Goal: Information Seeking & Learning: Learn about a topic

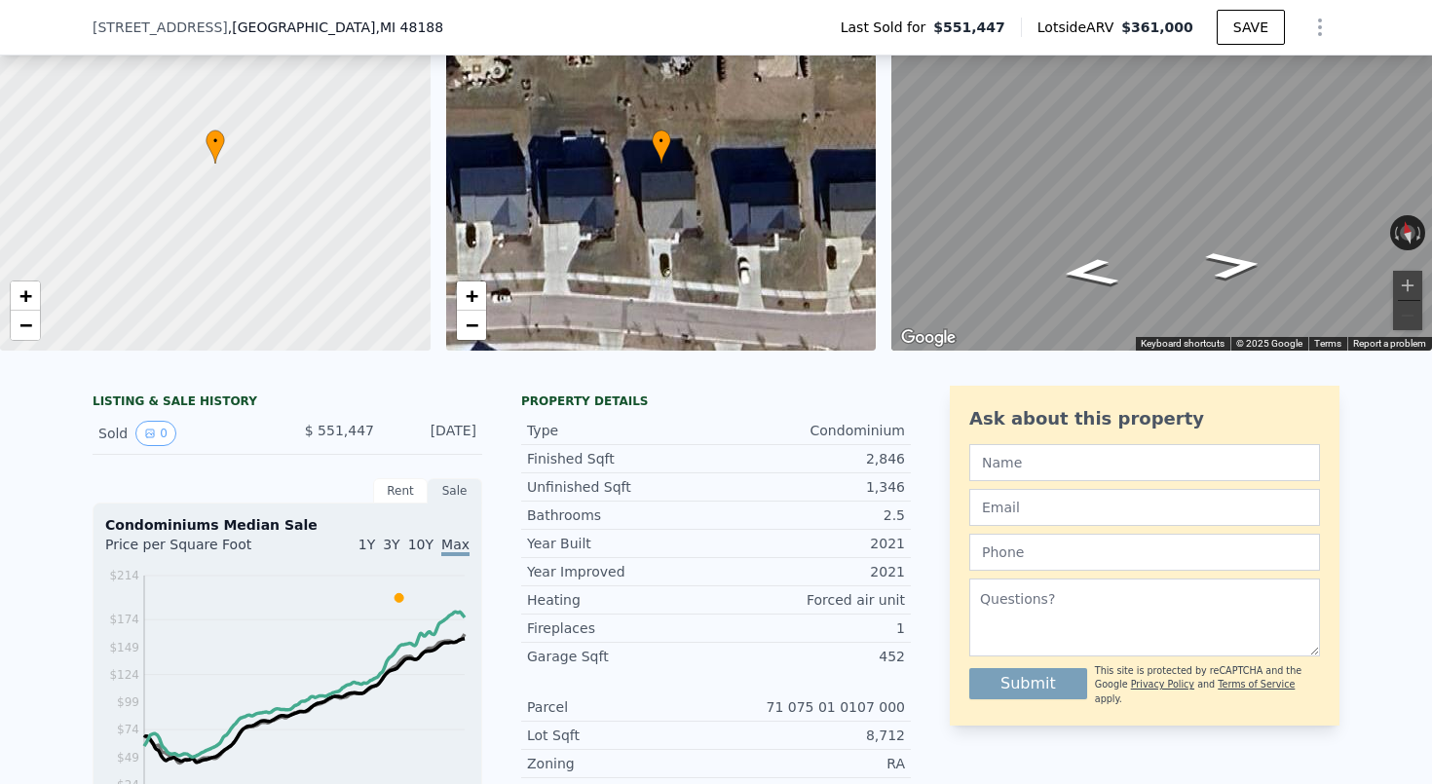
scroll to position [131, 0]
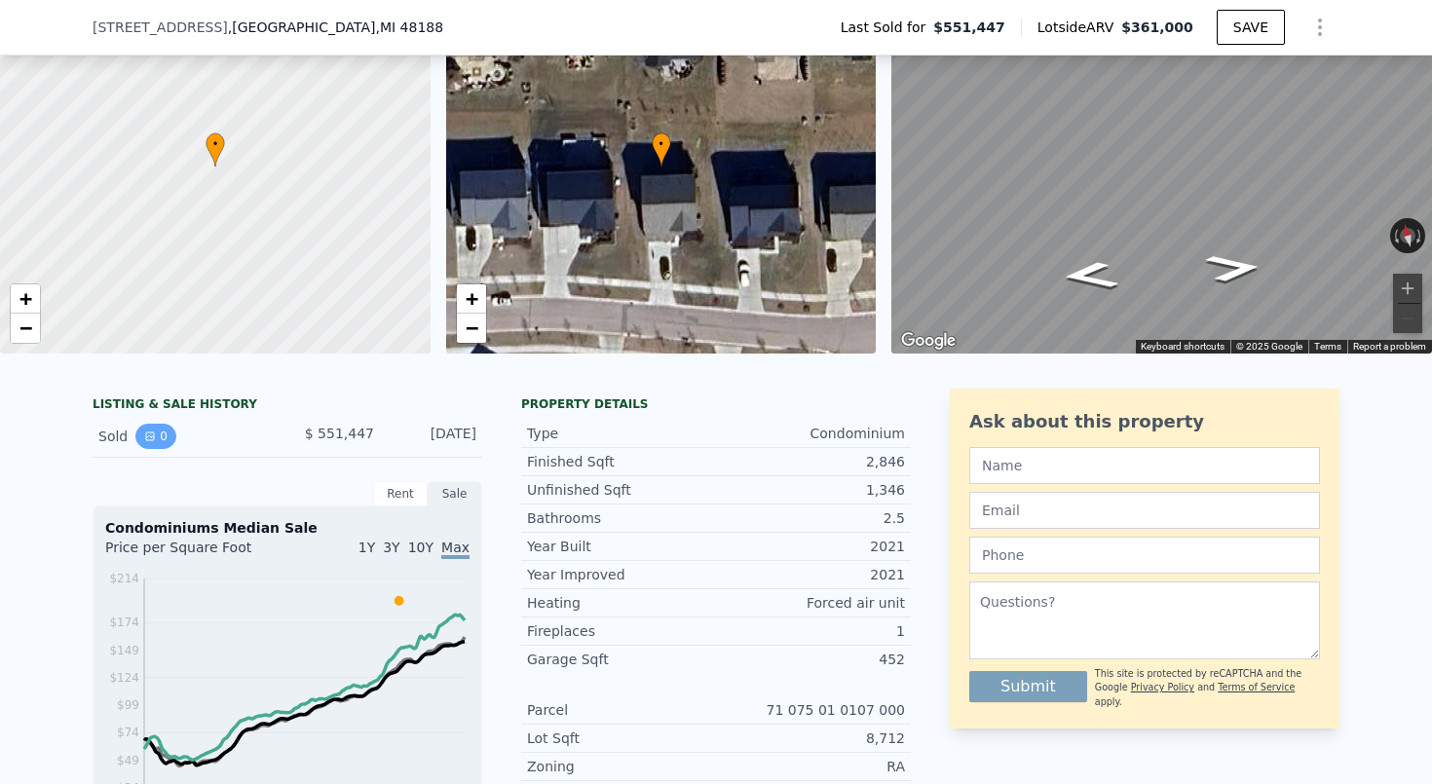
click at [169, 428] on button "0" at bounding box center [155, 436] width 41 height 25
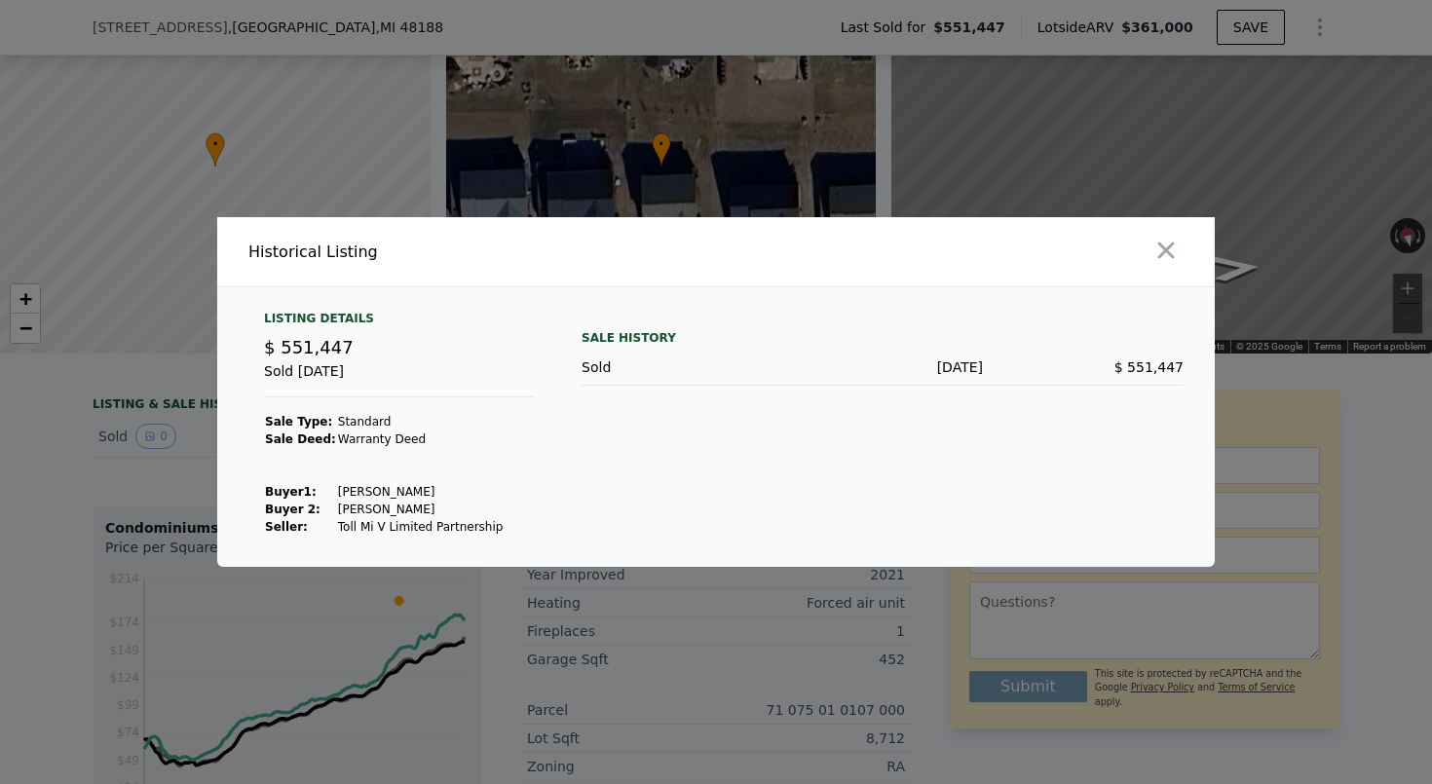
click at [450, 490] on td "[PERSON_NAME]" at bounding box center [421, 492] width 168 height 18
click at [446, 507] on td "[PERSON_NAME]" at bounding box center [421, 510] width 168 height 18
click at [129, 452] on div at bounding box center [716, 392] width 1432 height 784
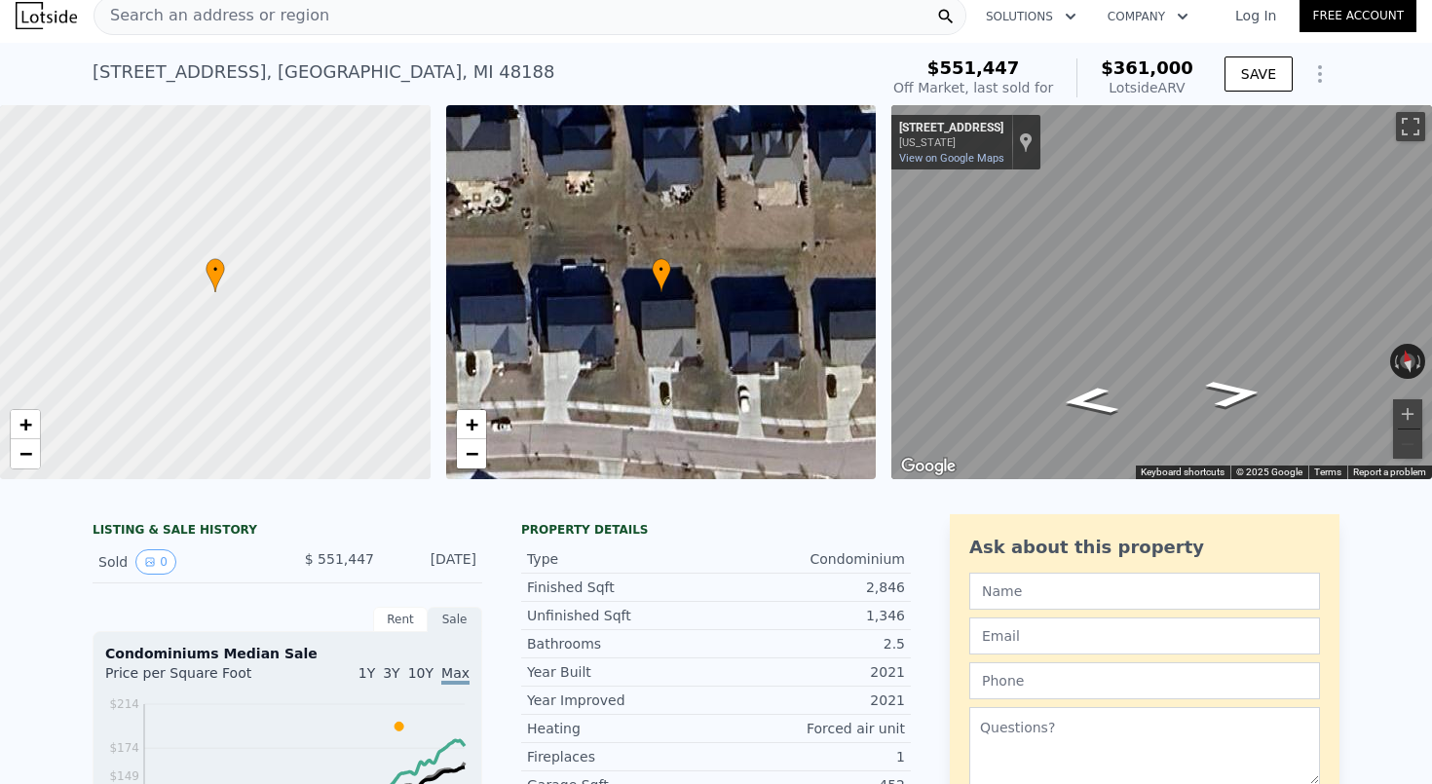
scroll to position [12, 0]
click at [1116, 402] on icon "Go West, Woodford Dr" at bounding box center [1136, 400] width 140 height 36
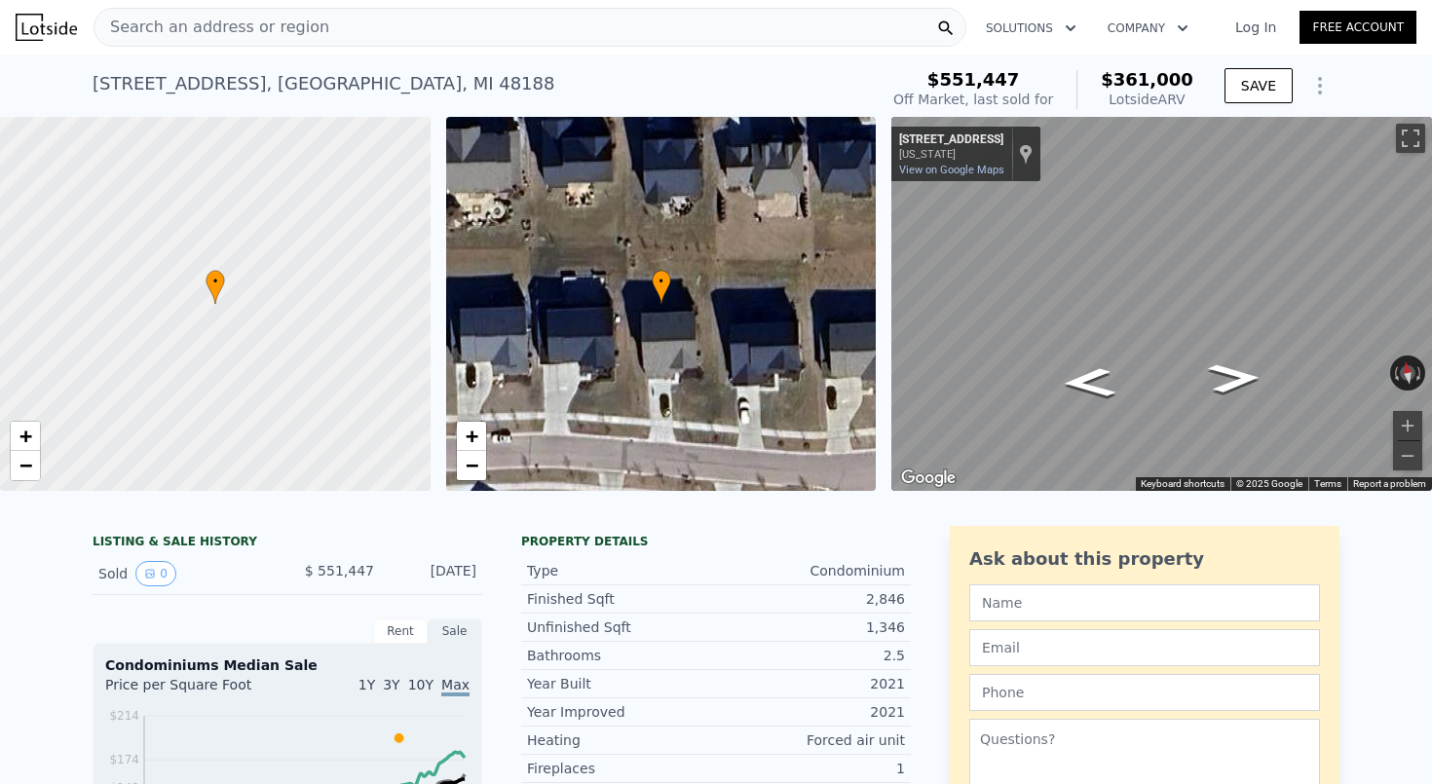
scroll to position [0, 0]
click at [445, 33] on div "Search an address or region" at bounding box center [530, 27] width 873 height 39
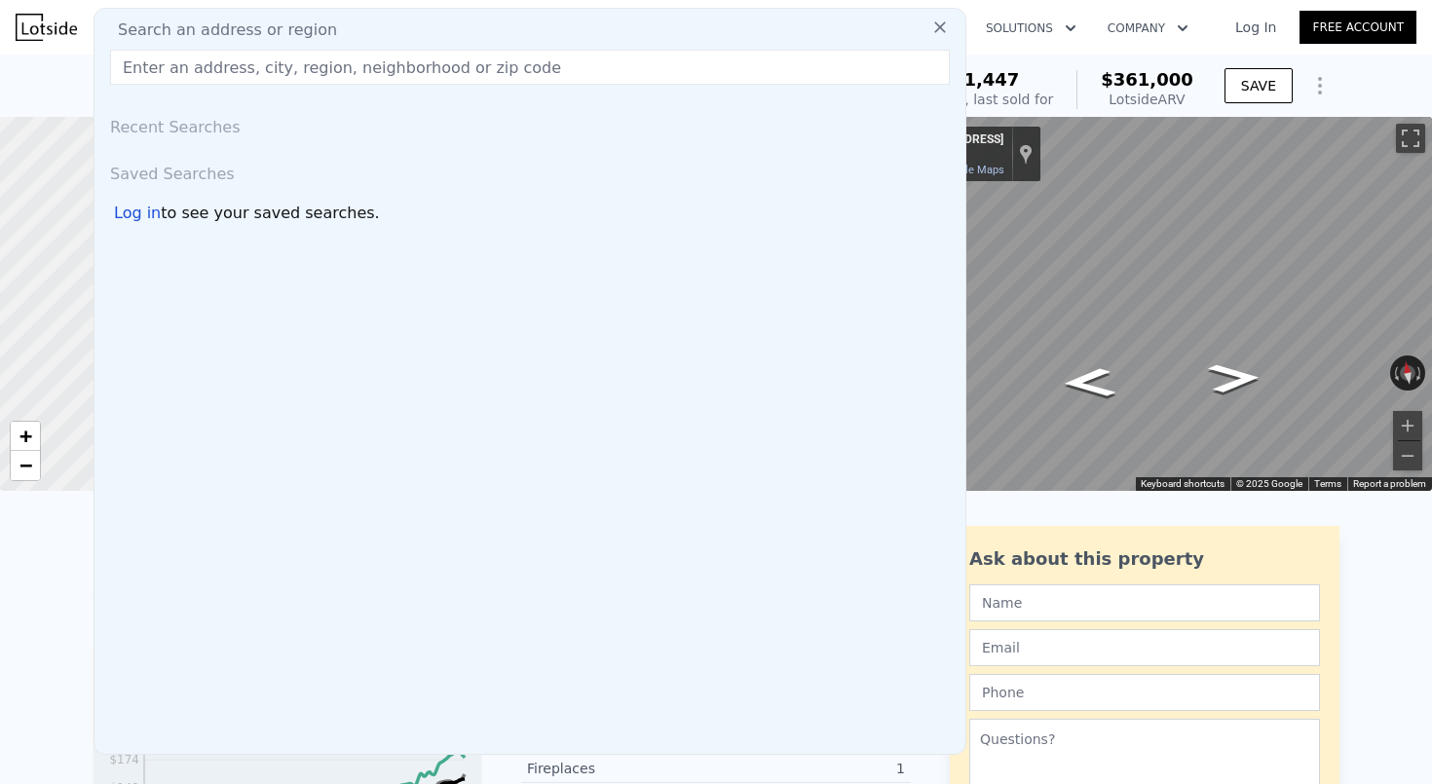
type input "[STREET_ADDRESS]"
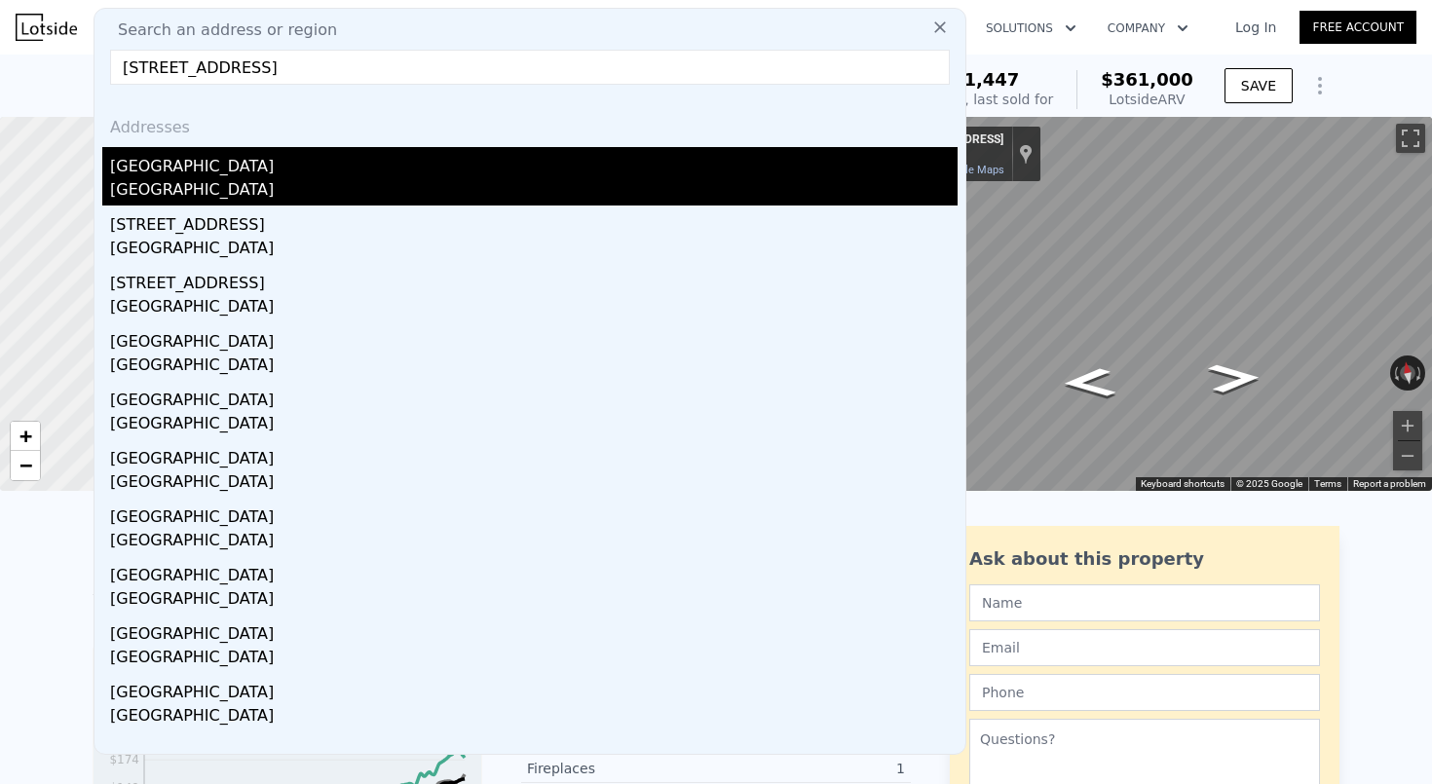
click at [337, 171] on div "[GEOGRAPHIC_DATA]" at bounding box center [534, 162] width 848 height 31
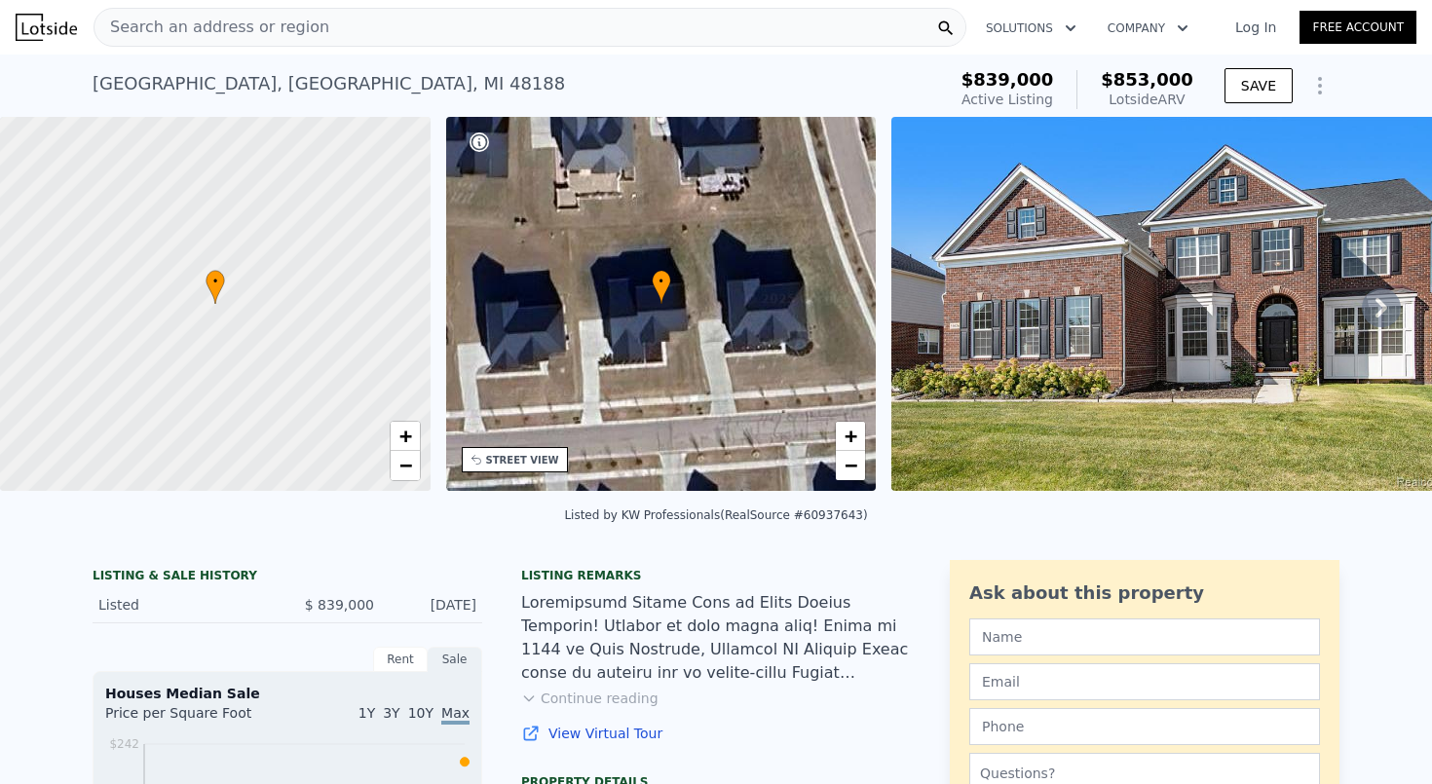
click at [420, 37] on div "Search an address or region" at bounding box center [530, 27] width 873 height 39
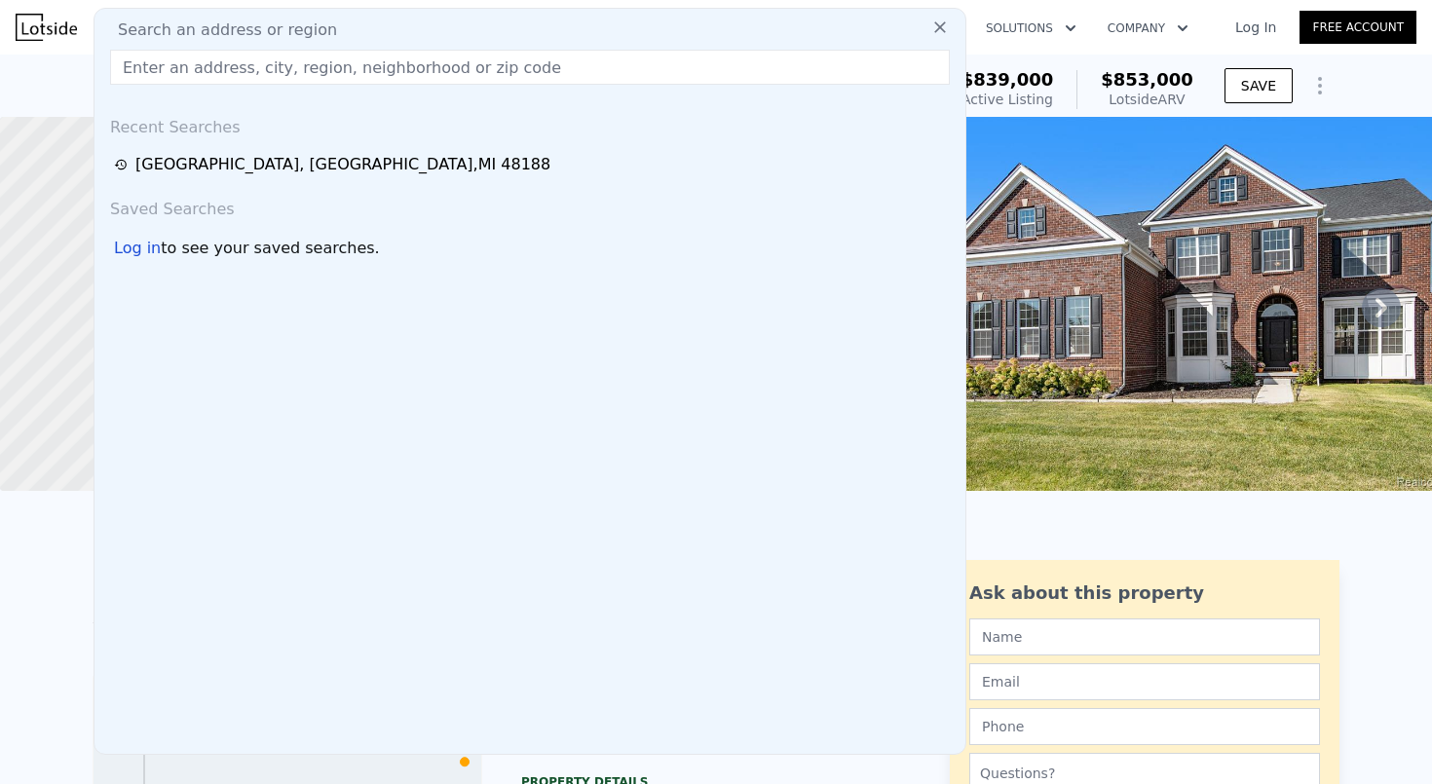
click at [420, 37] on div "Search an address or region" at bounding box center [530, 30] width 856 height 23
click at [408, 72] on input "text" at bounding box center [530, 67] width 840 height 35
paste input "[STREET_ADDRESS]"
type input "[STREET_ADDRESS]"
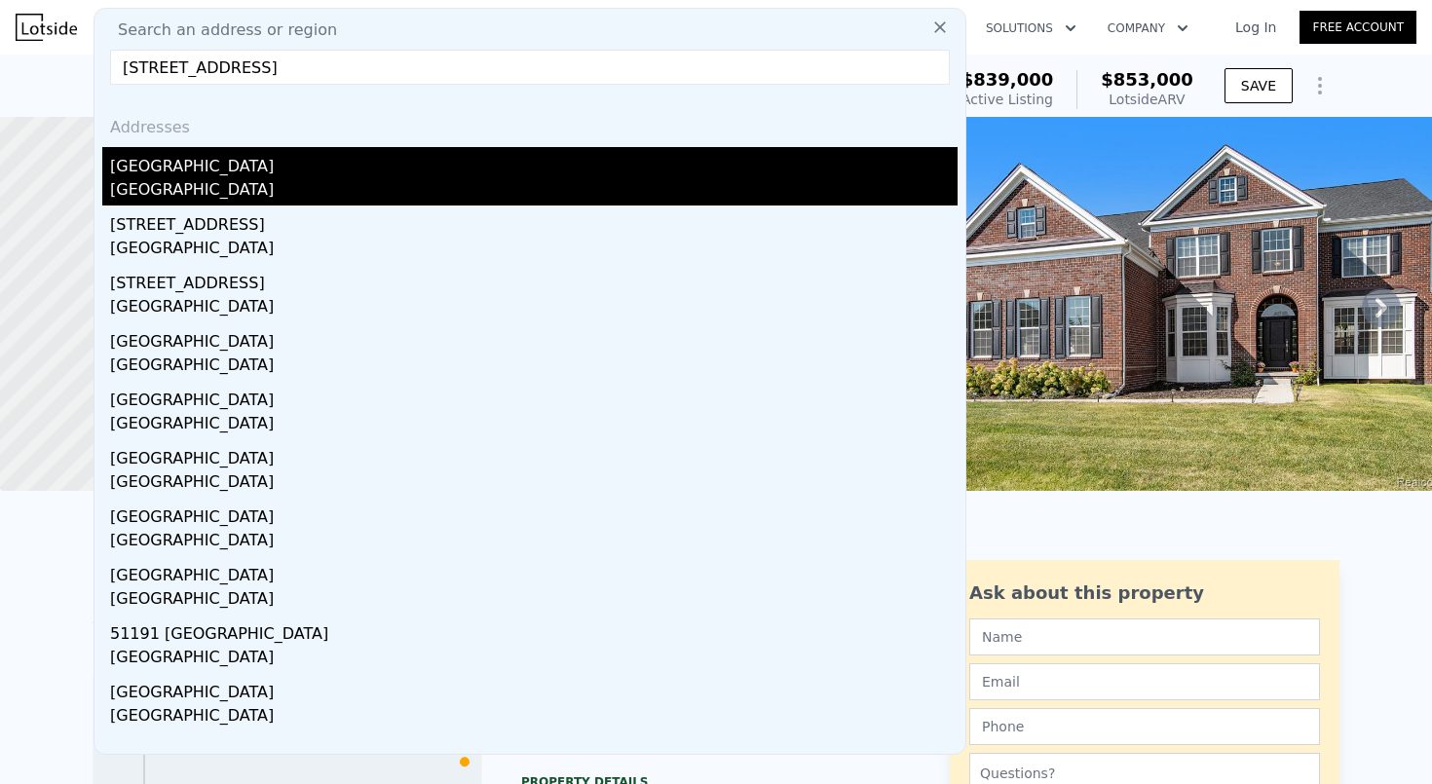
click at [222, 204] on div "[GEOGRAPHIC_DATA]" at bounding box center [534, 191] width 848 height 27
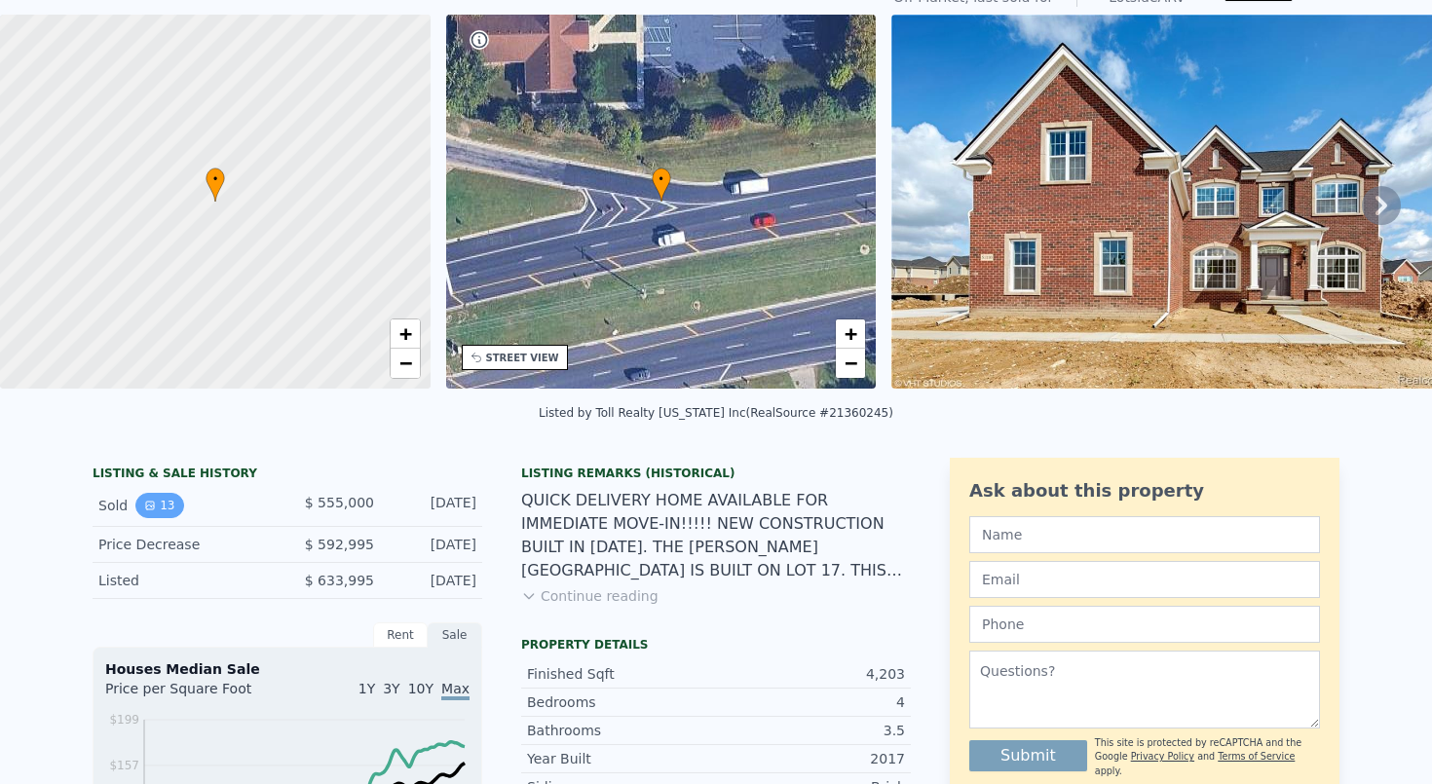
scroll to position [51, 0]
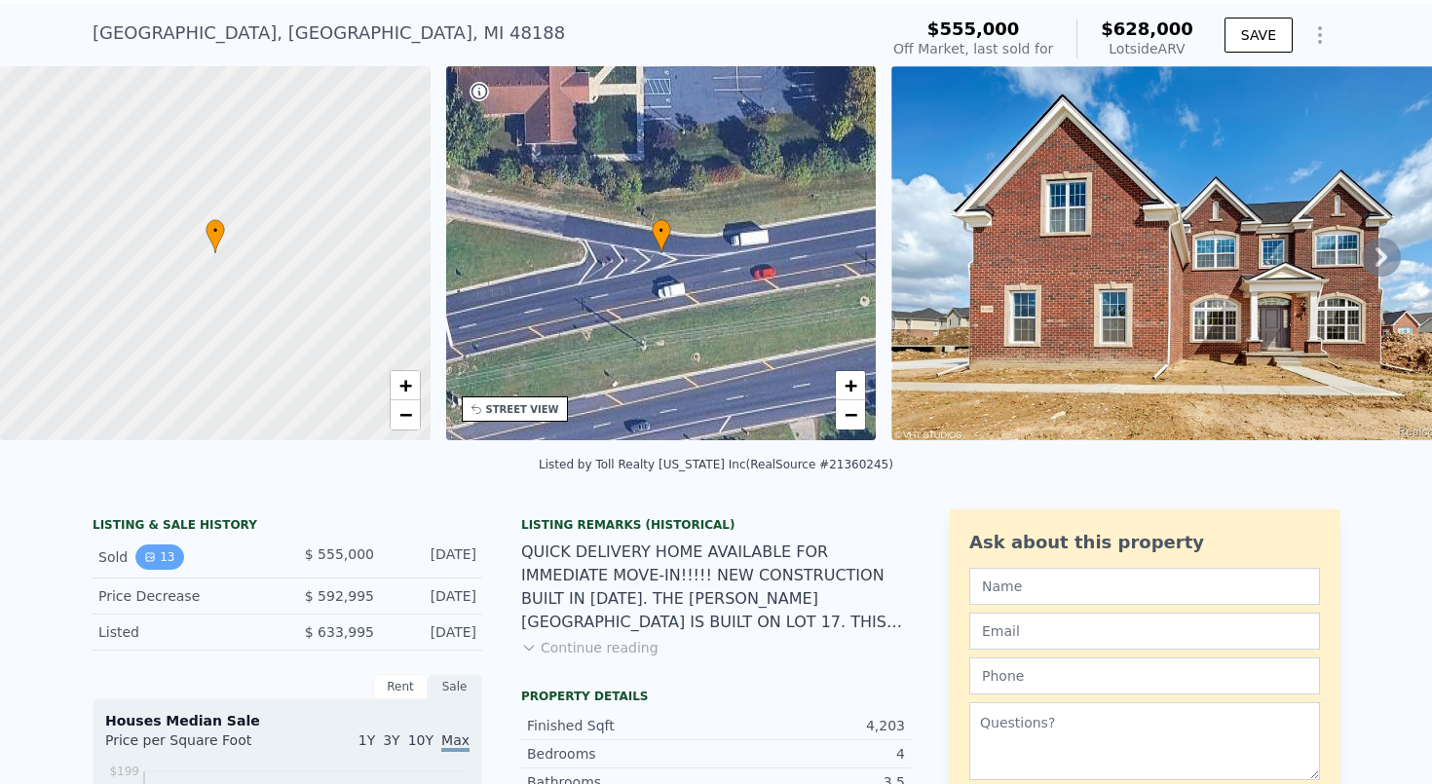
click at [157, 553] on button "13" at bounding box center [159, 557] width 48 height 25
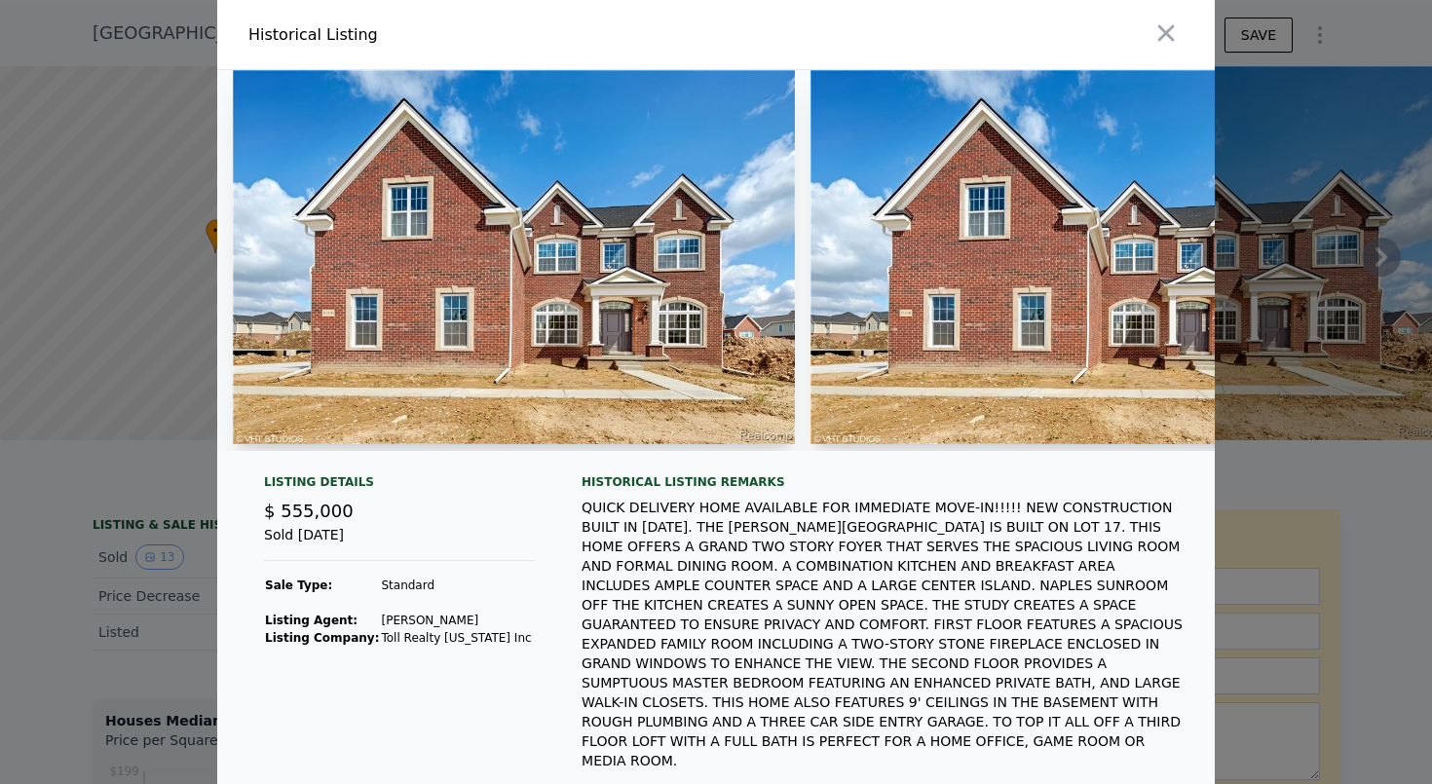
scroll to position [0, 0]
click at [760, 317] on img at bounding box center [514, 257] width 562 height 374
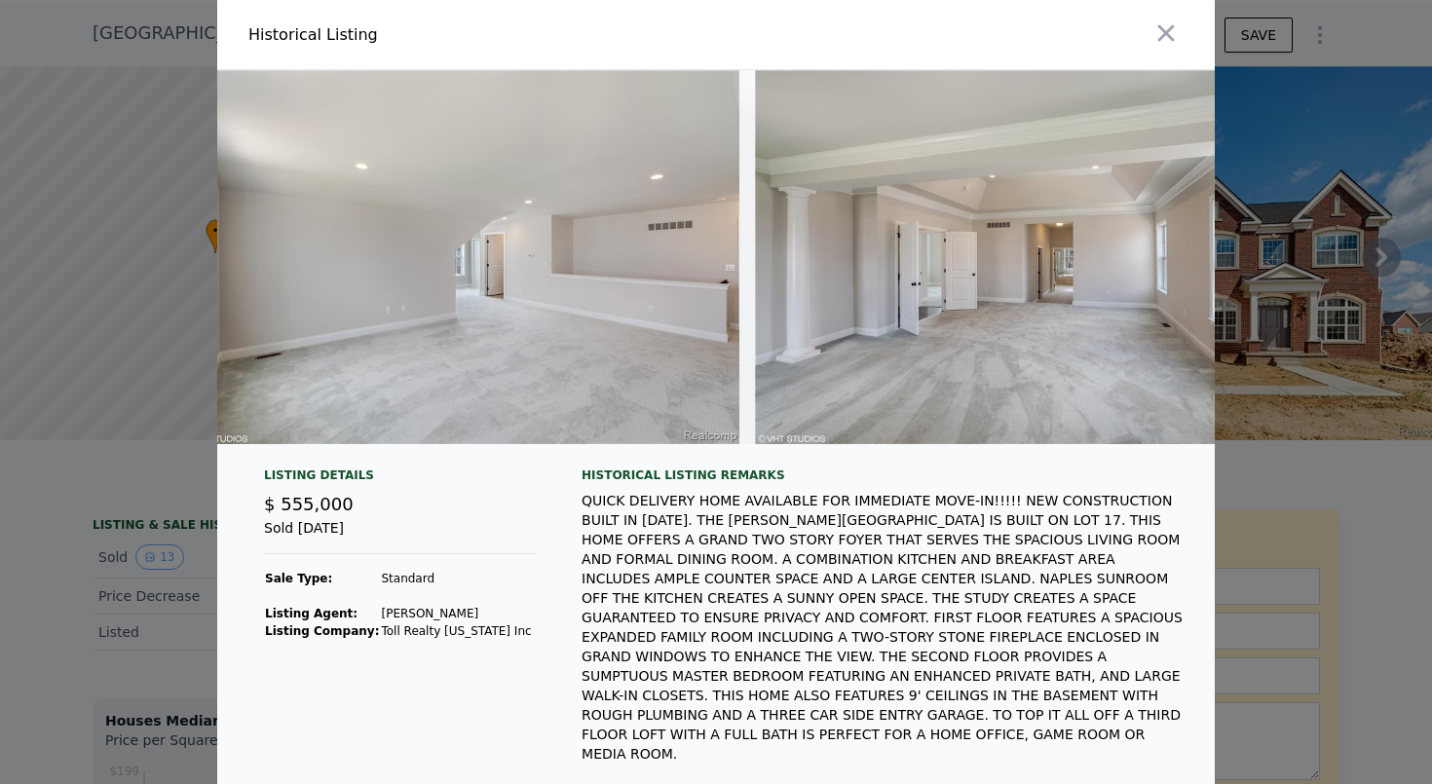
scroll to position [0, 4070]
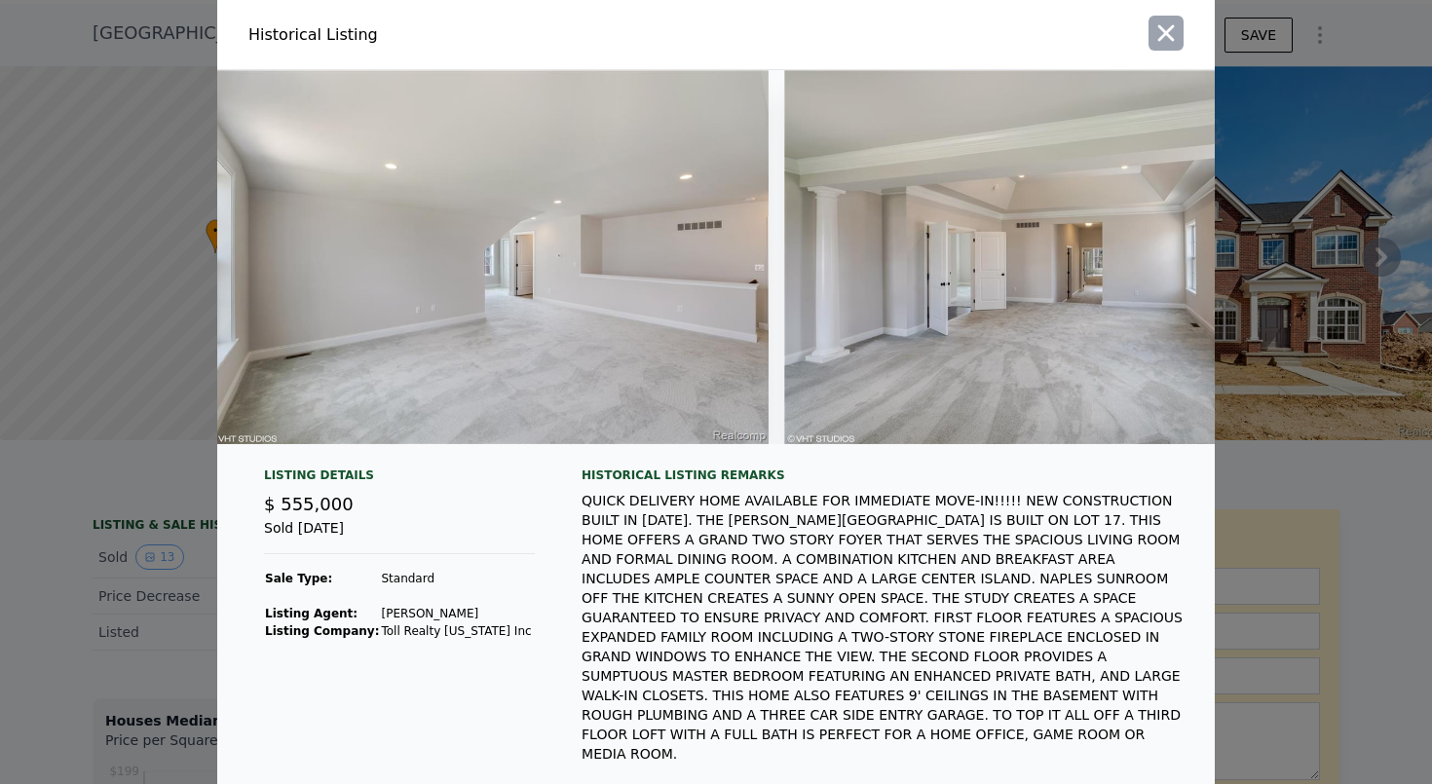
click at [1170, 30] on icon "button" at bounding box center [1167, 33] width 17 height 17
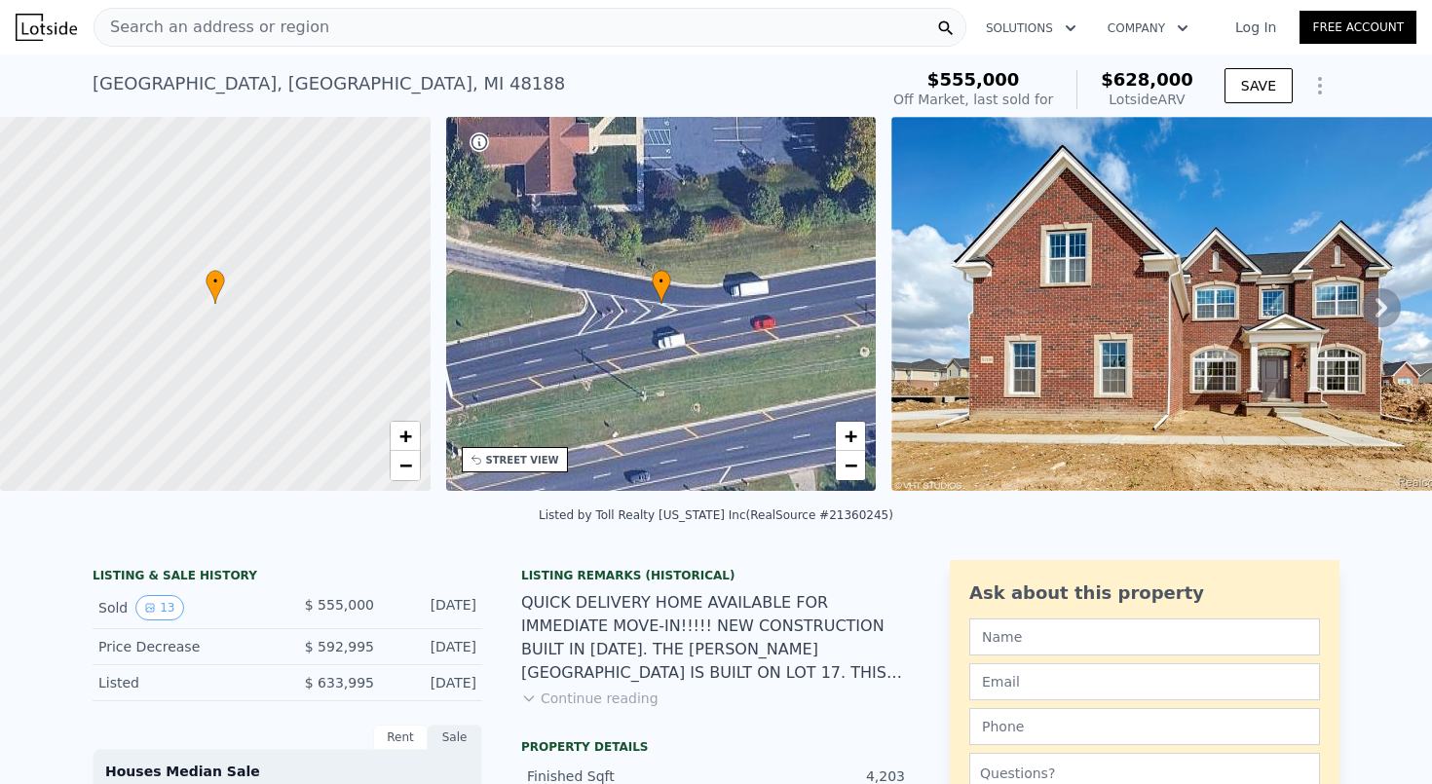
scroll to position [0, 0]
click at [676, 23] on div "Search an address or region" at bounding box center [530, 27] width 873 height 39
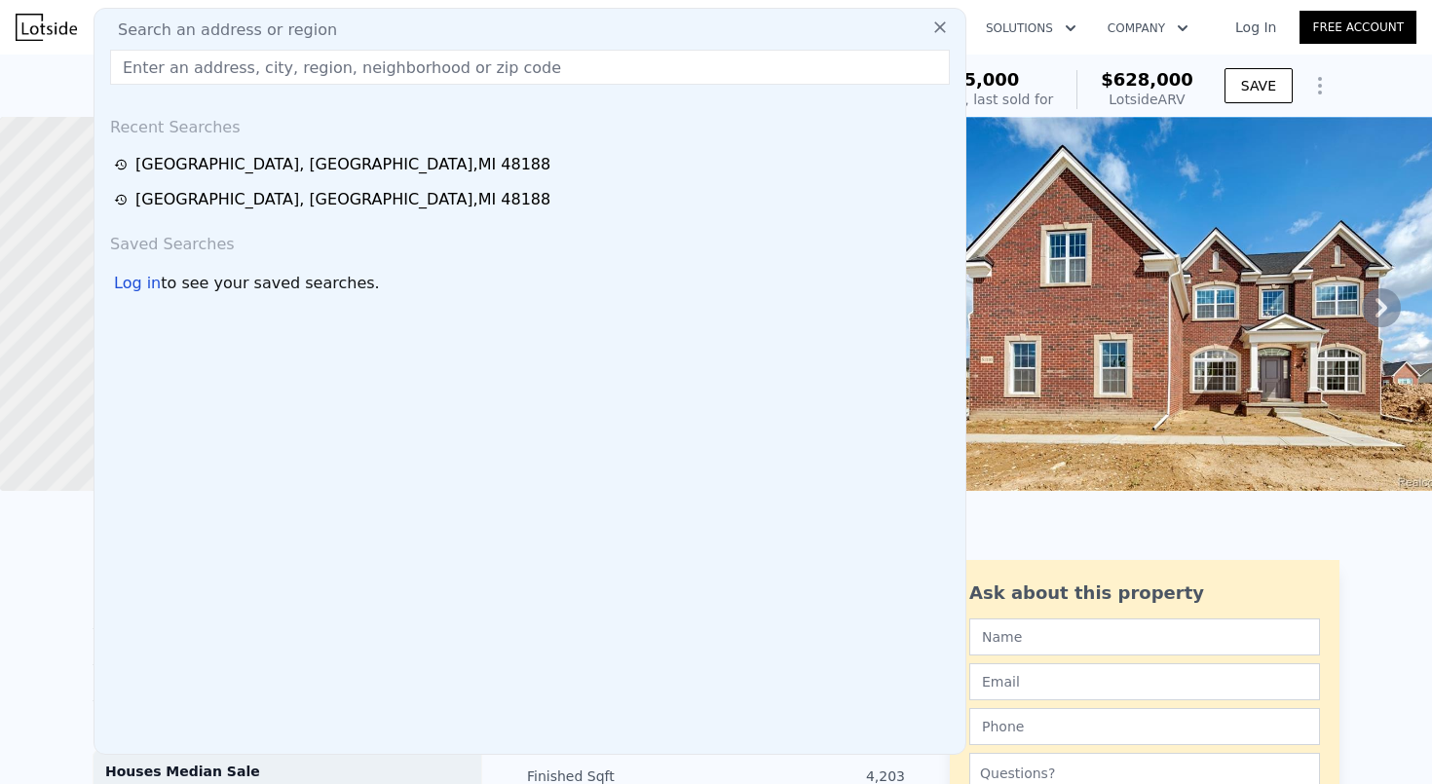
type input "[STREET_ADDRESS][PERSON_NAME]"
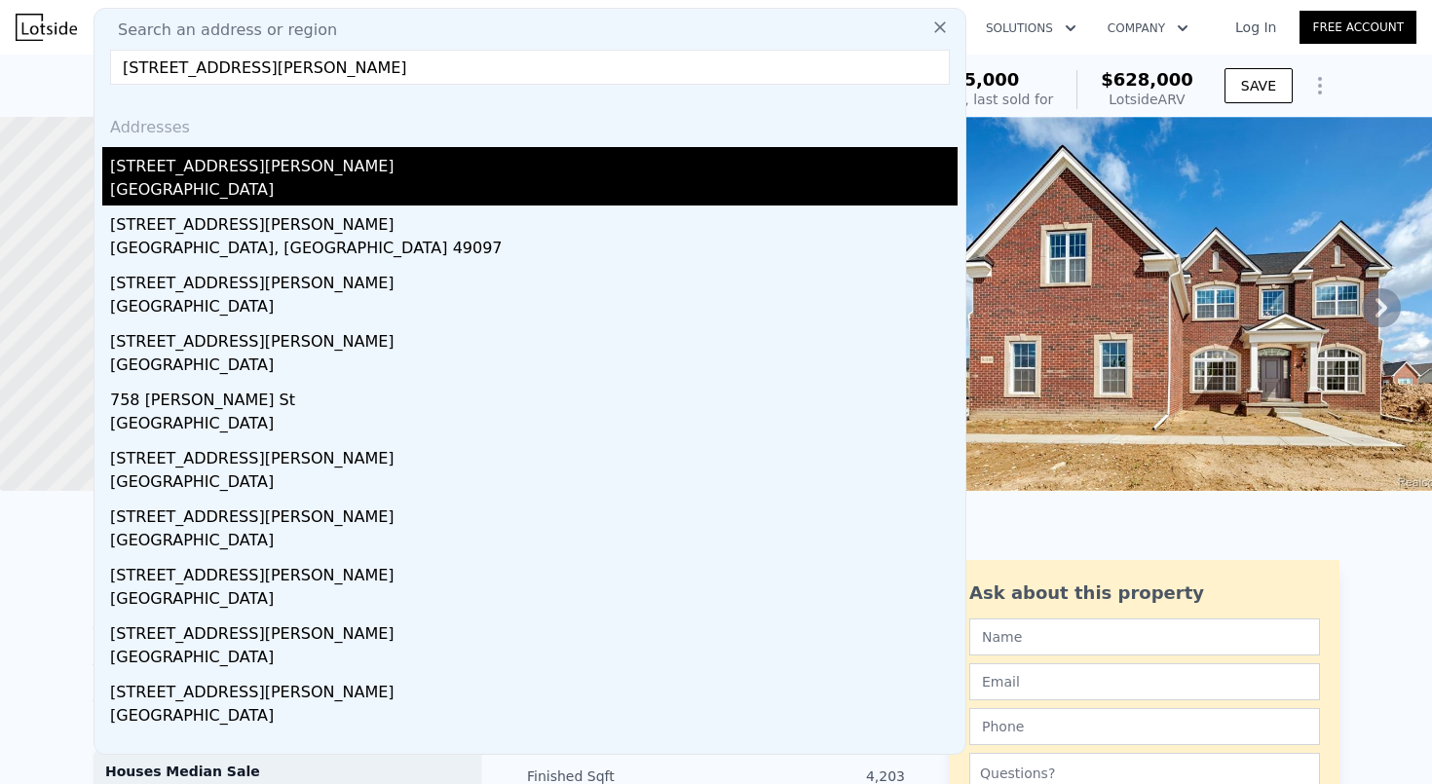
click at [466, 168] on div "[STREET_ADDRESS][PERSON_NAME]" at bounding box center [534, 162] width 848 height 31
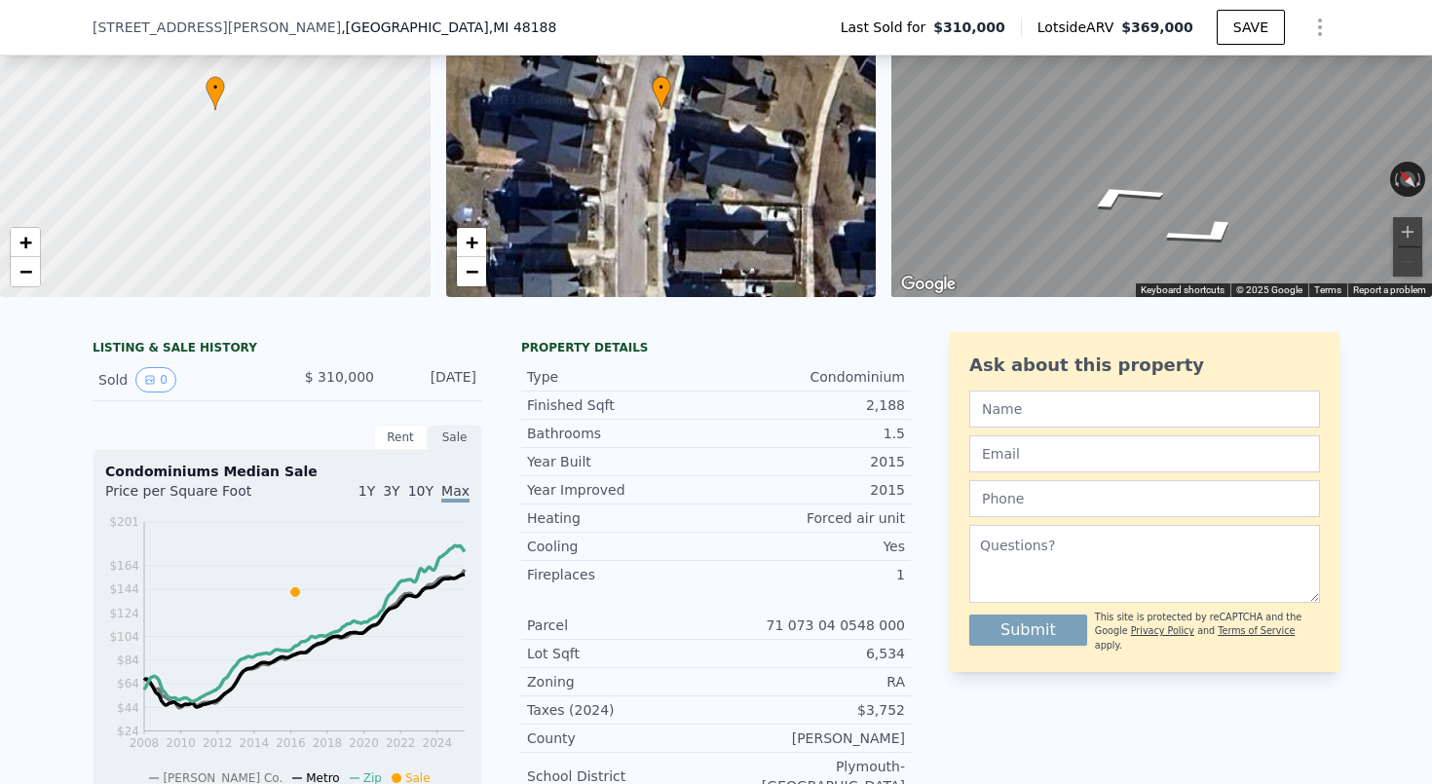
scroll to position [184, 0]
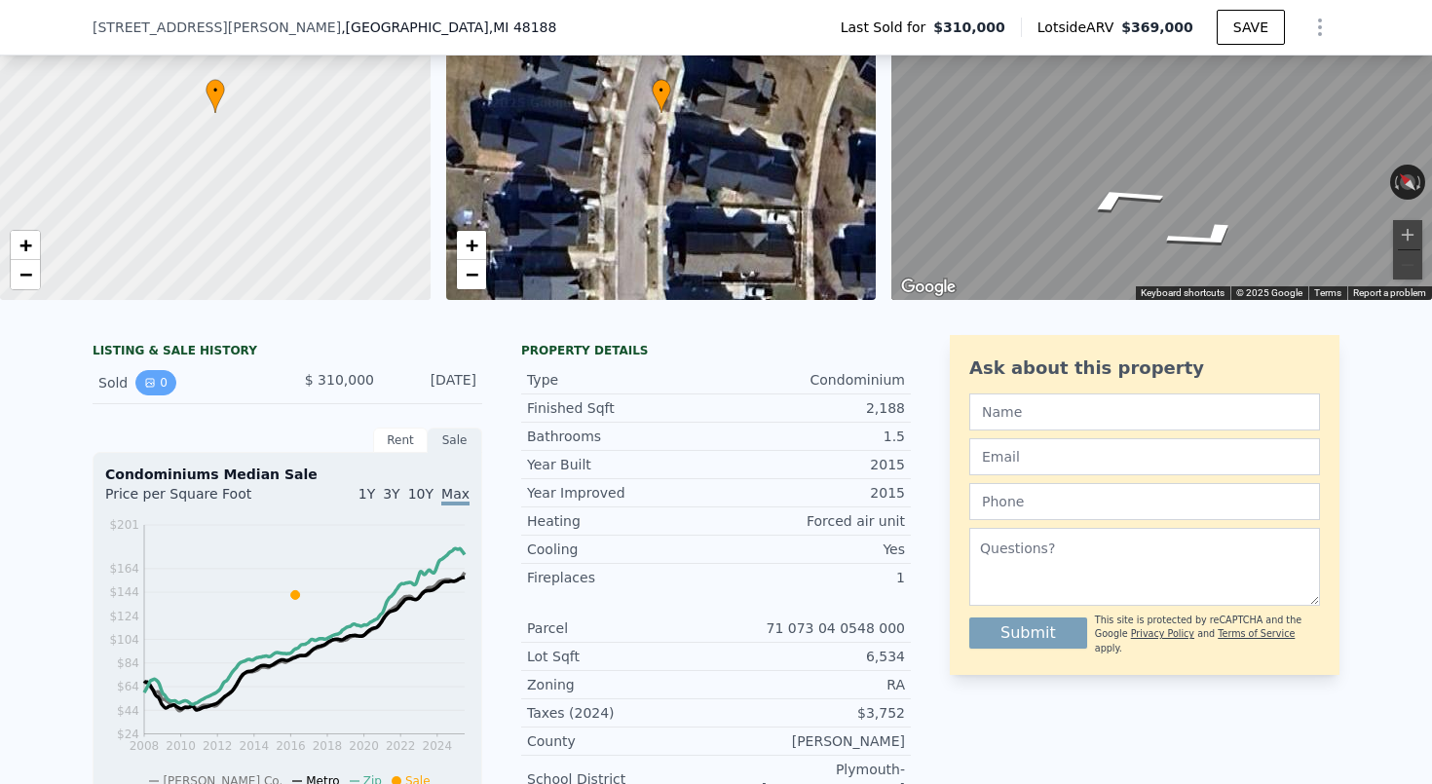
click at [153, 382] on icon "View historical data" at bounding box center [150, 383] width 8 height 8
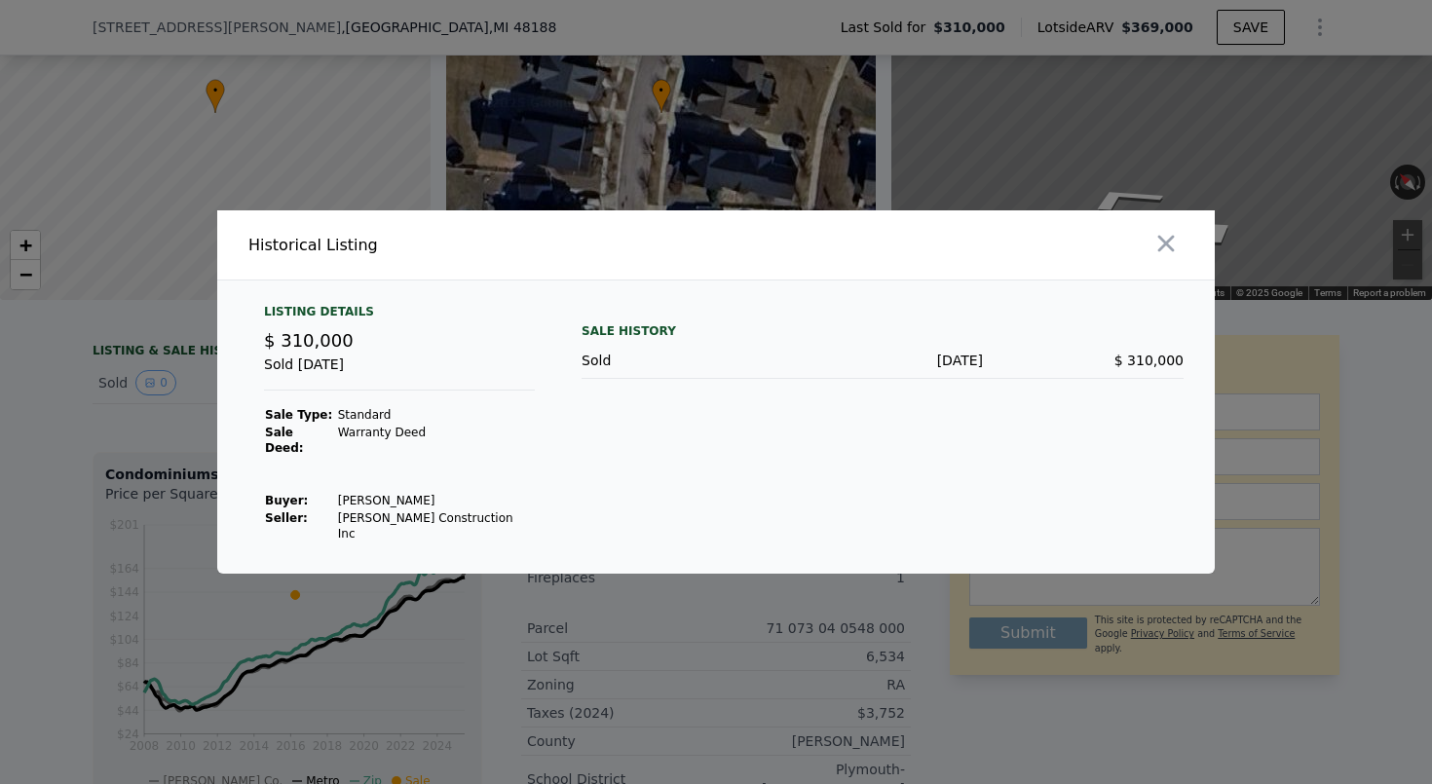
drag, startPoint x: 437, startPoint y: 503, endPoint x: 329, endPoint y: 506, distance: 107.2
click at [337, 506] on td "[PERSON_NAME]" at bounding box center [436, 501] width 198 height 18
copy td "[PERSON_NAME]"
click at [1166, 253] on icon "button" at bounding box center [1166, 243] width 27 height 27
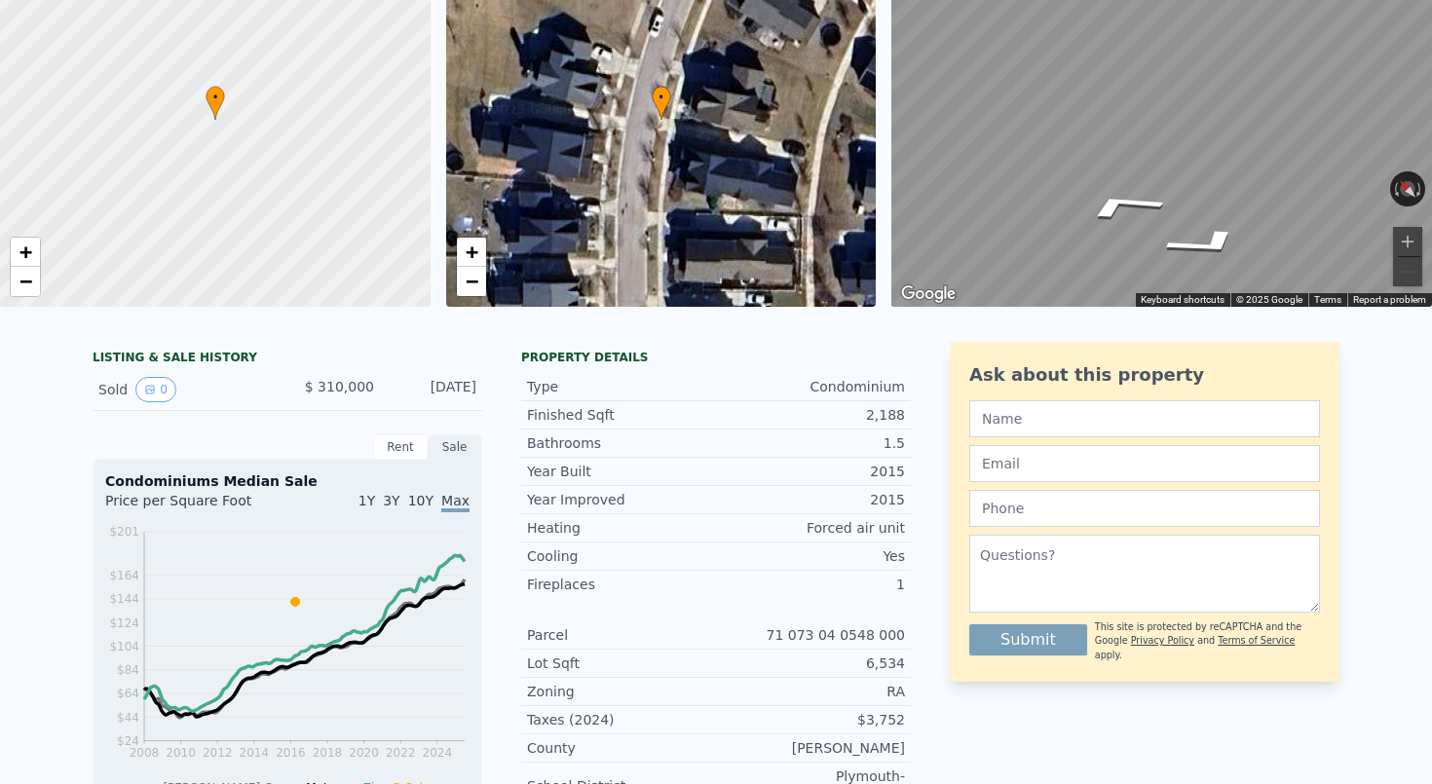
scroll to position [0, 0]
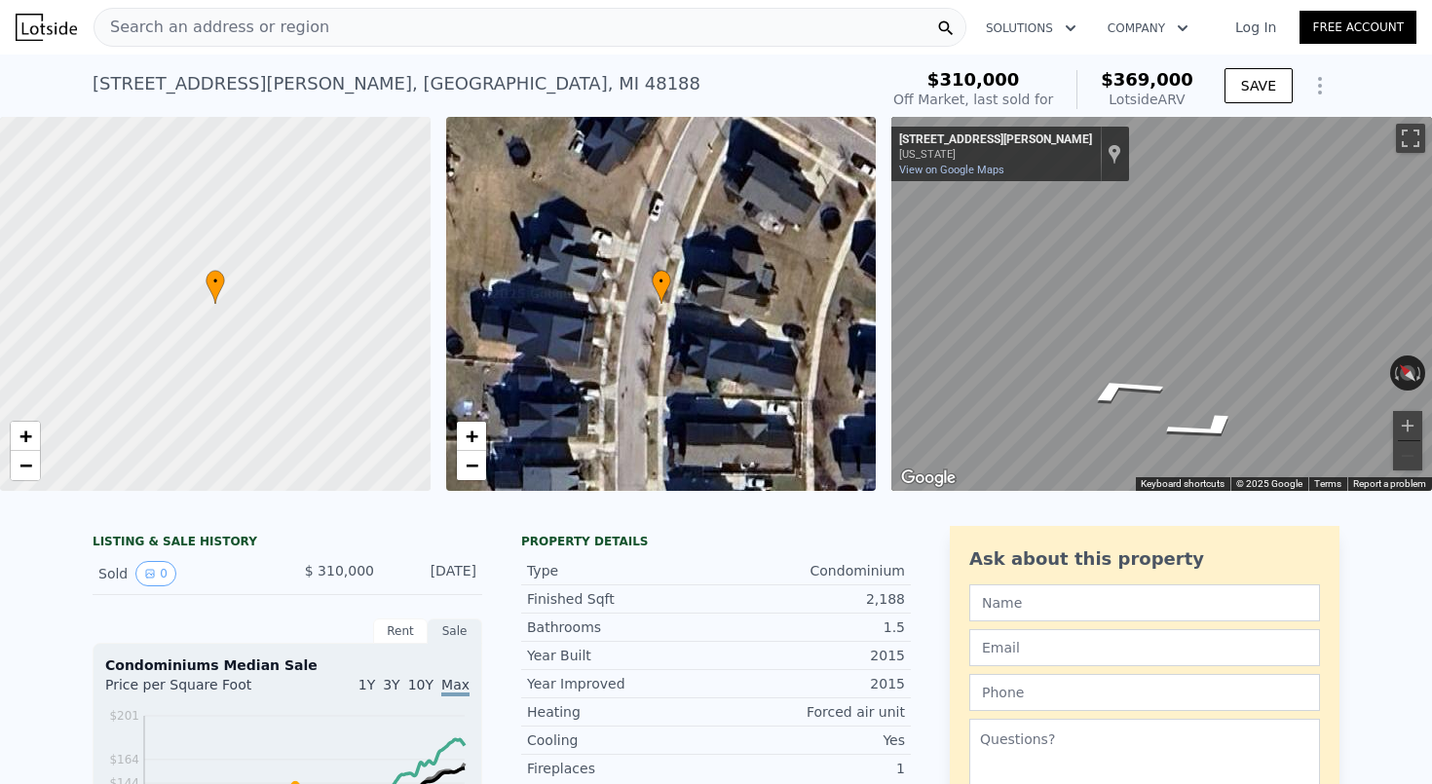
click at [875, 23] on div "Search an address or region" at bounding box center [530, 27] width 873 height 39
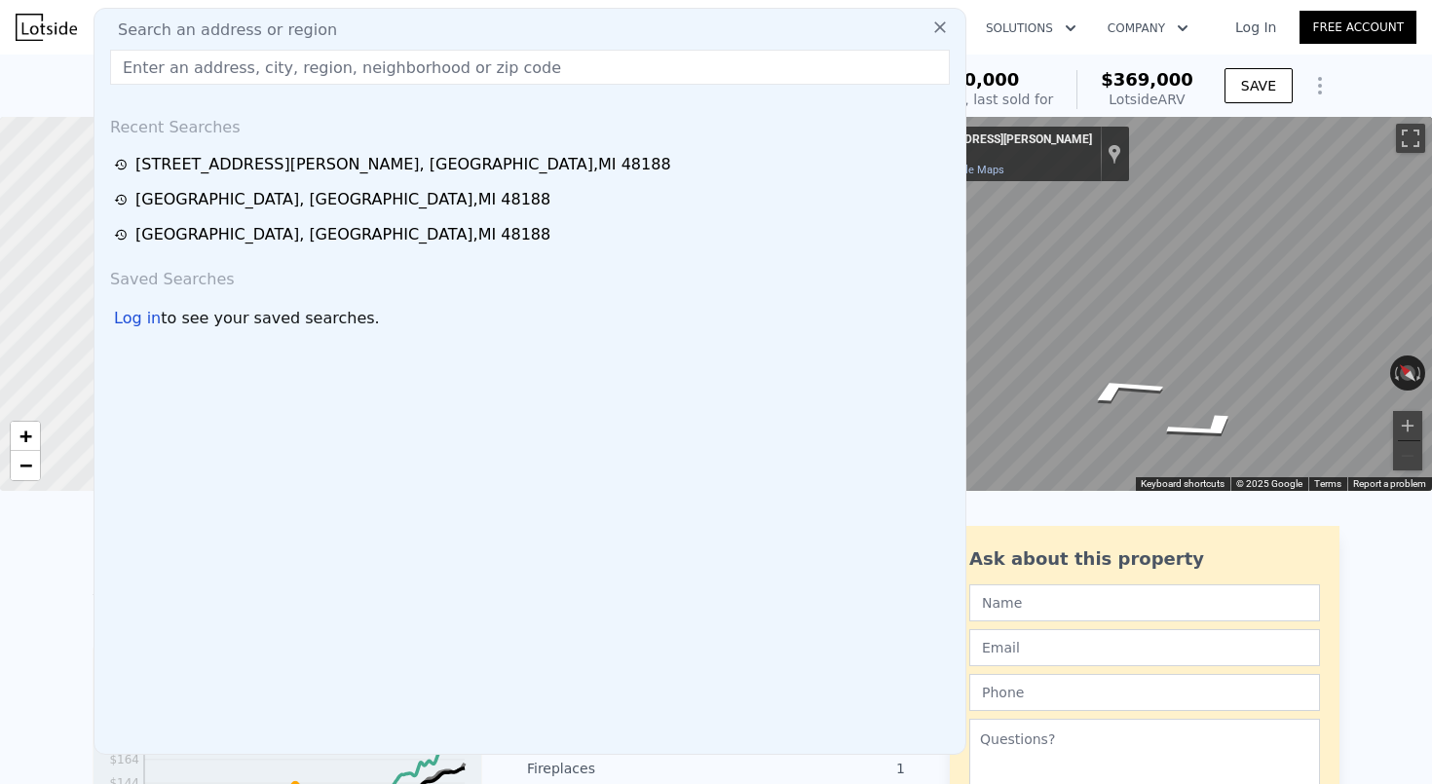
click at [875, 23] on div "Search an address or region" at bounding box center [530, 30] width 856 height 23
click at [805, 54] on input "text" at bounding box center [530, 67] width 840 height 35
paste input "[STREET_ADDRESS]"
type input "[STREET_ADDRESS]"
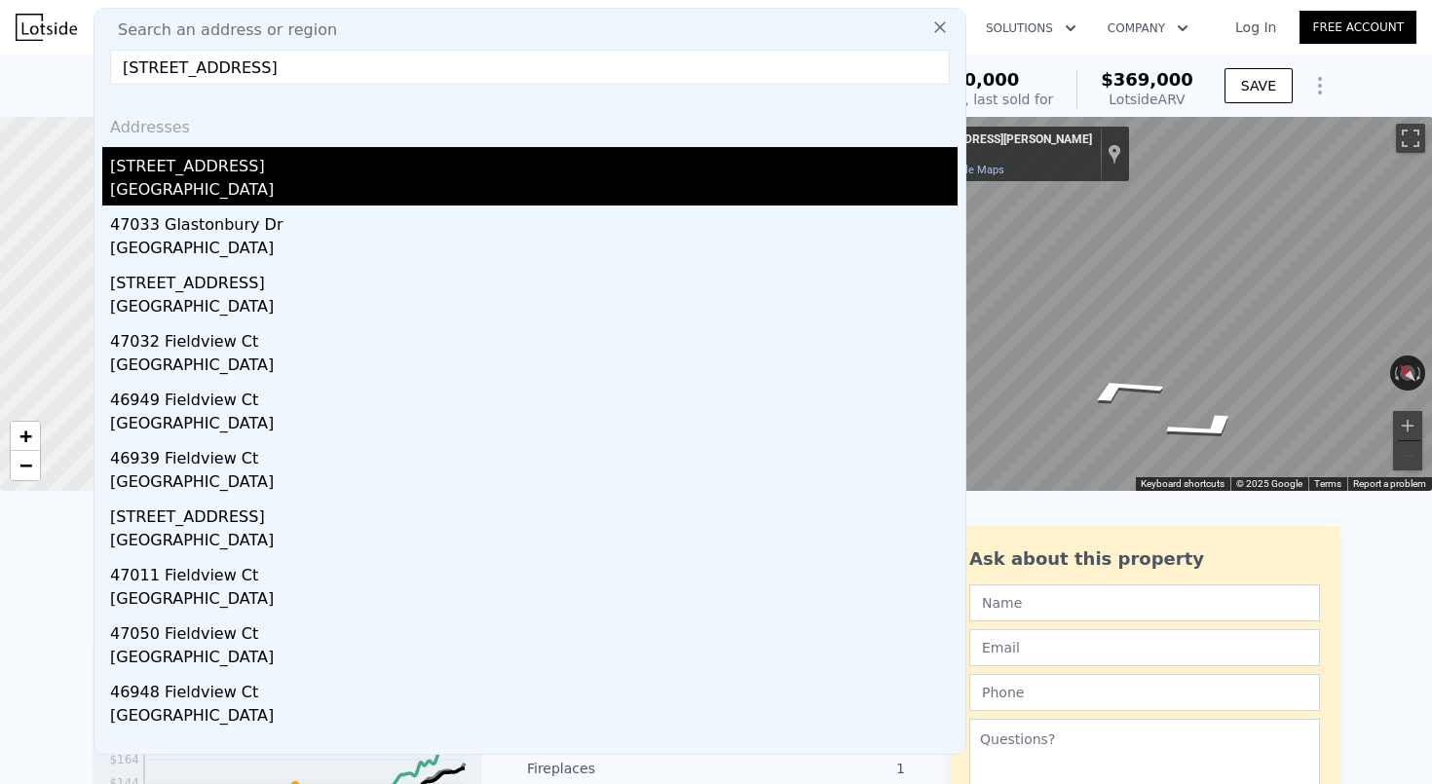
click at [694, 159] on div "[STREET_ADDRESS]" at bounding box center [534, 162] width 848 height 31
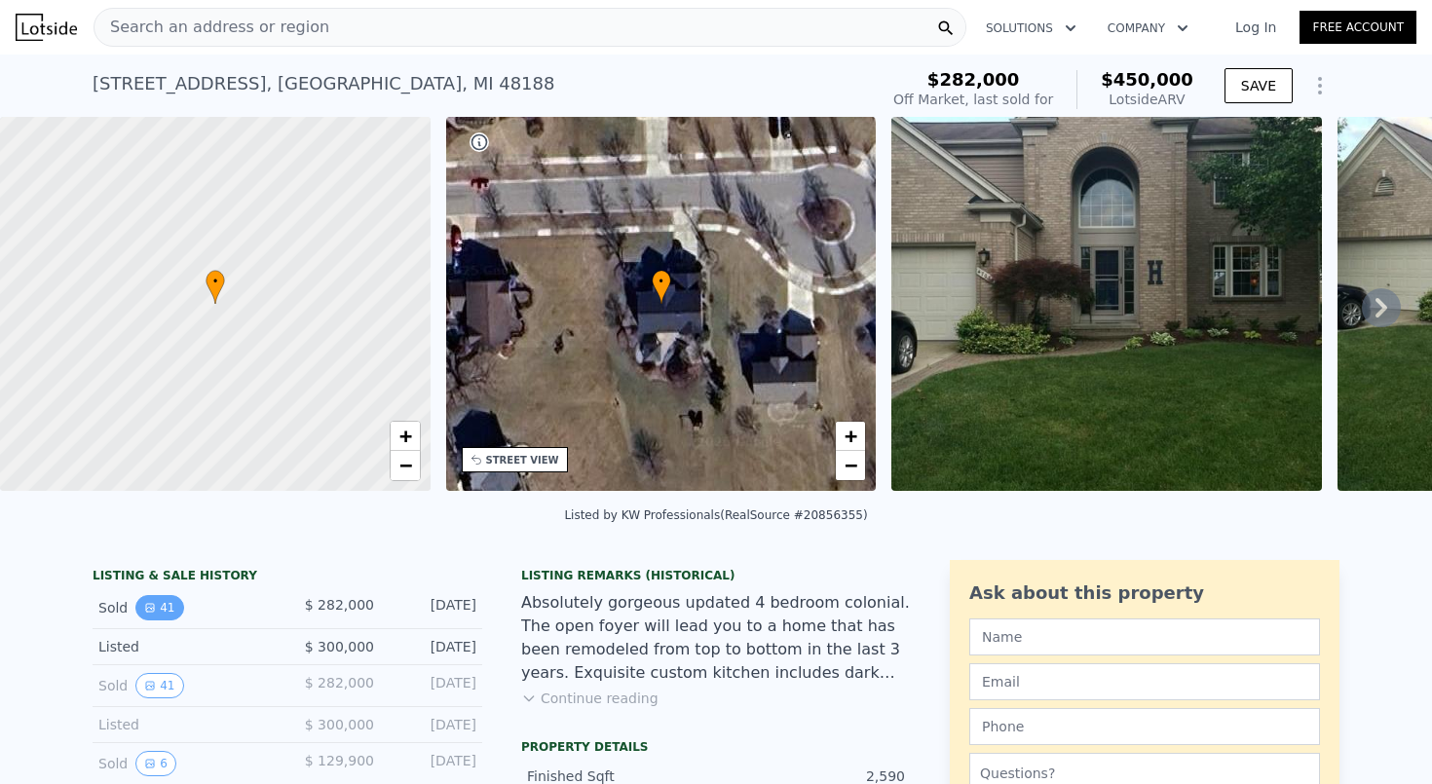
click at [179, 605] on button "41" at bounding box center [159, 607] width 48 height 25
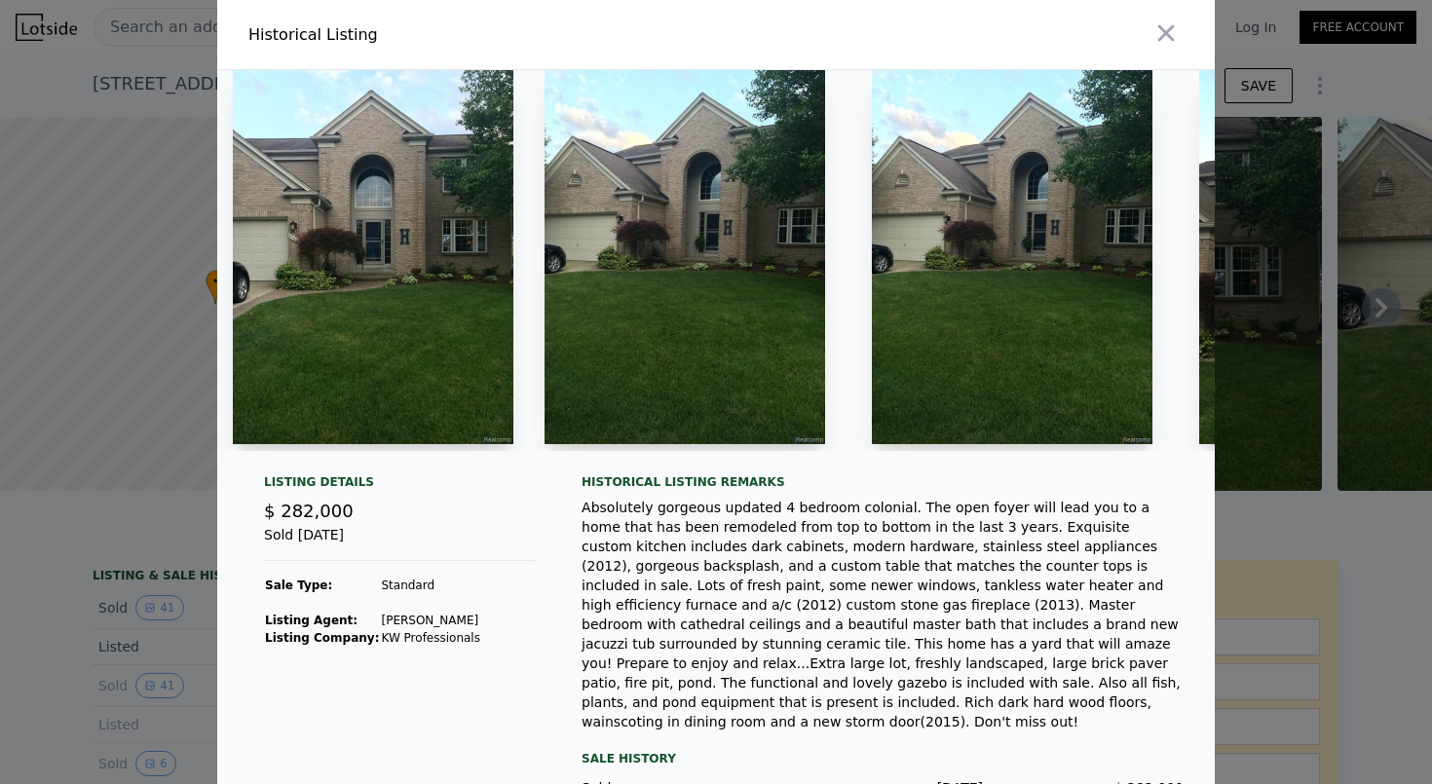
click at [142, 634] on div at bounding box center [716, 392] width 1432 height 784
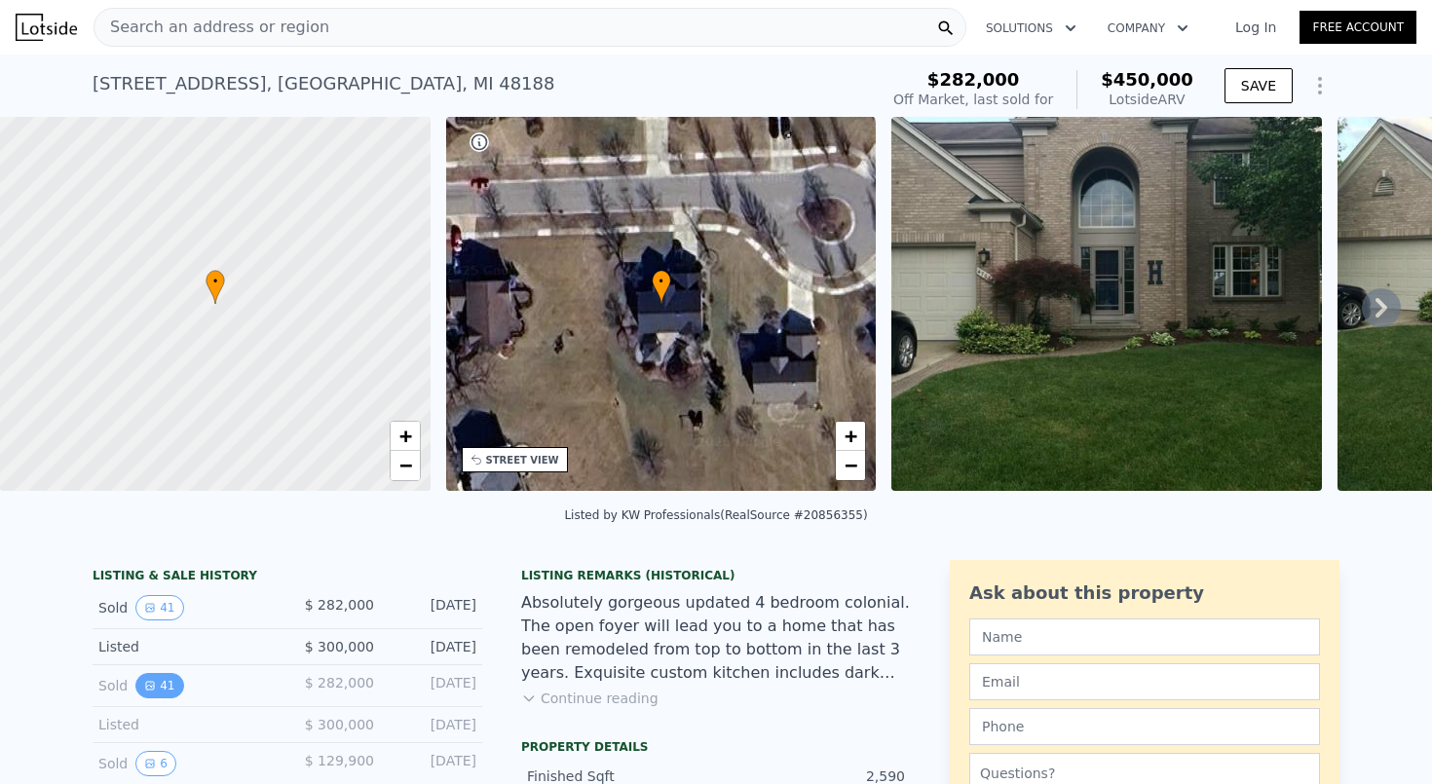
click at [158, 677] on button "41" at bounding box center [159, 685] width 48 height 25
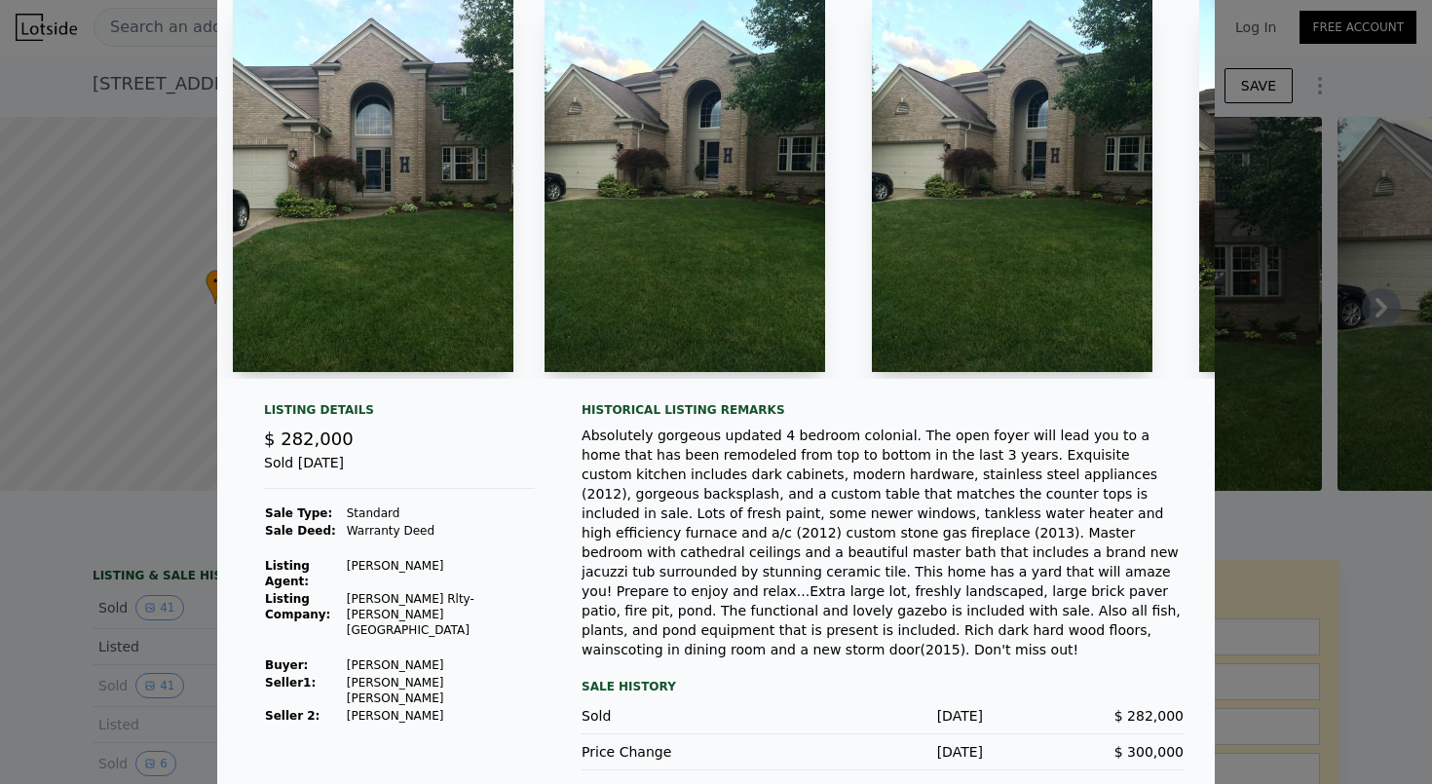
scroll to position [76, 0]
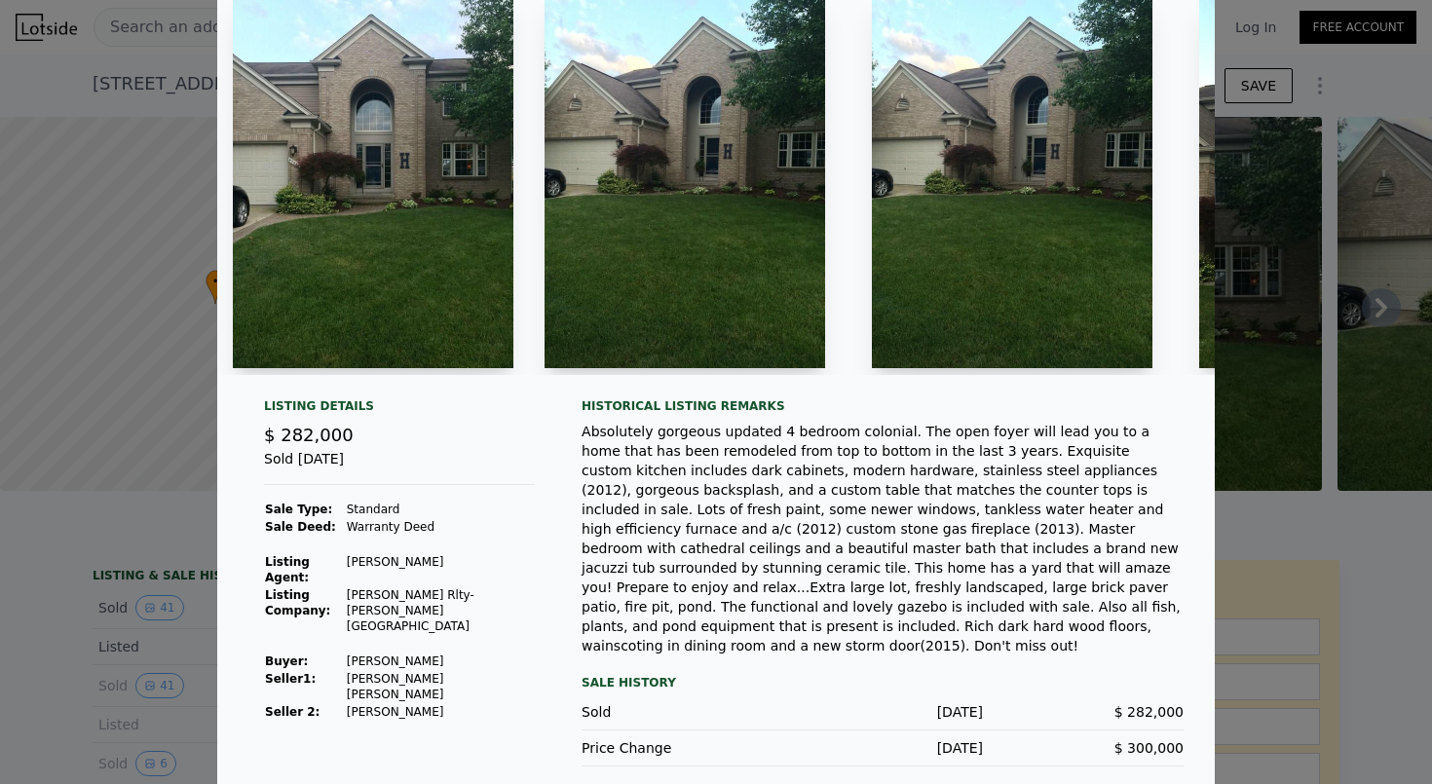
click at [166, 619] on div at bounding box center [716, 392] width 1432 height 784
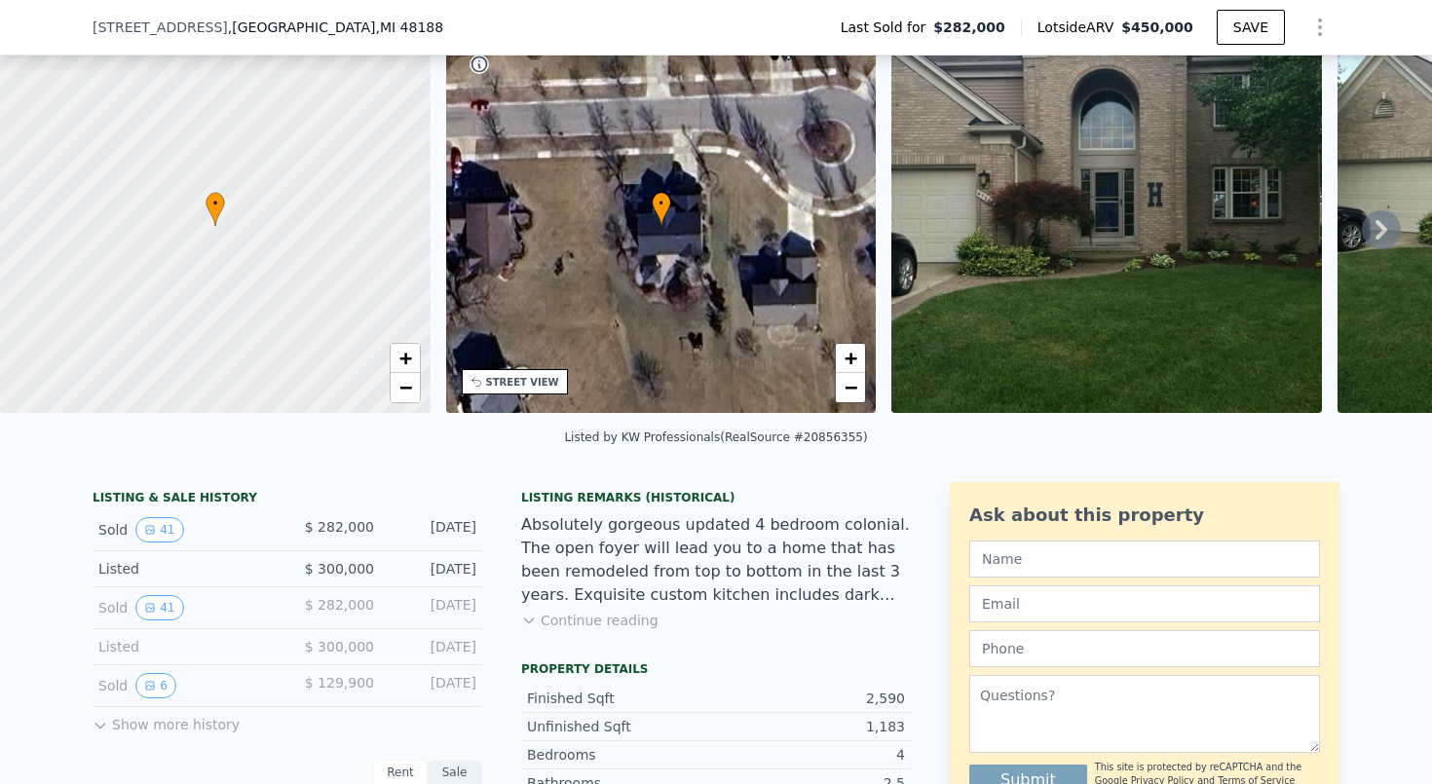
scroll to position [95, 0]
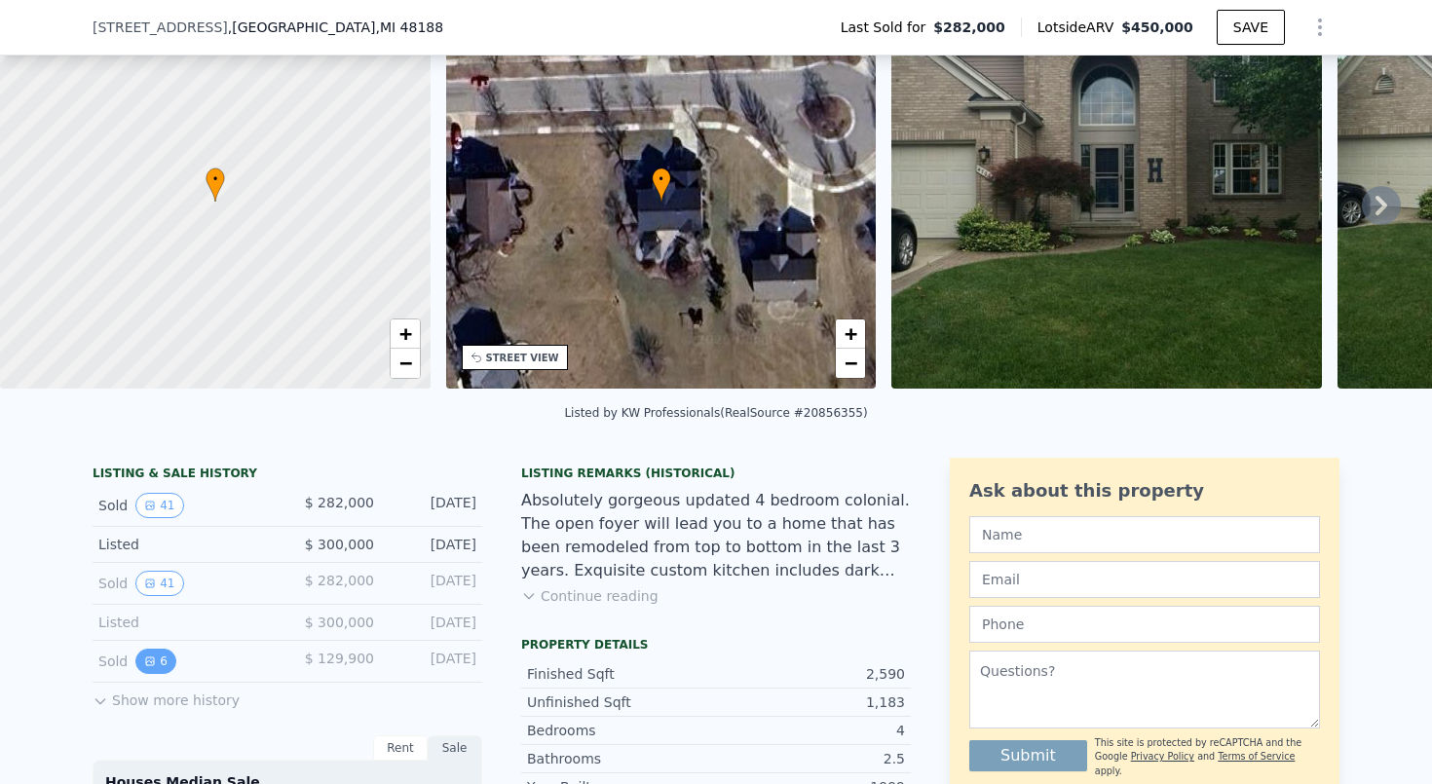
click at [165, 663] on button "6" at bounding box center [155, 661] width 41 height 25
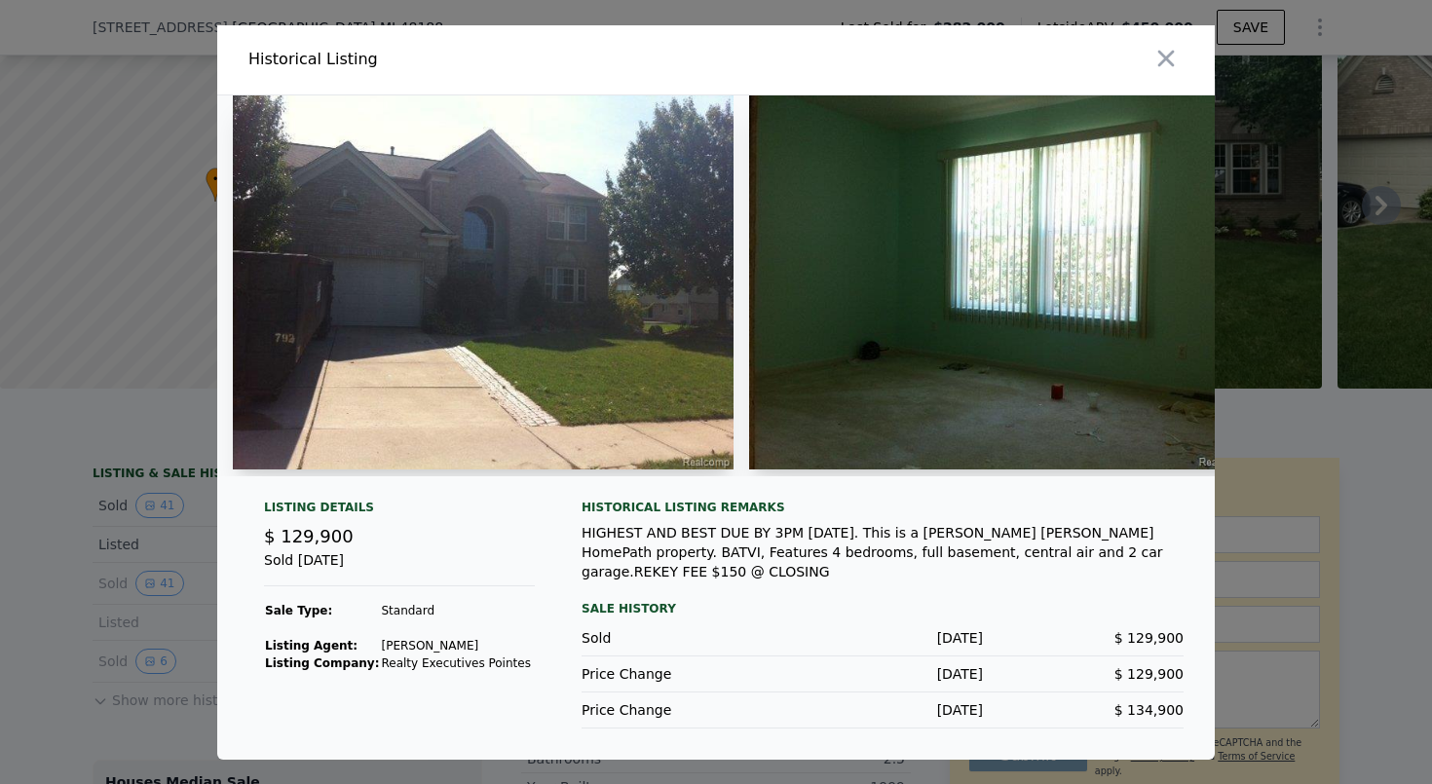
click at [171, 630] on div at bounding box center [716, 392] width 1432 height 784
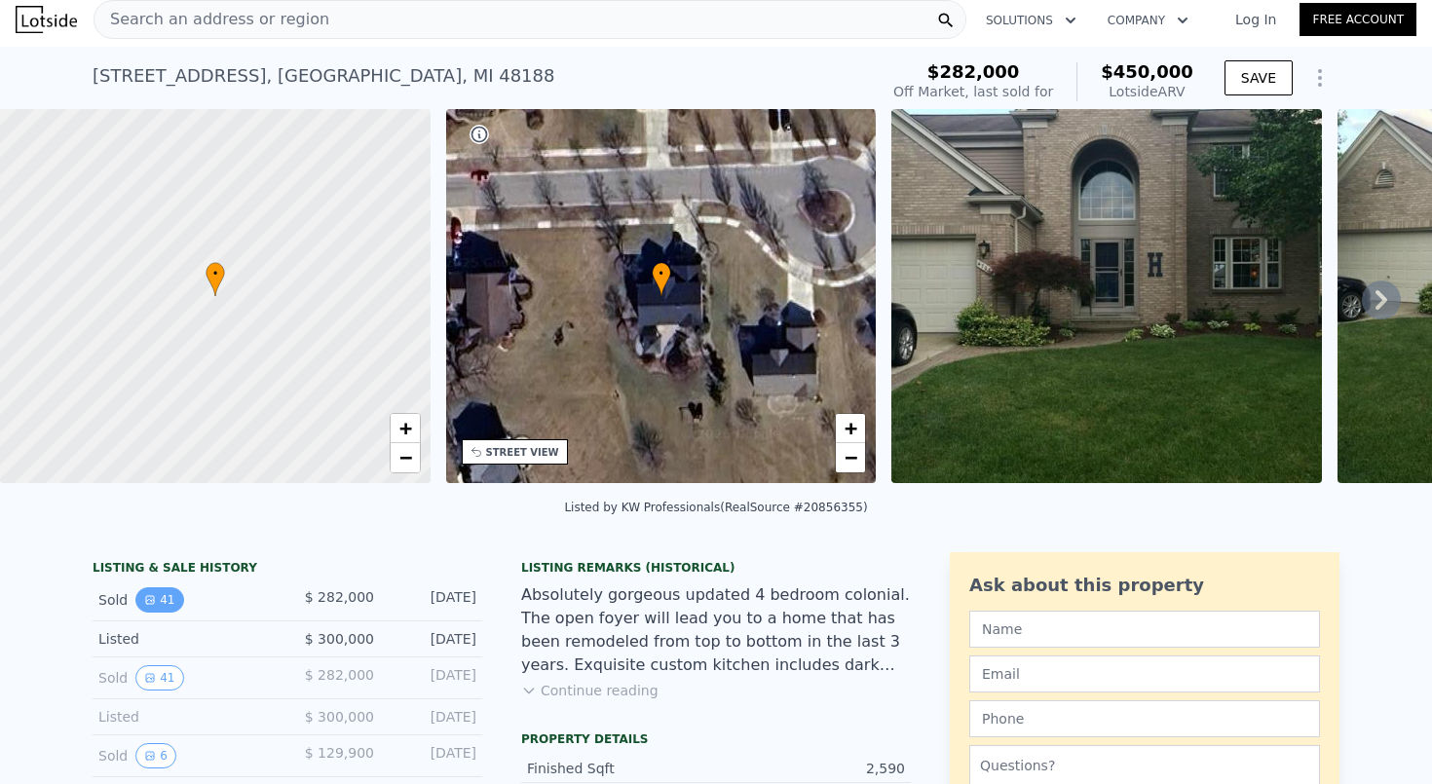
scroll to position [11, 0]
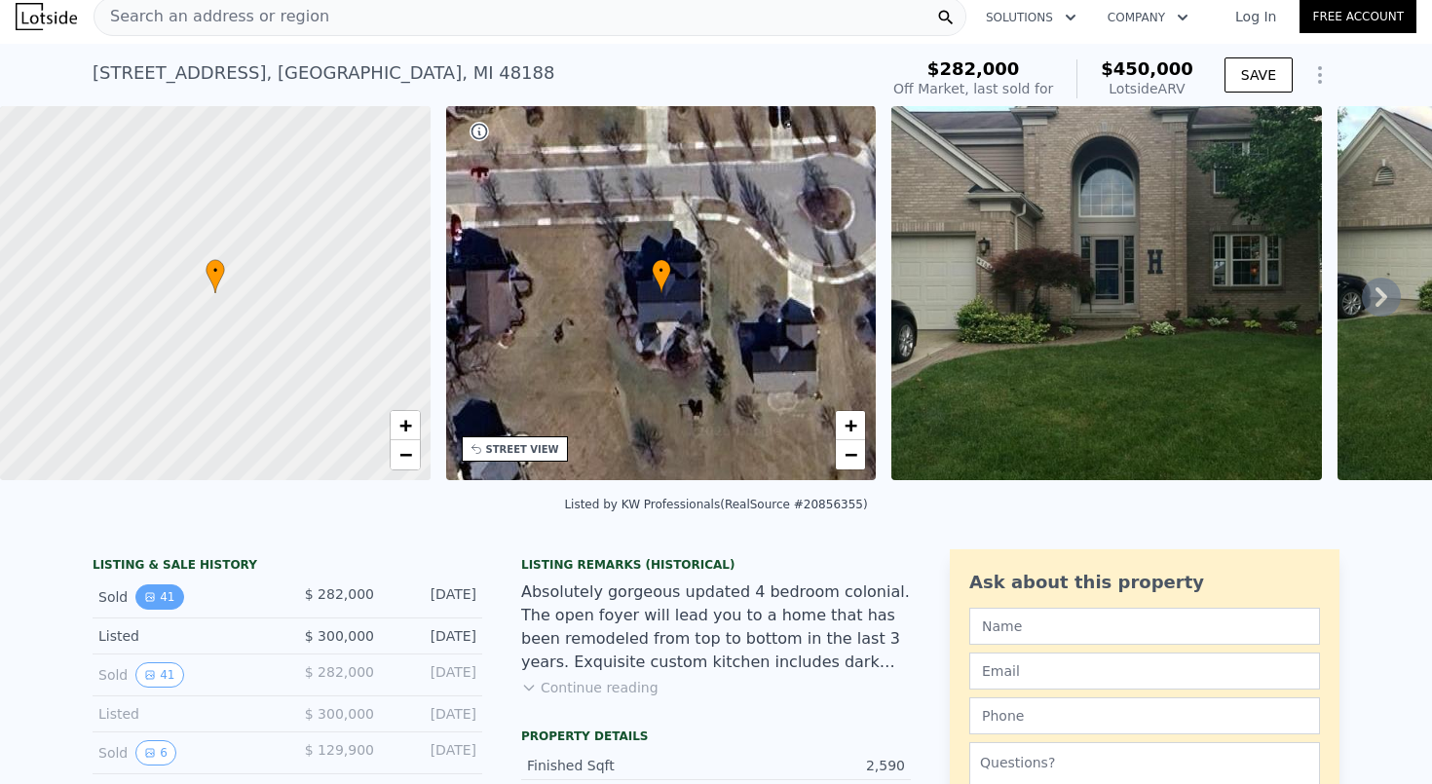
click at [157, 593] on button "41" at bounding box center [159, 597] width 48 height 25
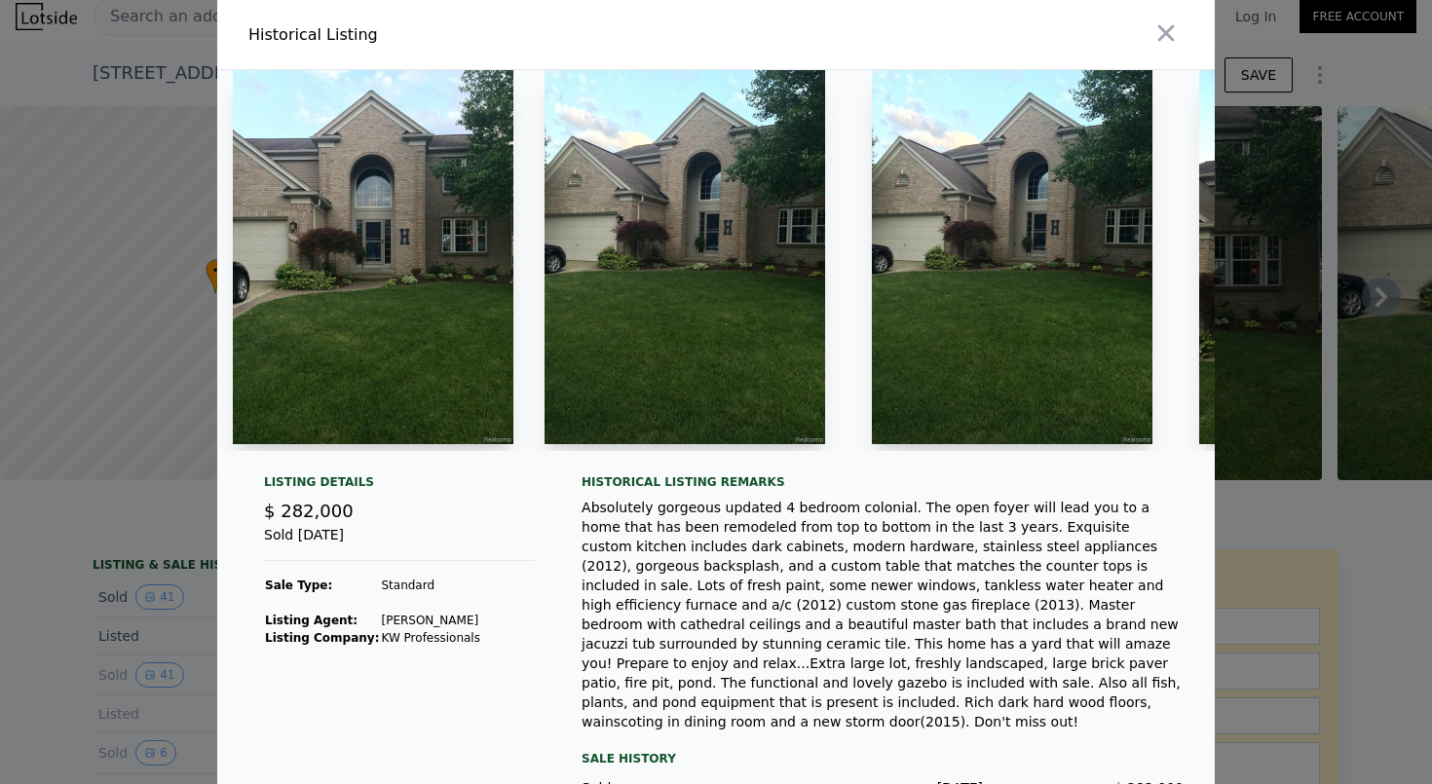
click at [426, 324] on img at bounding box center [373, 257] width 281 height 374
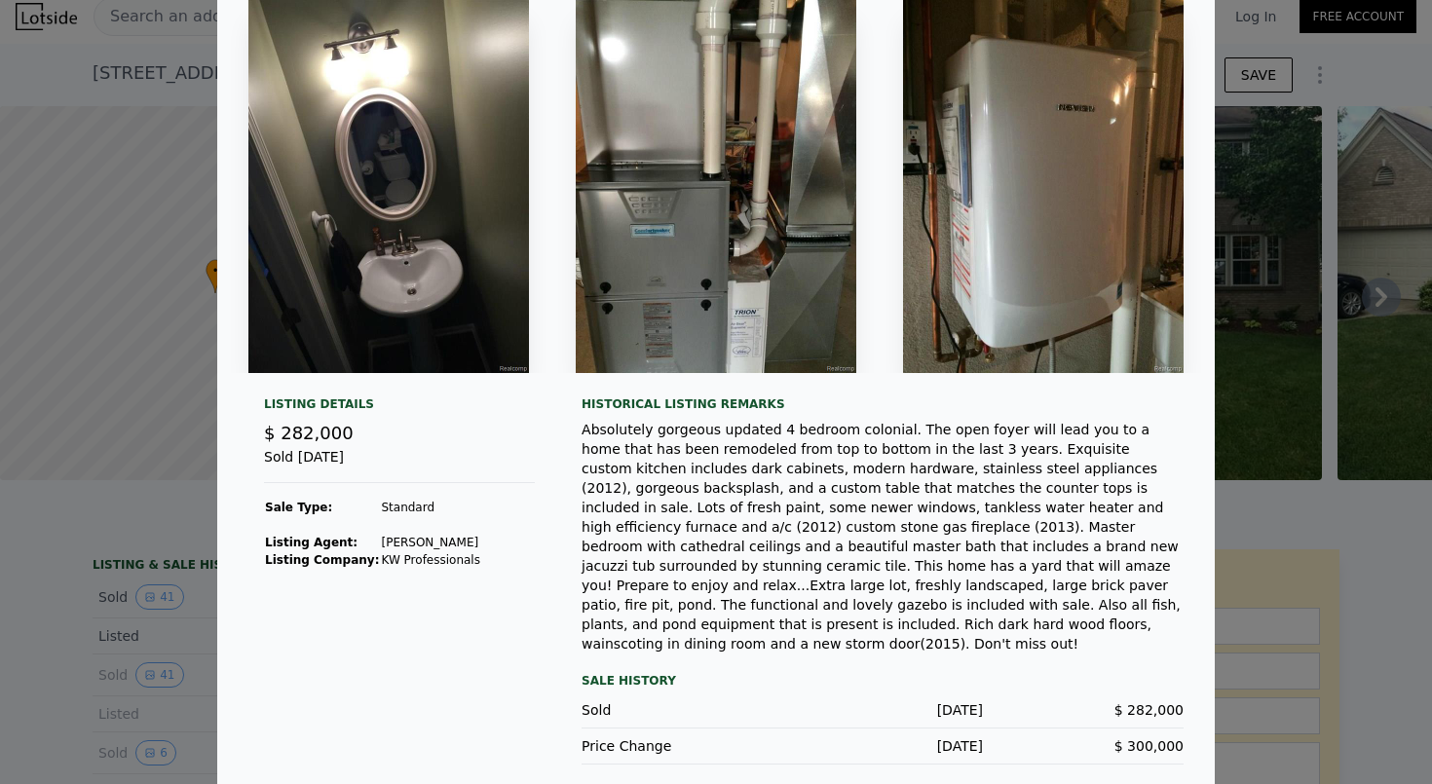
scroll to position [70, 0]
click at [218, 334] on div at bounding box center [77, 187] width 312 height 374
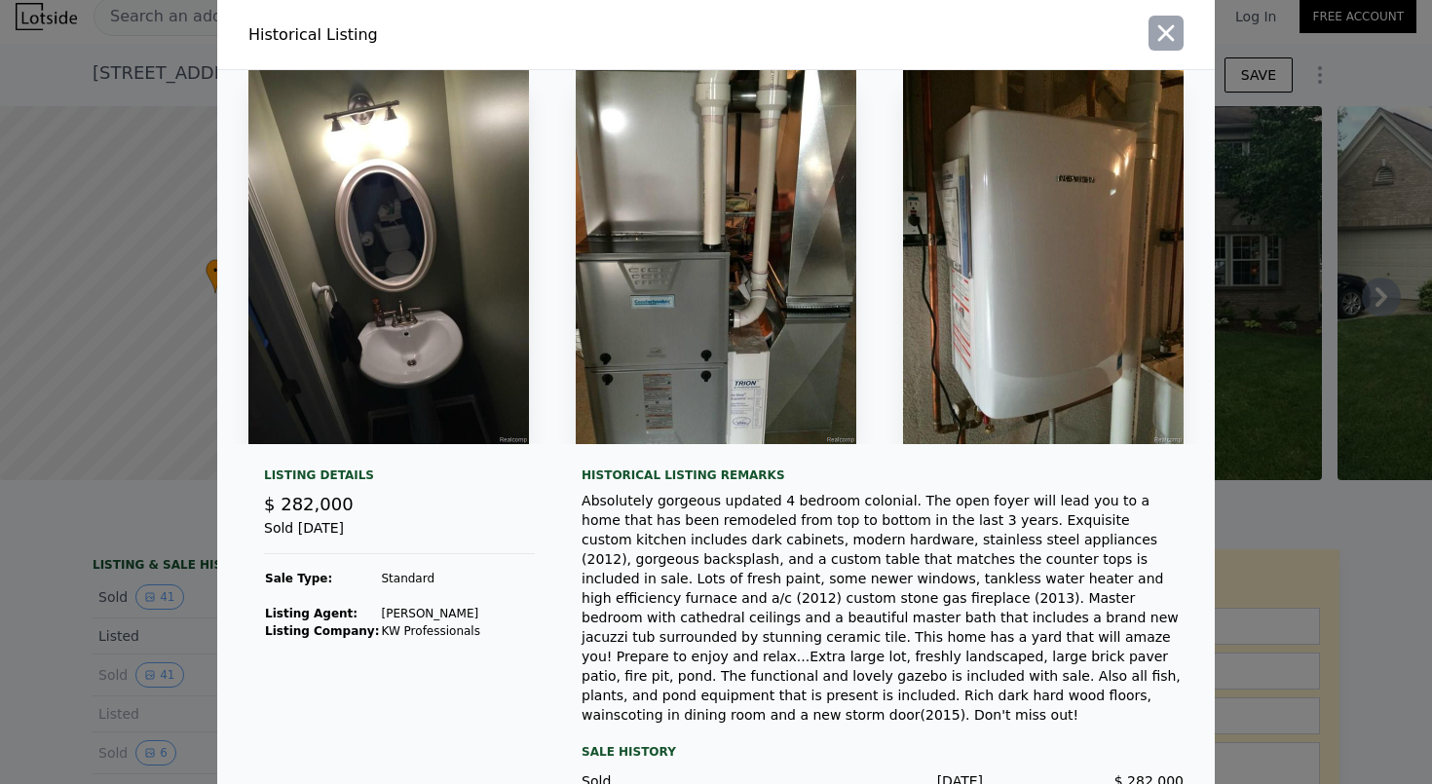
scroll to position [0, 0]
click at [1164, 30] on icon "button" at bounding box center [1167, 33] width 17 height 17
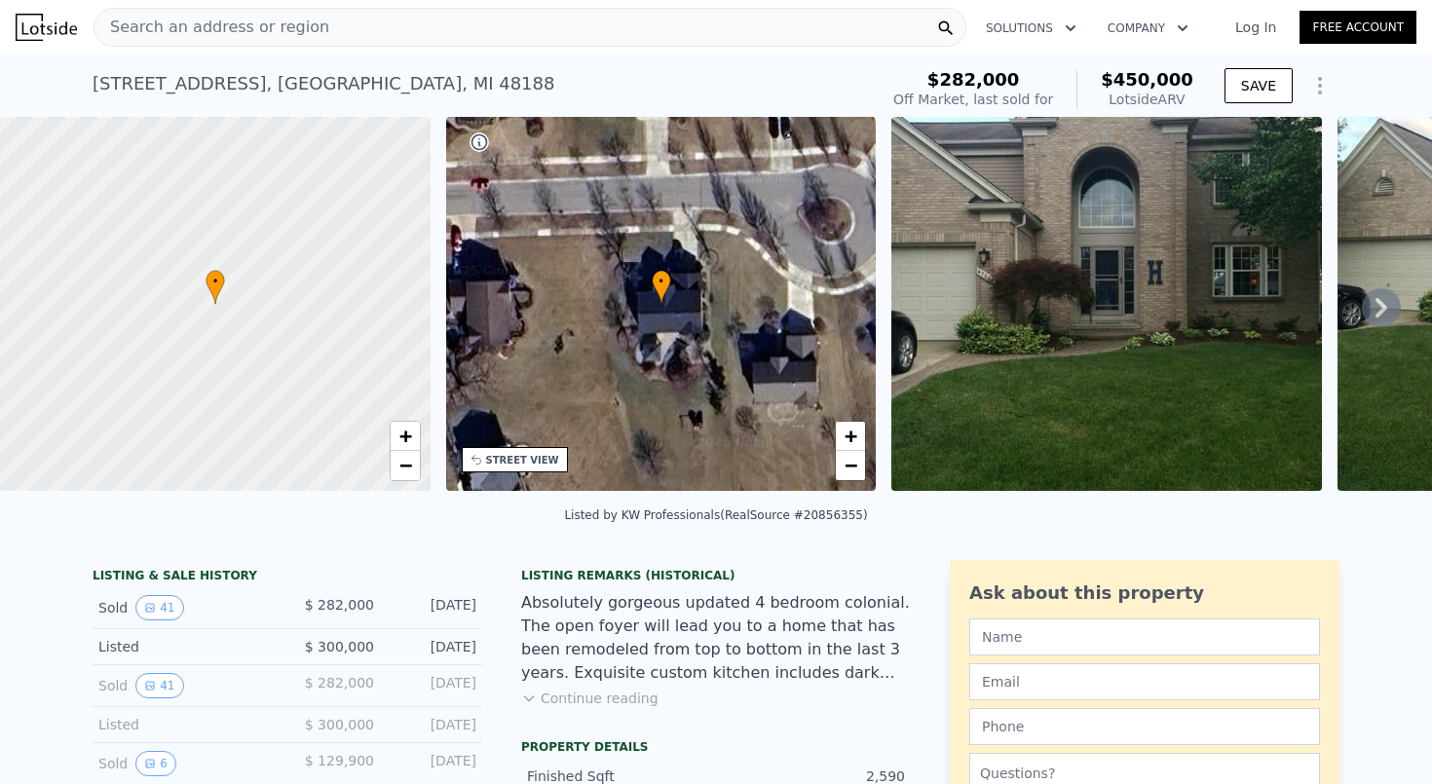
click at [553, 12] on div "Search an address or region" at bounding box center [530, 27] width 873 height 39
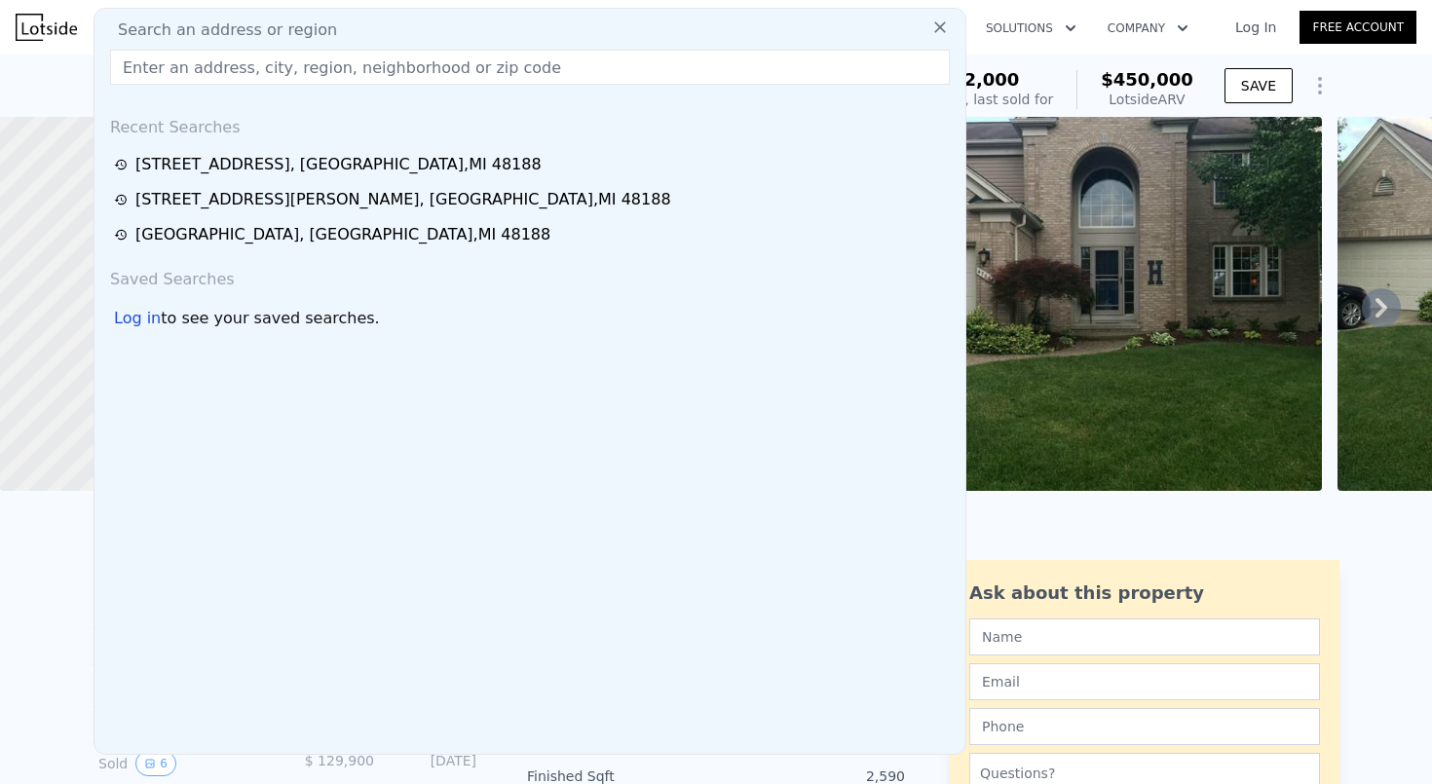
type input "[STREET_ADDRESS]"
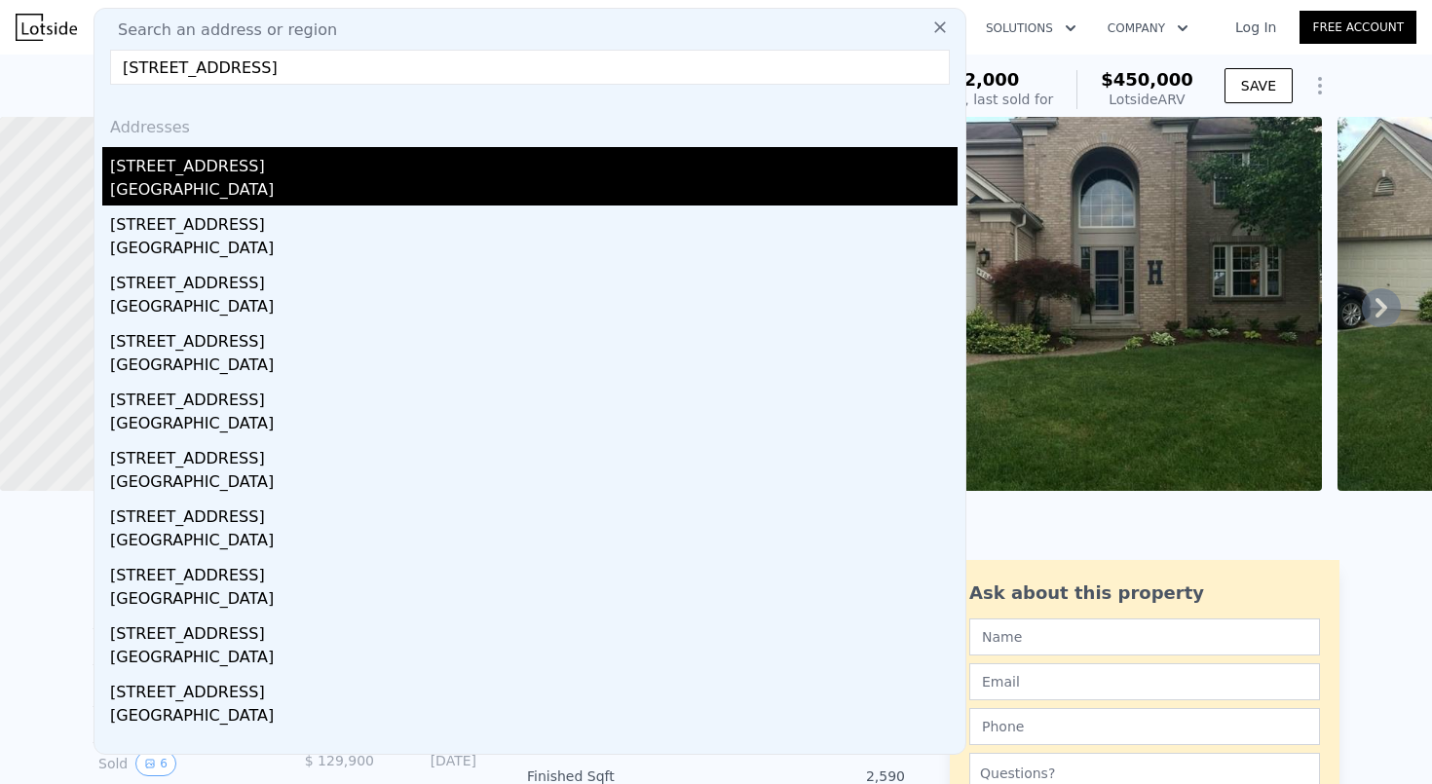
click at [442, 159] on div "[STREET_ADDRESS]" at bounding box center [534, 162] width 848 height 31
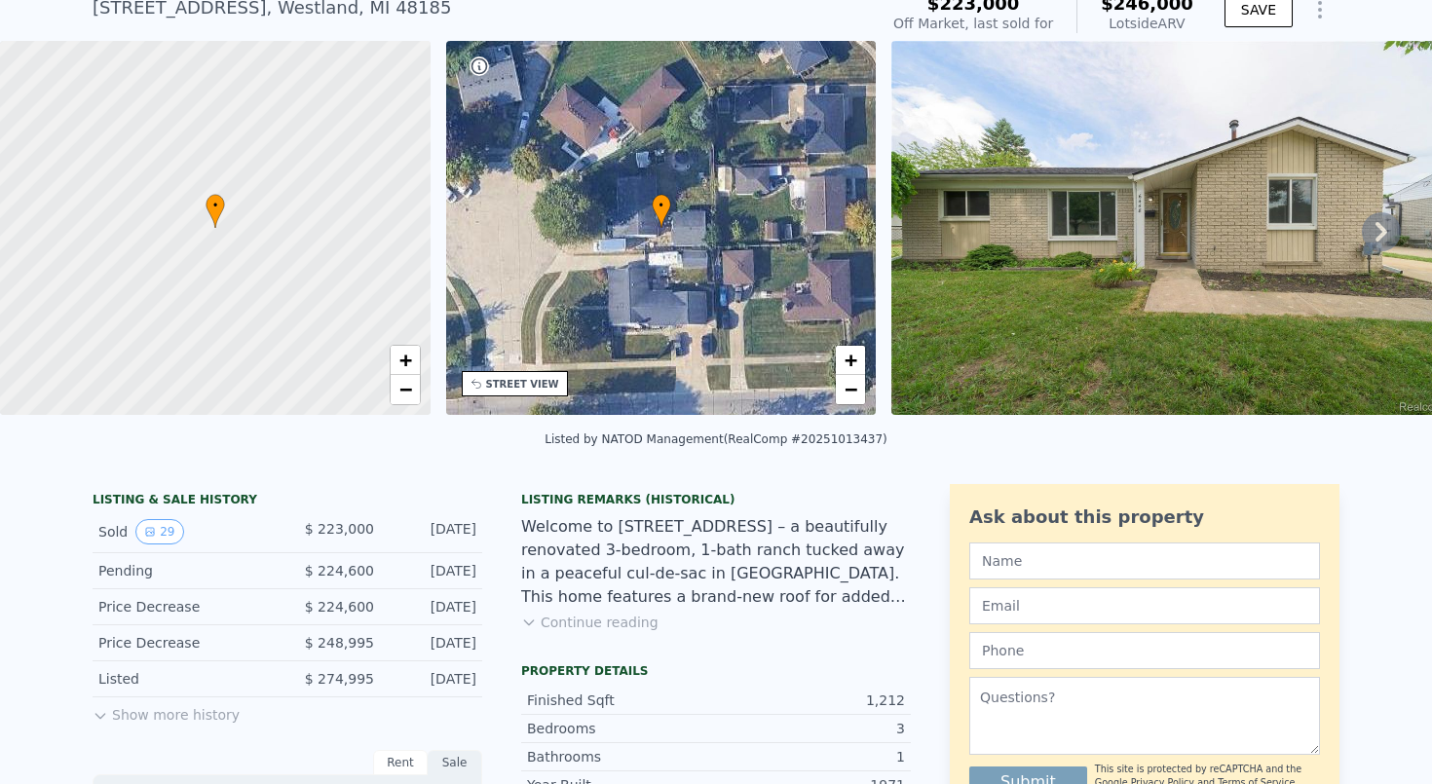
scroll to position [81, 0]
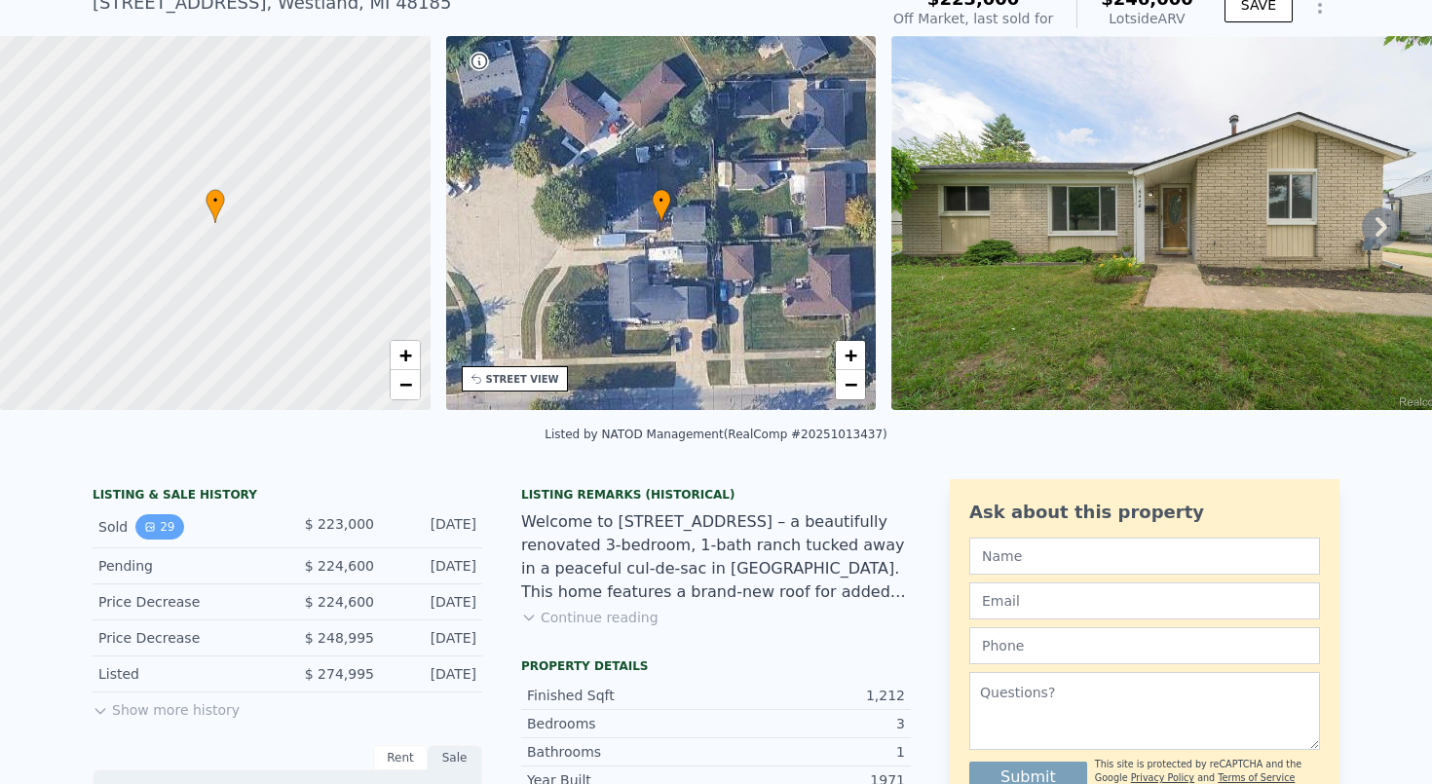
click at [160, 532] on button "29" at bounding box center [159, 527] width 48 height 25
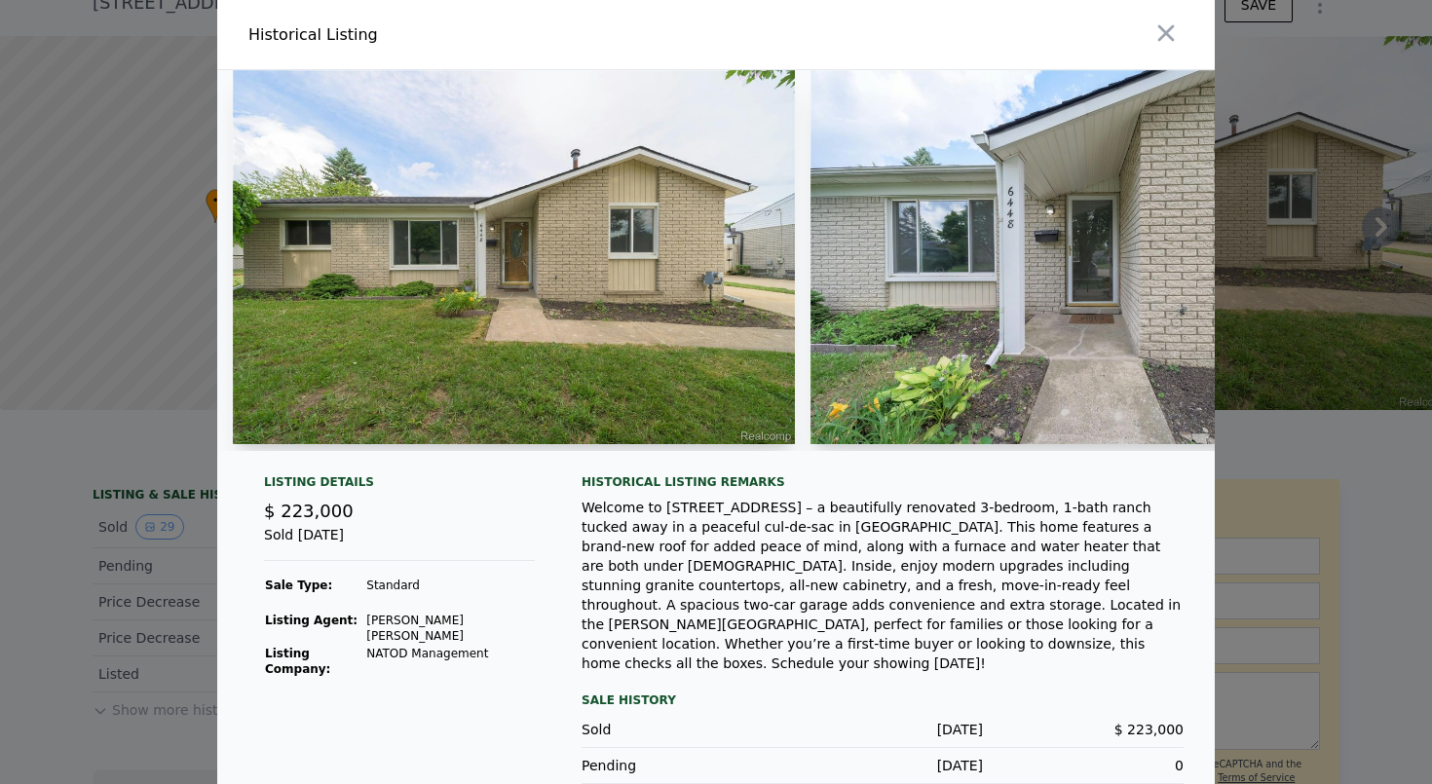
click at [162, 553] on div at bounding box center [716, 392] width 1432 height 784
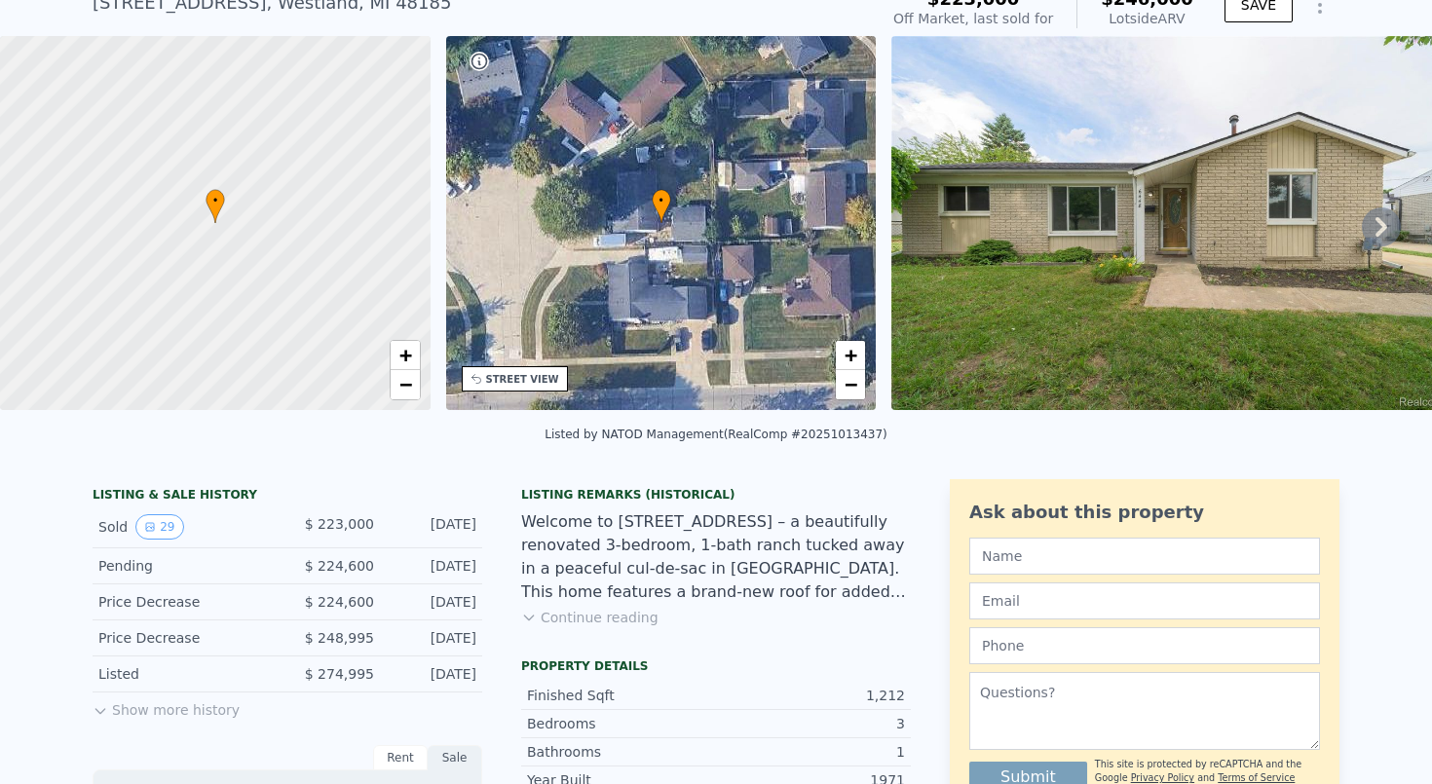
click at [124, 705] on button "Show more history" at bounding box center [166, 706] width 147 height 27
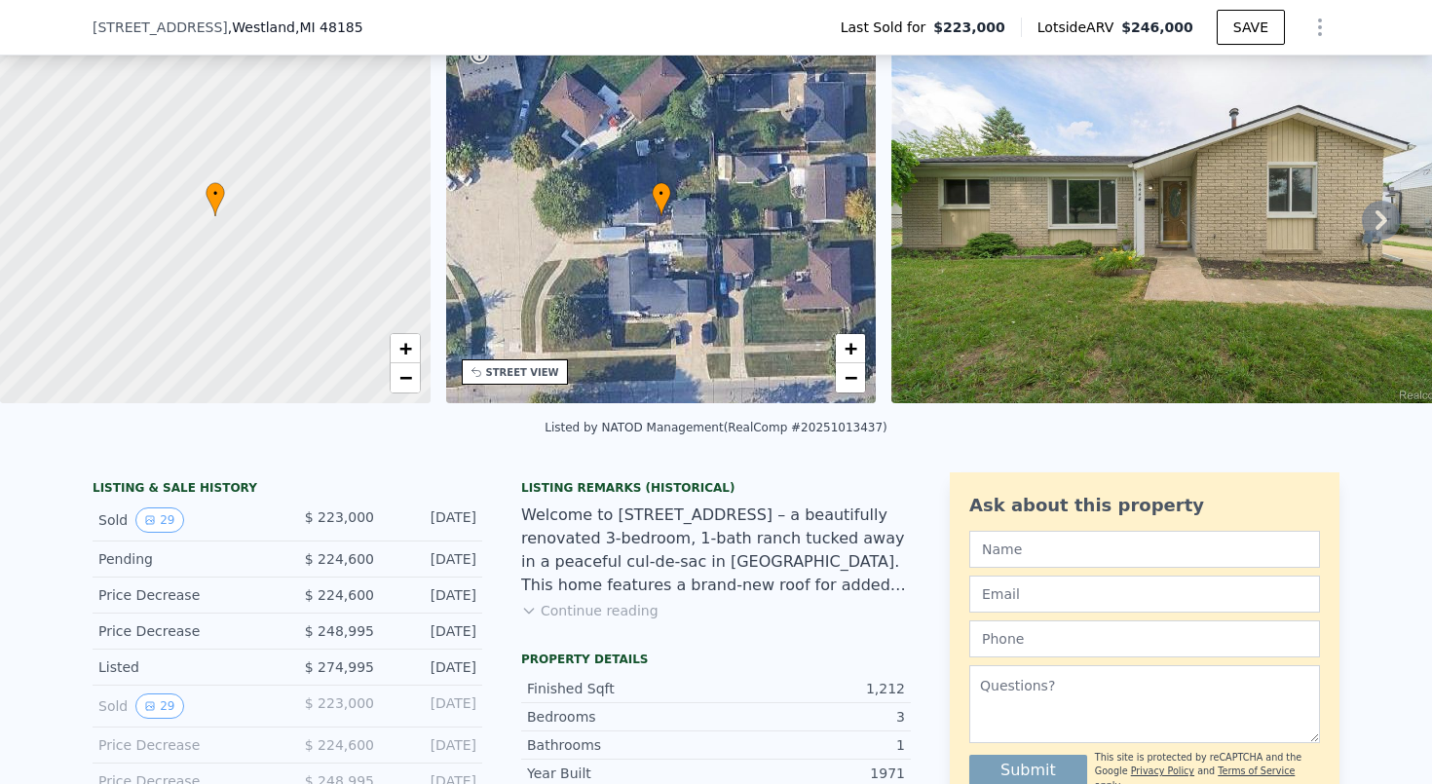
scroll to position [134, 0]
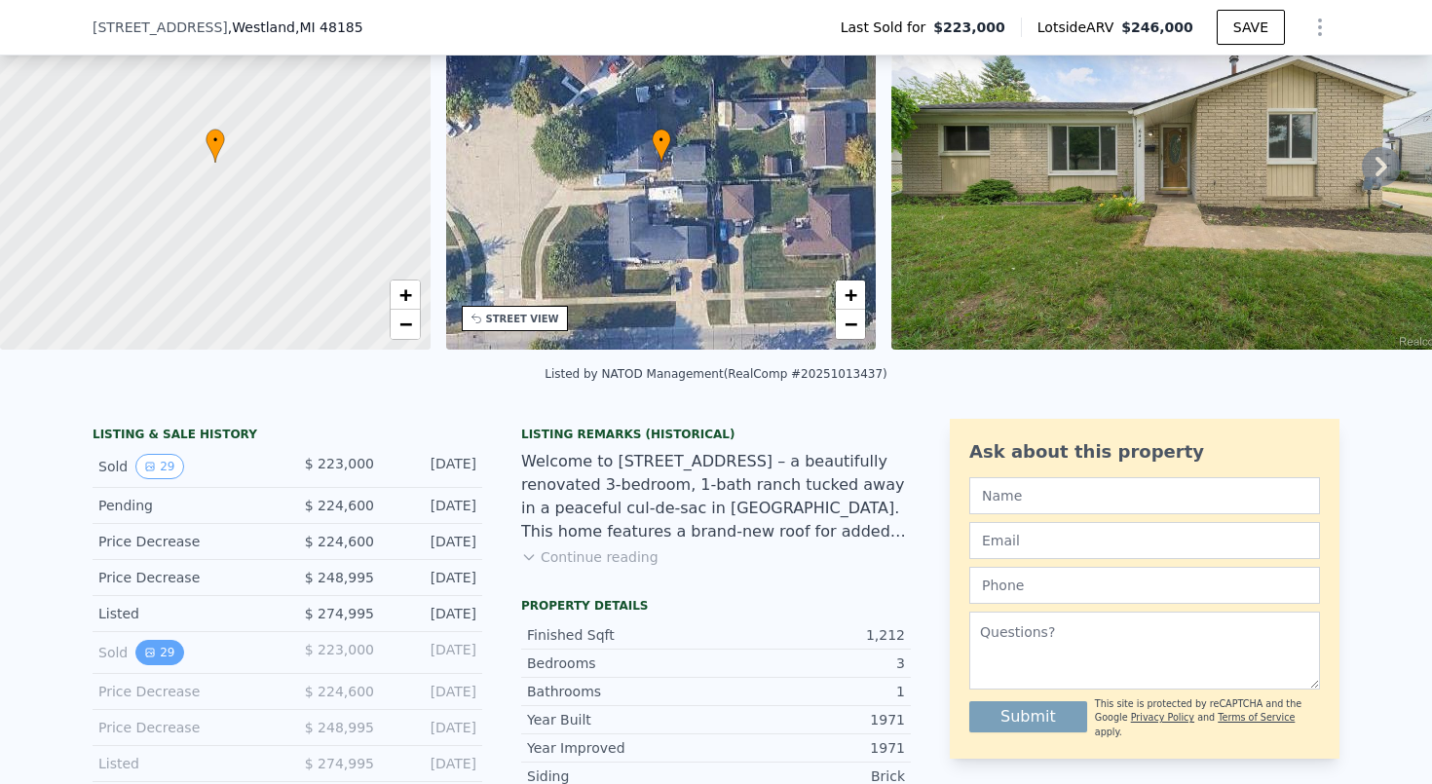
click at [161, 647] on button "29" at bounding box center [159, 652] width 48 height 25
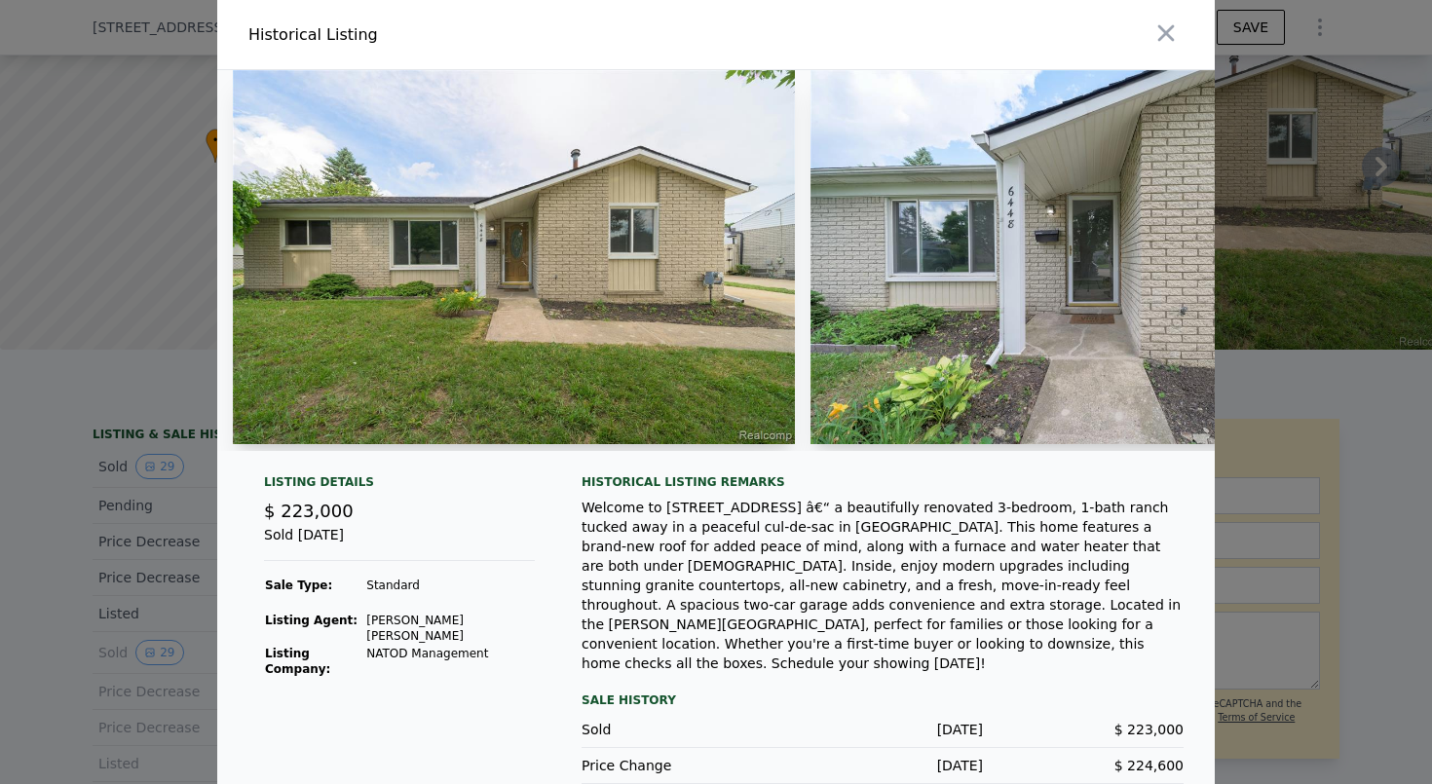
click at [140, 641] on div at bounding box center [716, 392] width 1432 height 784
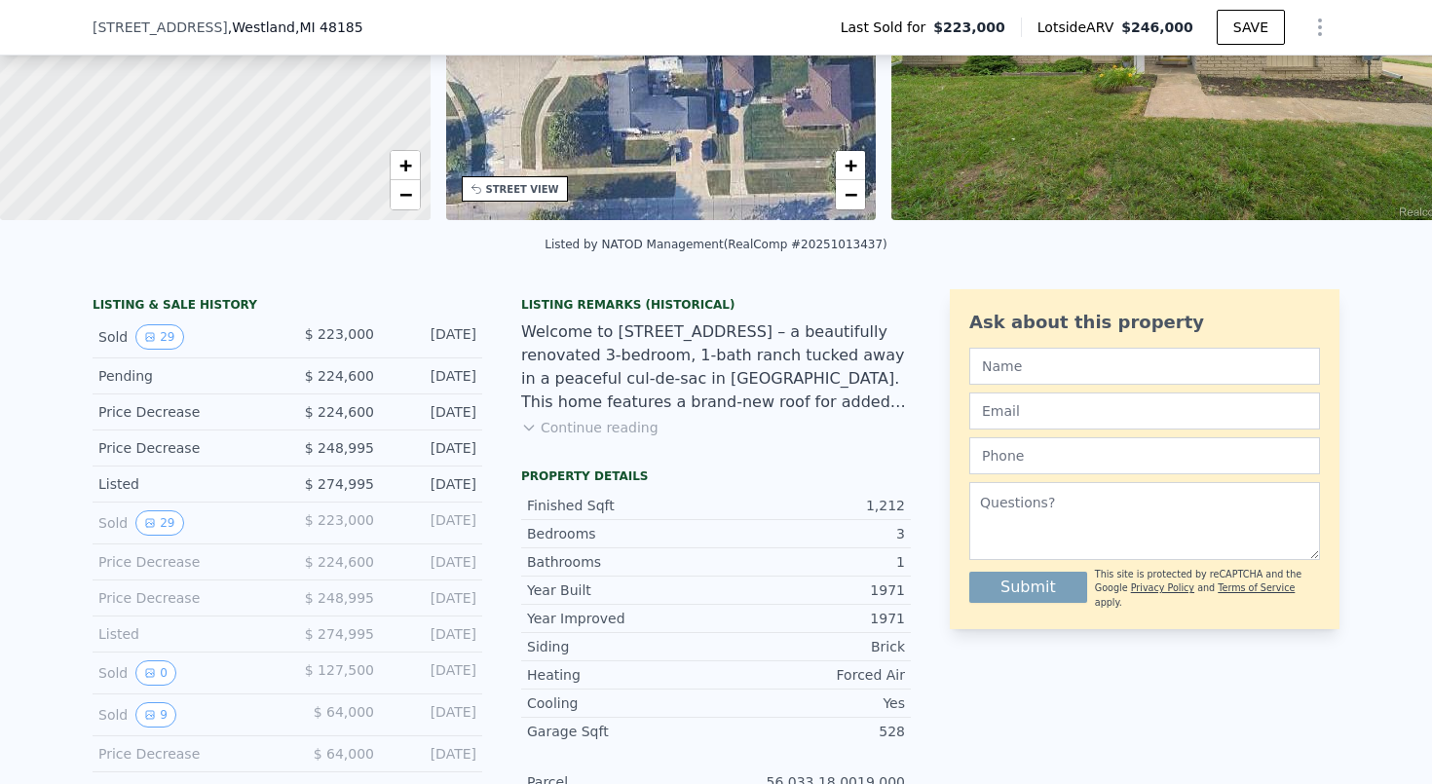
scroll to position [266, 0]
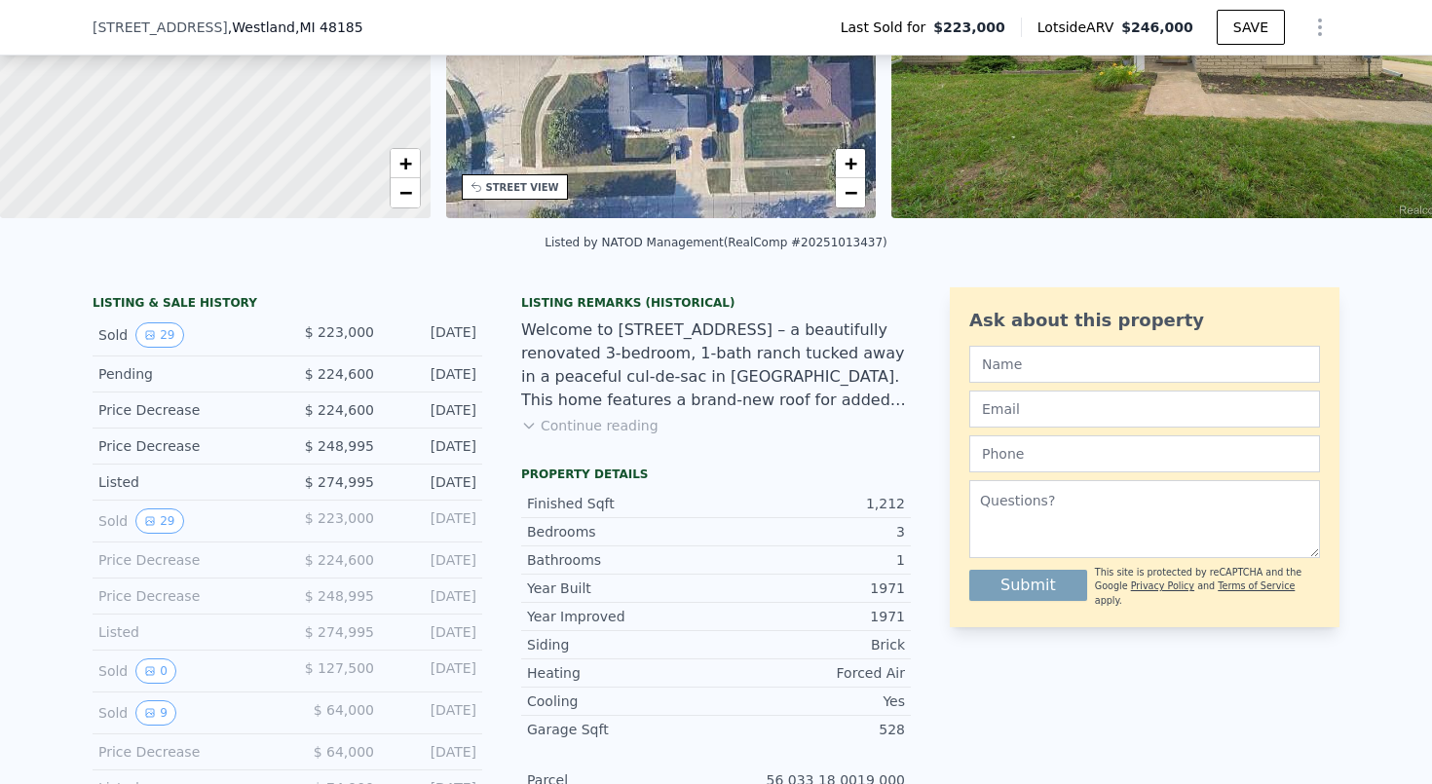
click at [175, 651] on div "Sold 0 $ 127,500 [DATE]" at bounding box center [288, 672] width 390 height 42
click at [158, 673] on button "0" at bounding box center [155, 671] width 41 height 25
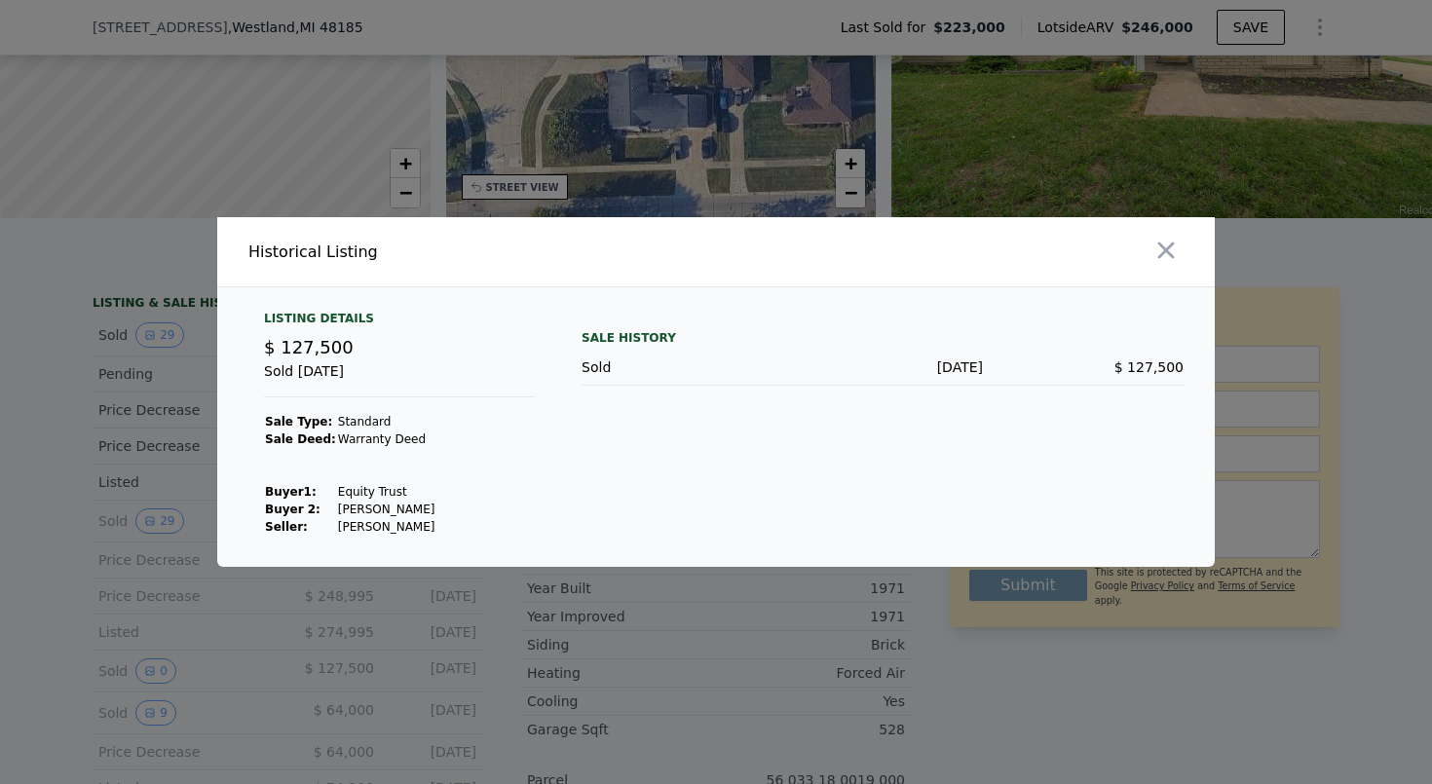
click at [121, 636] on div at bounding box center [716, 392] width 1432 height 784
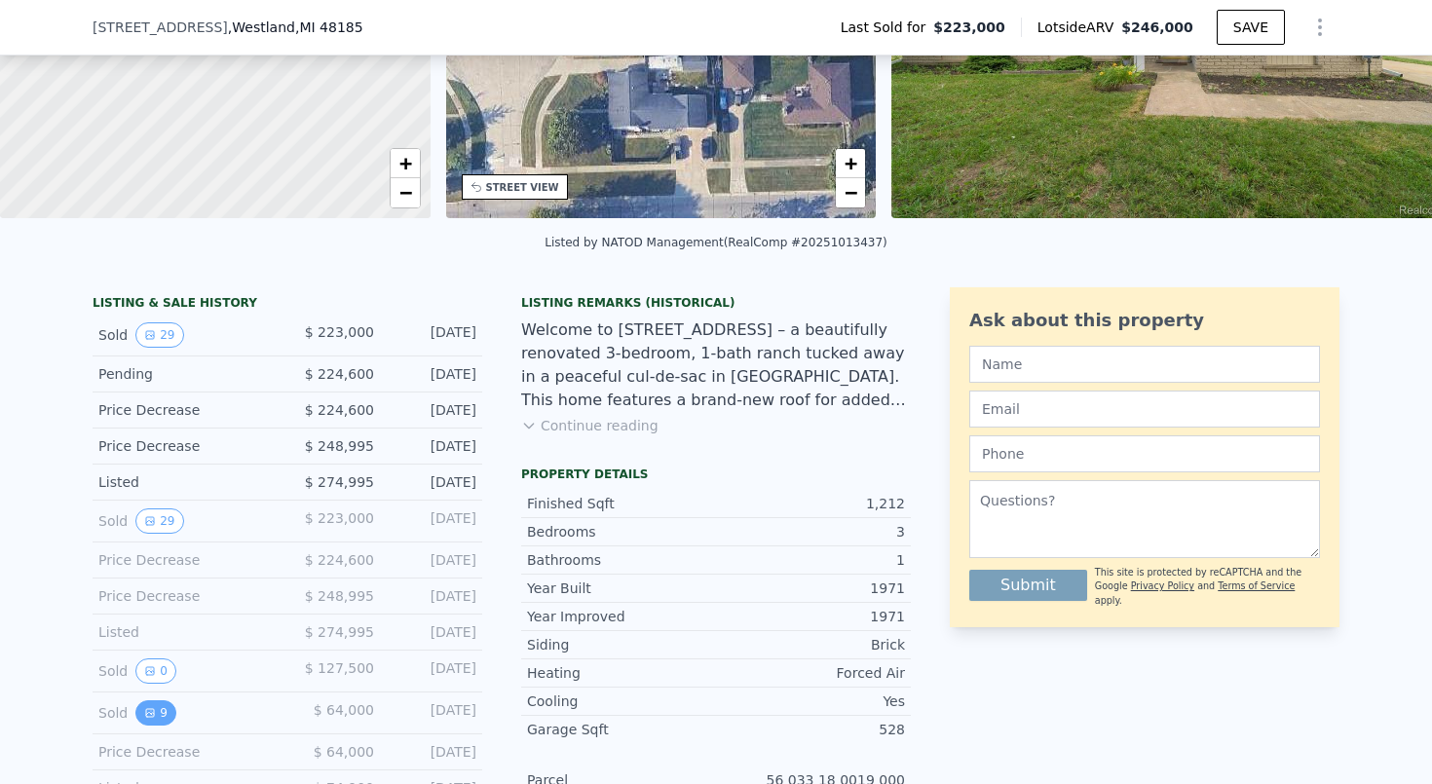
click at [145, 721] on button "9" at bounding box center [155, 713] width 41 height 25
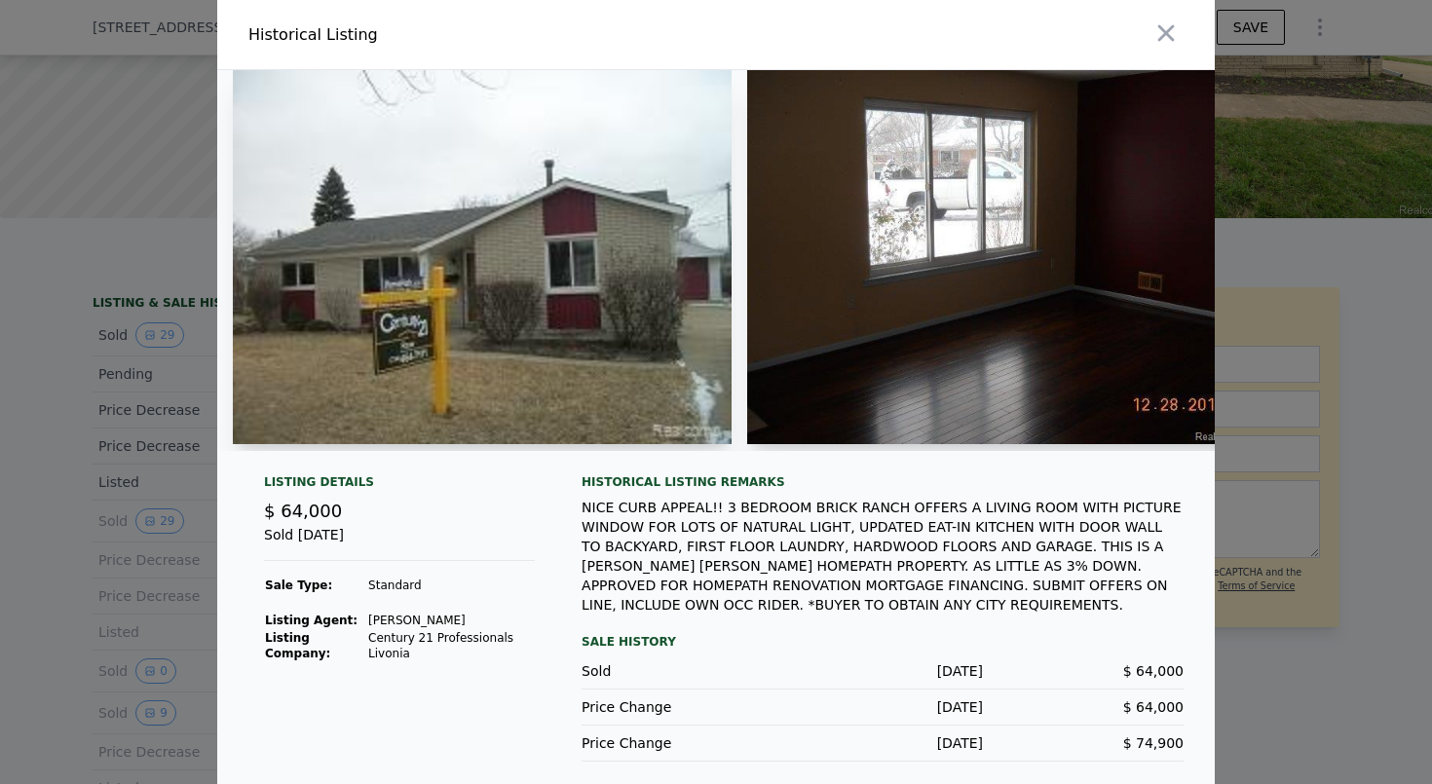
click at [119, 690] on div at bounding box center [716, 392] width 1432 height 784
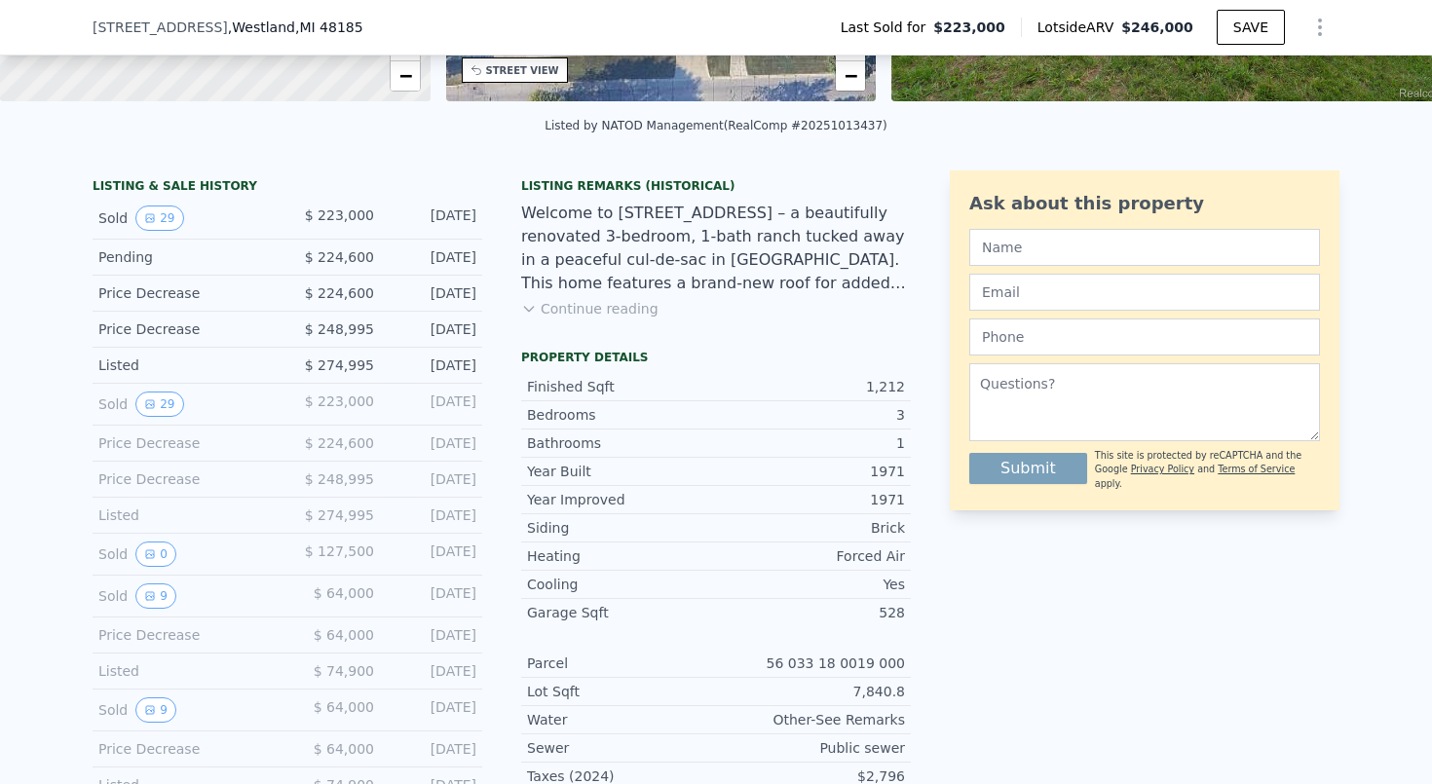
scroll to position [392, 0]
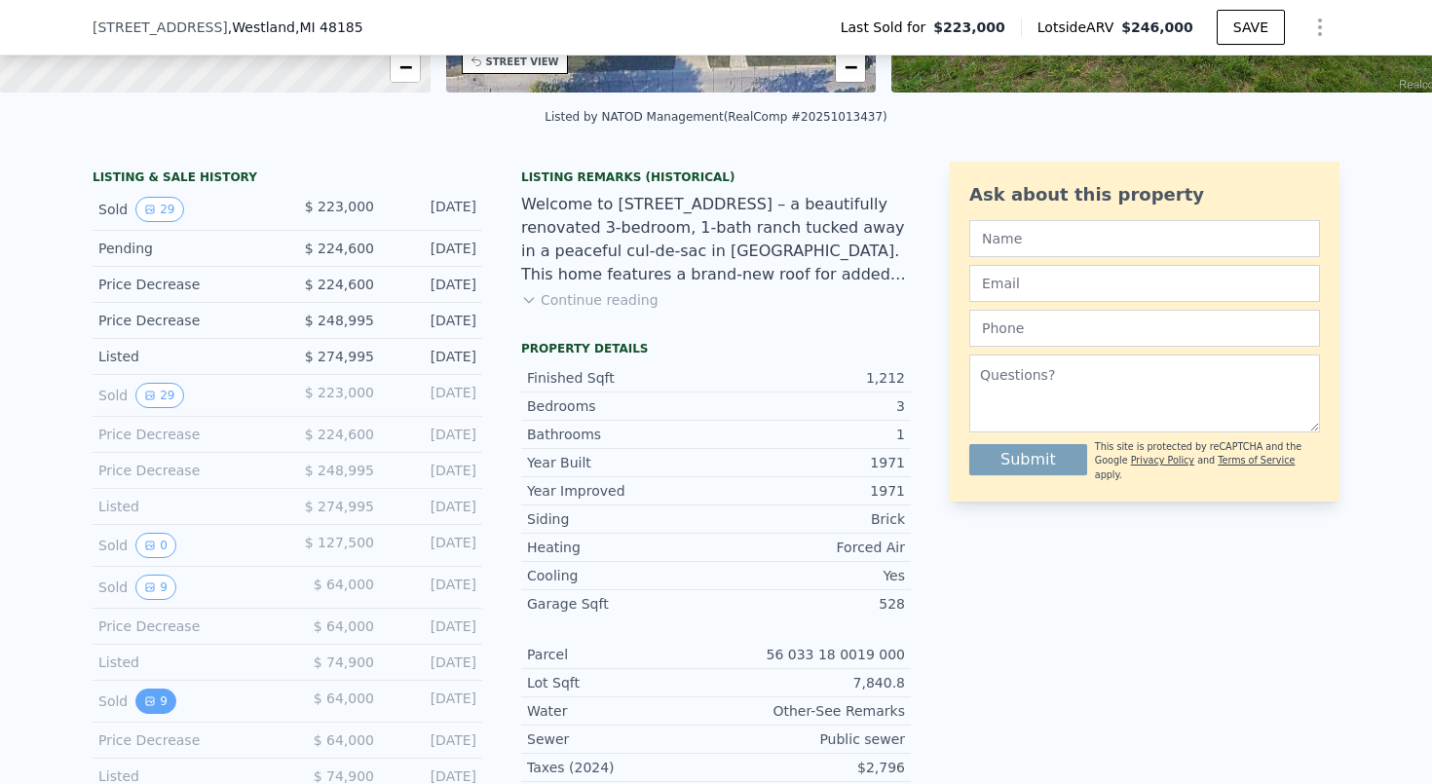
click at [160, 704] on button "9" at bounding box center [155, 701] width 41 height 25
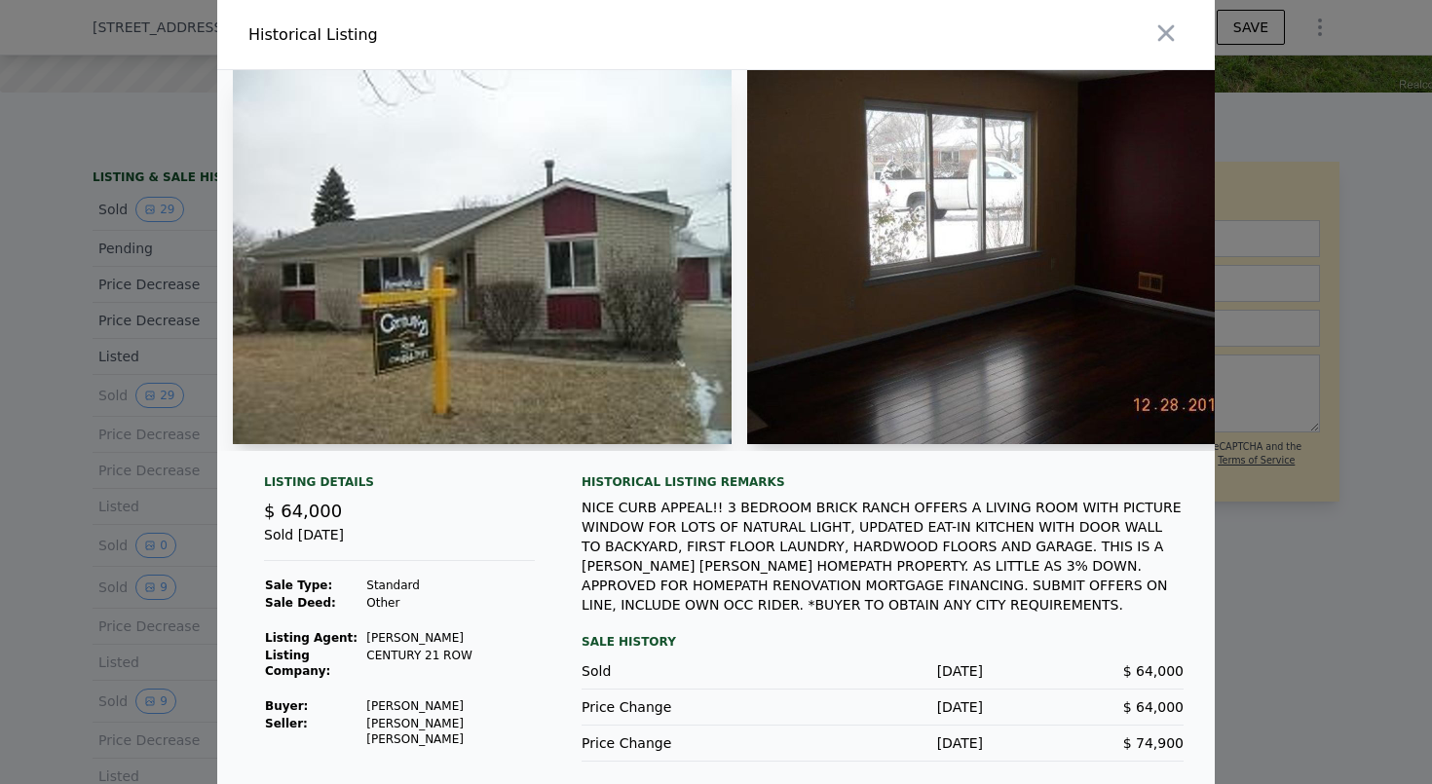
click at [140, 663] on div at bounding box center [716, 392] width 1432 height 784
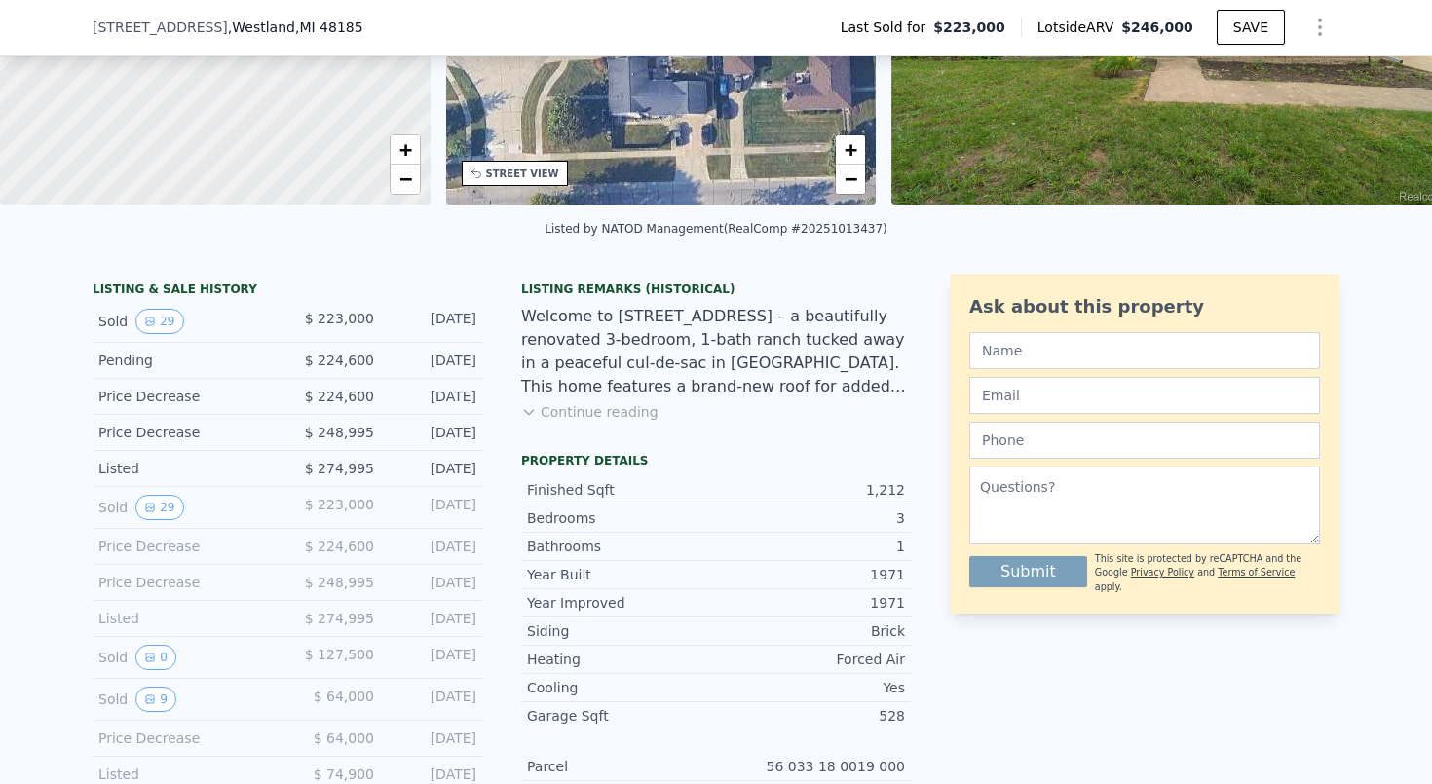
scroll to position [244, 0]
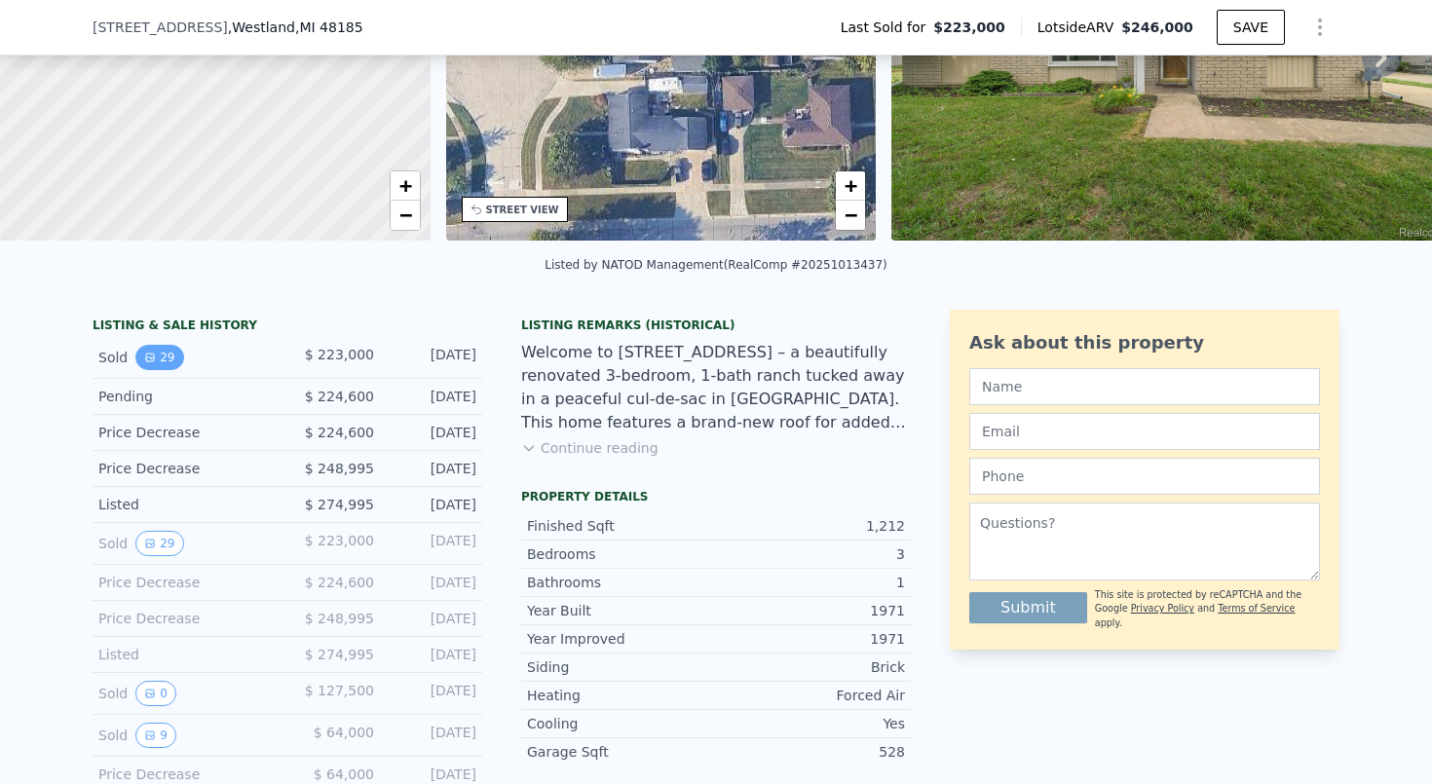
click at [146, 354] on icon "View historical data" at bounding box center [150, 358] width 8 height 8
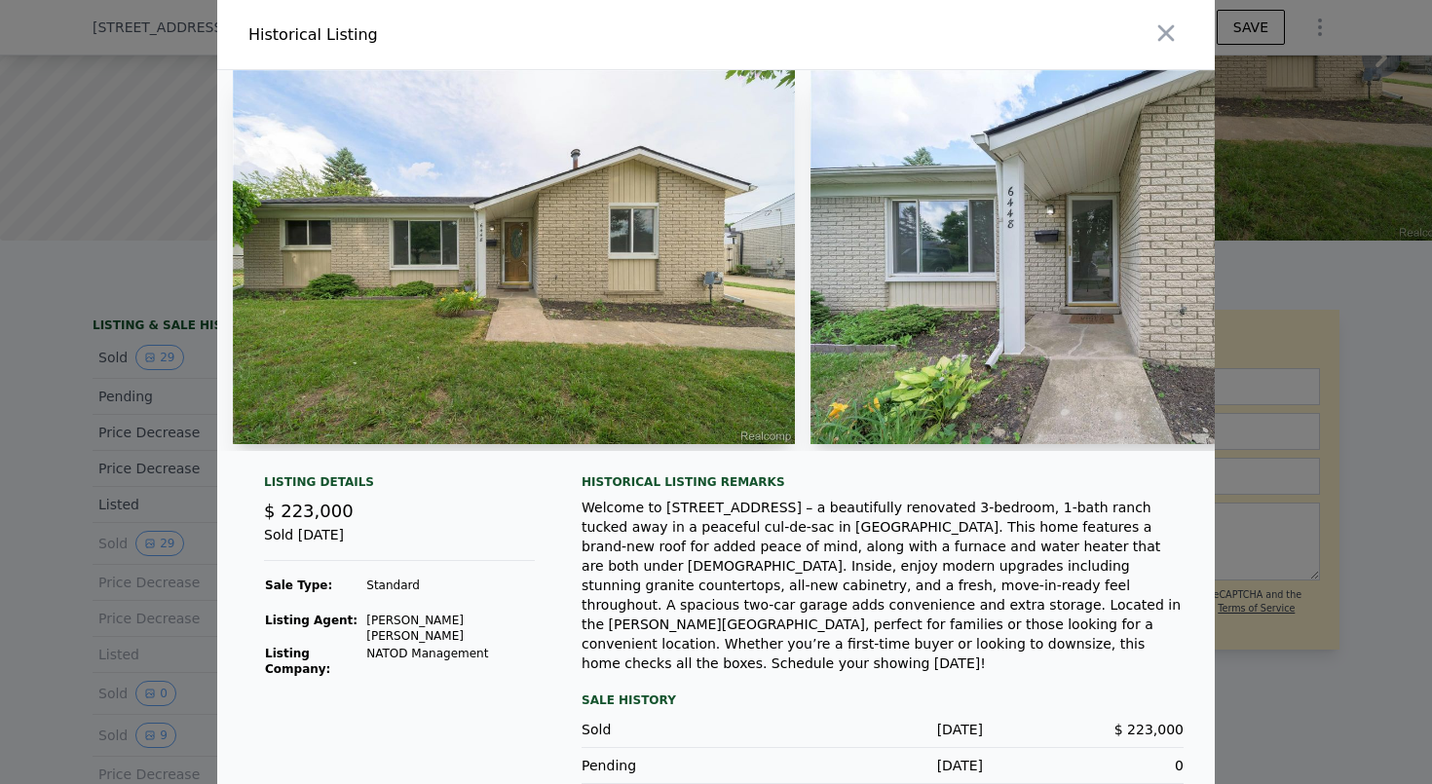
click at [355, 376] on img at bounding box center [514, 257] width 562 height 374
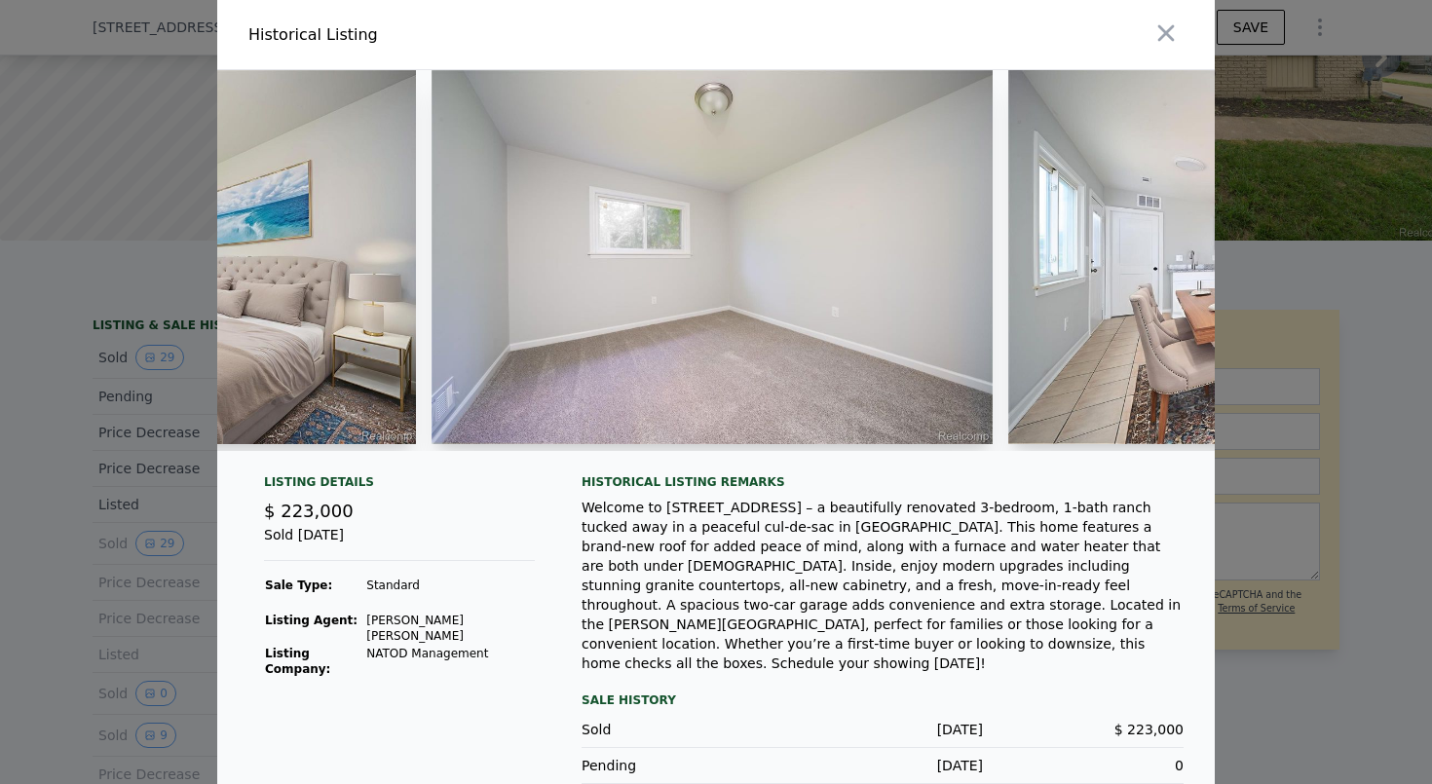
scroll to position [0, 7094]
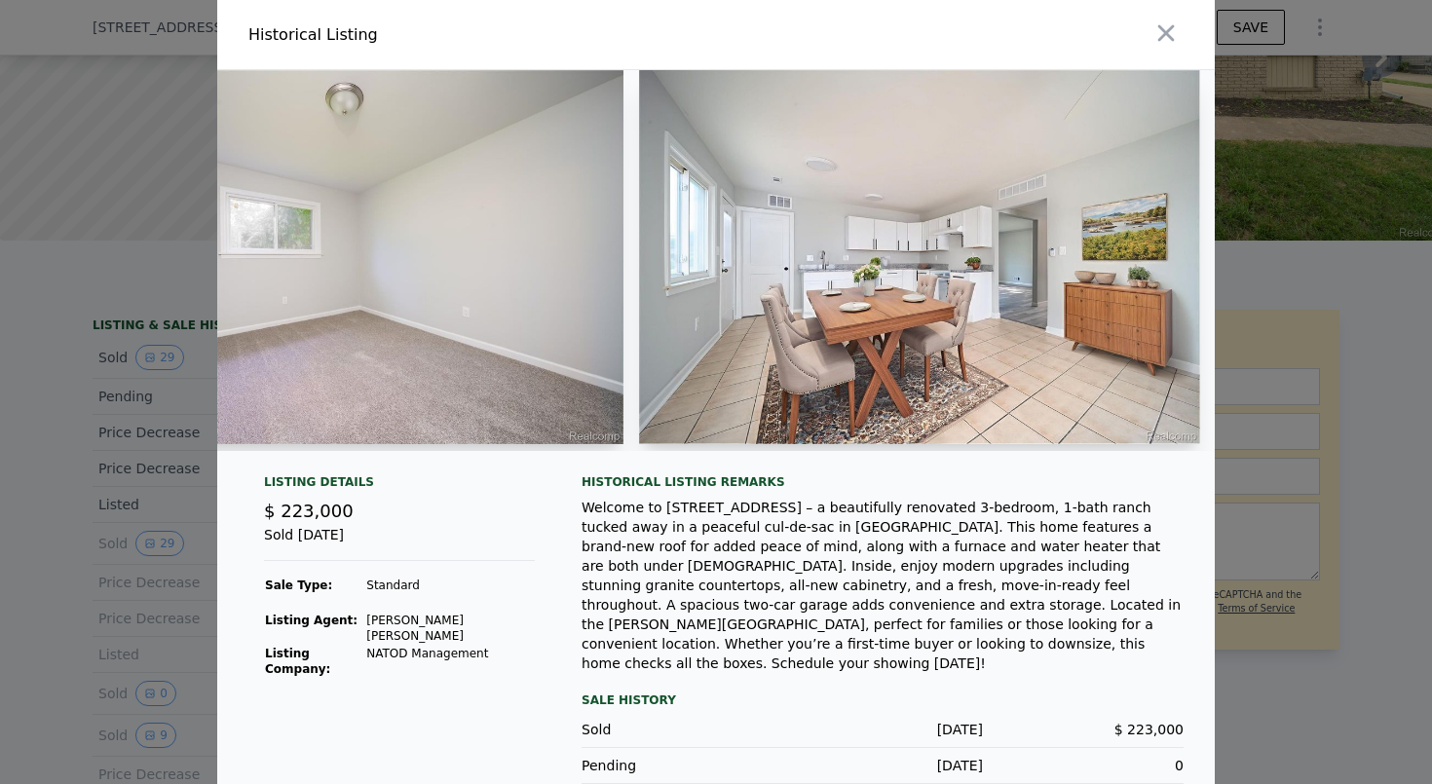
click at [190, 479] on div at bounding box center [716, 392] width 1432 height 784
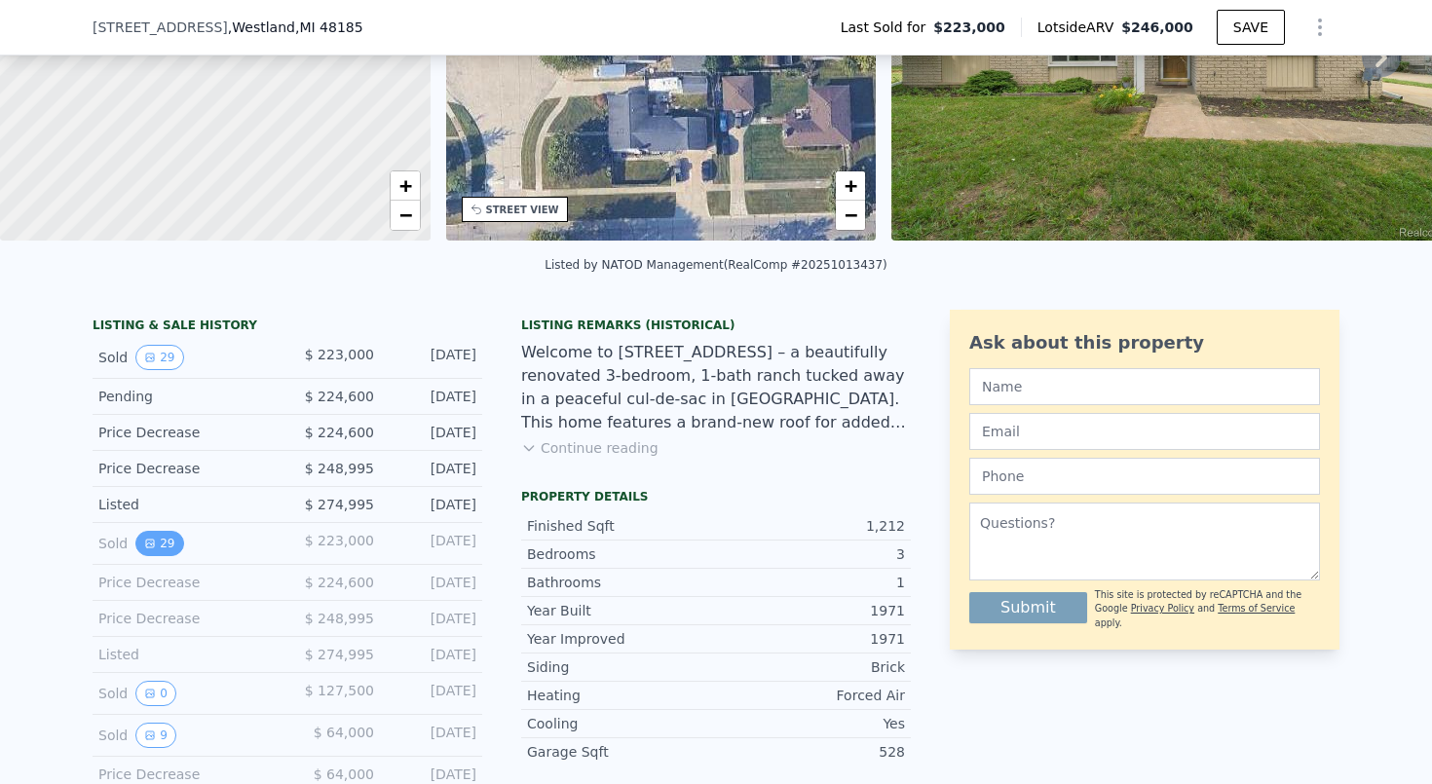
click at [146, 547] on icon "View historical data" at bounding box center [150, 544] width 8 height 8
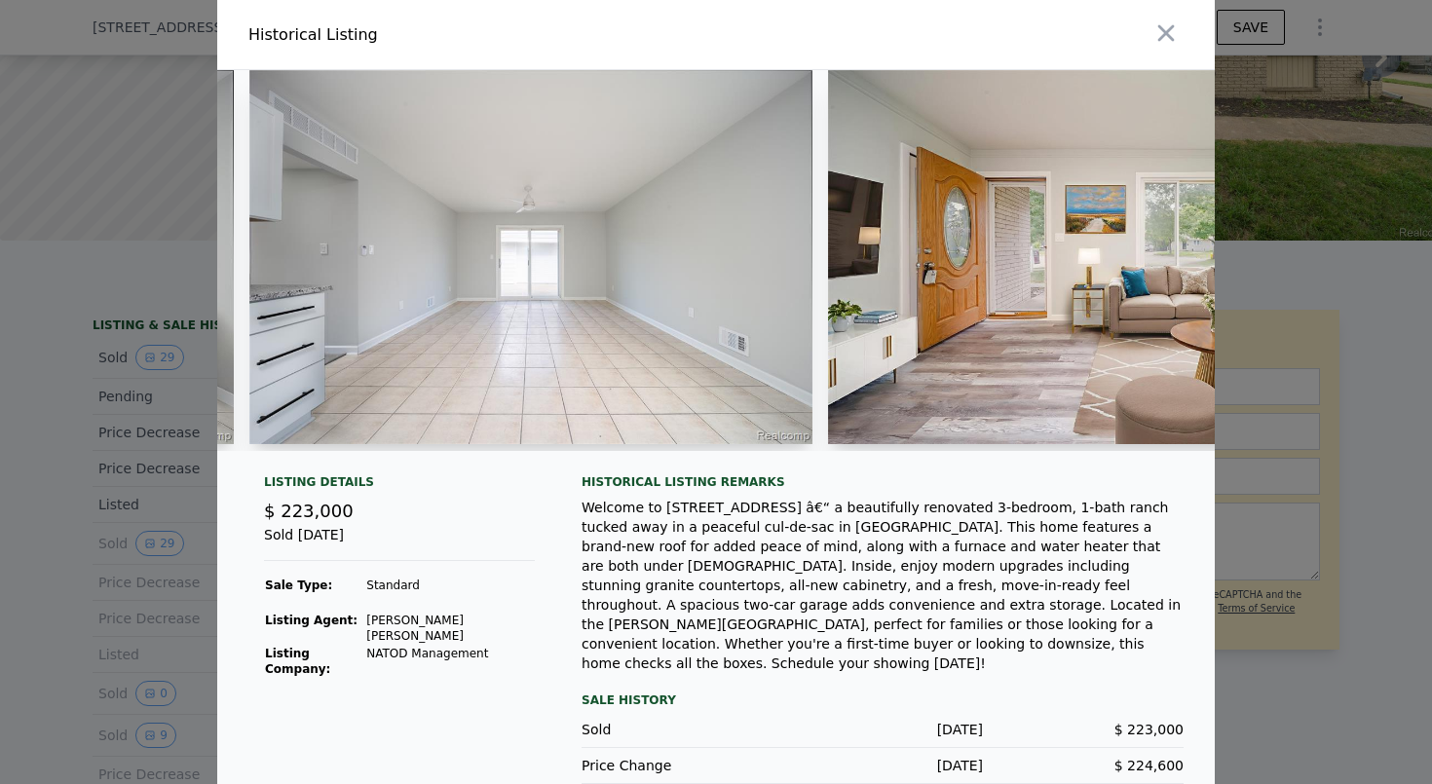
scroll to position [0, 9822]
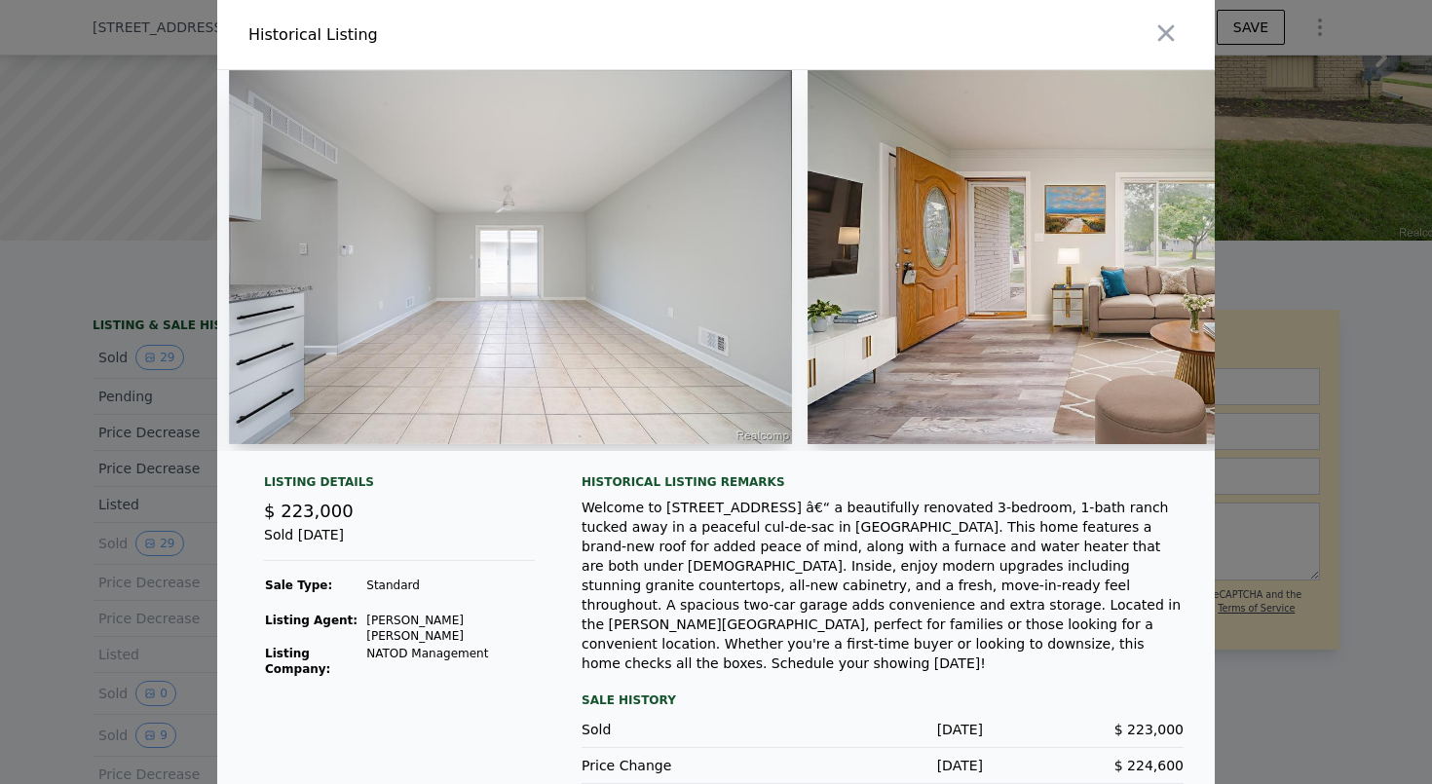
click at [248, 516] on div "Listing Details $ 223,000 Sold [DATE] Sale Type: Standard Listing Agent: [PERSO…" at bounding box center [716, 681] width 998 height 413
click at [86, 507] on div at bounding box center [716, 392] width 1432 height 784
